Goal: Transaction & Acquisition: Purchase product/service

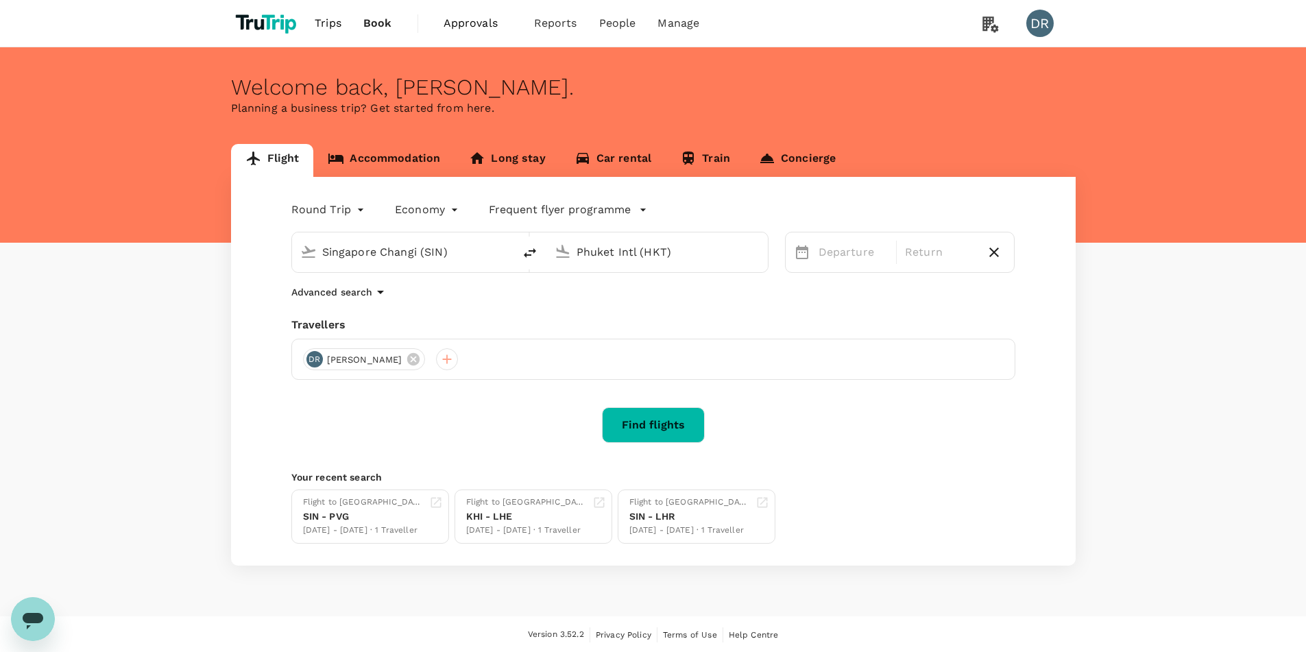
drag, startPoint x: 1707, startPoint y: 3, endPoint x: 174, endPoint y: 256, distance: 1553.5
click at [174, 256] on div "Flight Accommodation Long stay Car rental Train Concierge Round Trip roundtrip …" at bounding box center [653, 355] width 1306 height 422
drag, startPoint x: 727, startPoint y: 246, endPoint x: 522, endPoint y: 244, distance: 204.3
click at [522, 244] on div "Singapore Changi (SIN) Phuket Intl (HKT)" at bounding box center [529, 252] width 477 height 41
type input "J"
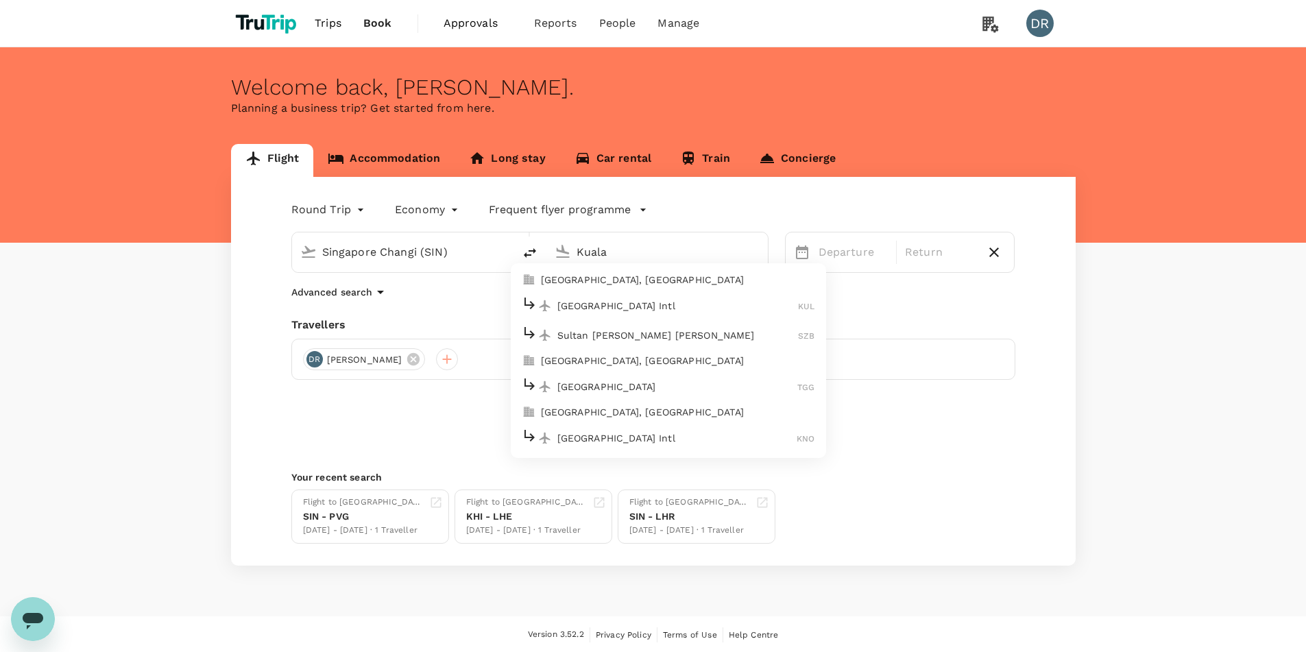
click at [631, 303] on p "[GEOGRAPHIC_DATA] Intl" at bounding box center [677, 306] width 241 height 14
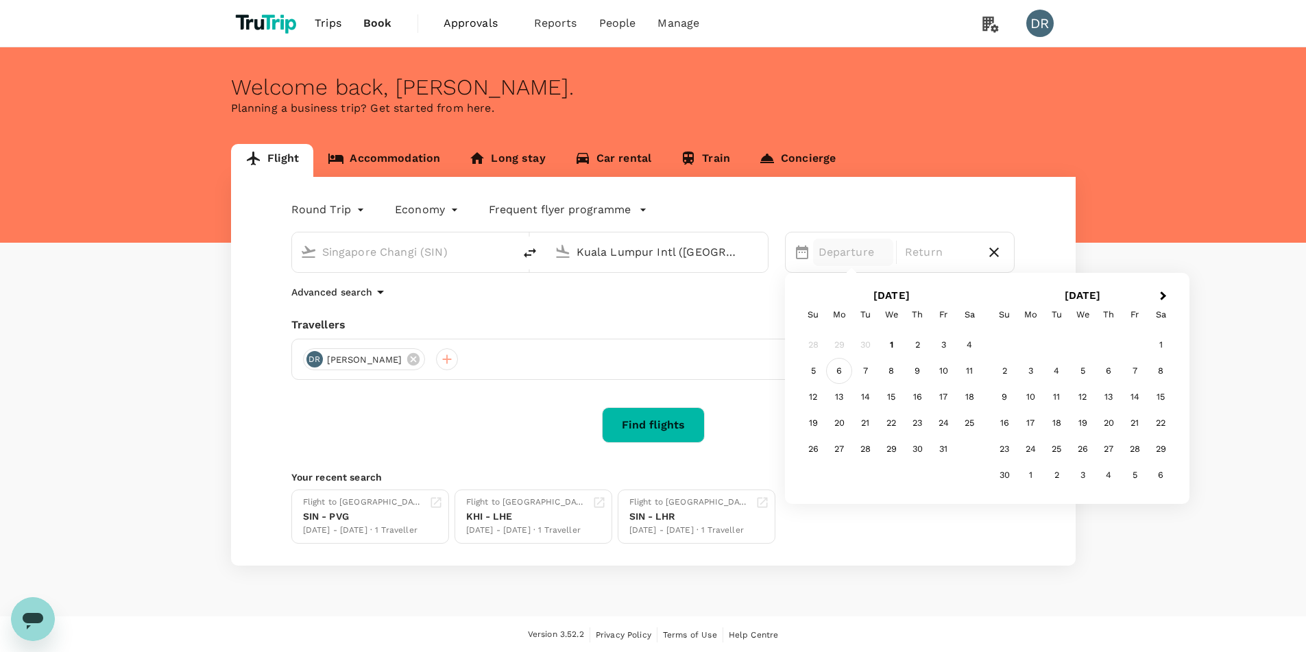
type input "Kuala Lumpur Intl ([GEOGRAPHIC_DATA])"
click at [838, 368] on div "6" at bounding box center [839, 371] width 26 height 26
click at [947, 368] on div "10" at bounding box center [943, 371] width 26 height 26
click at [436, 363] on div at bounding box center [447, 359] width 22 height 22
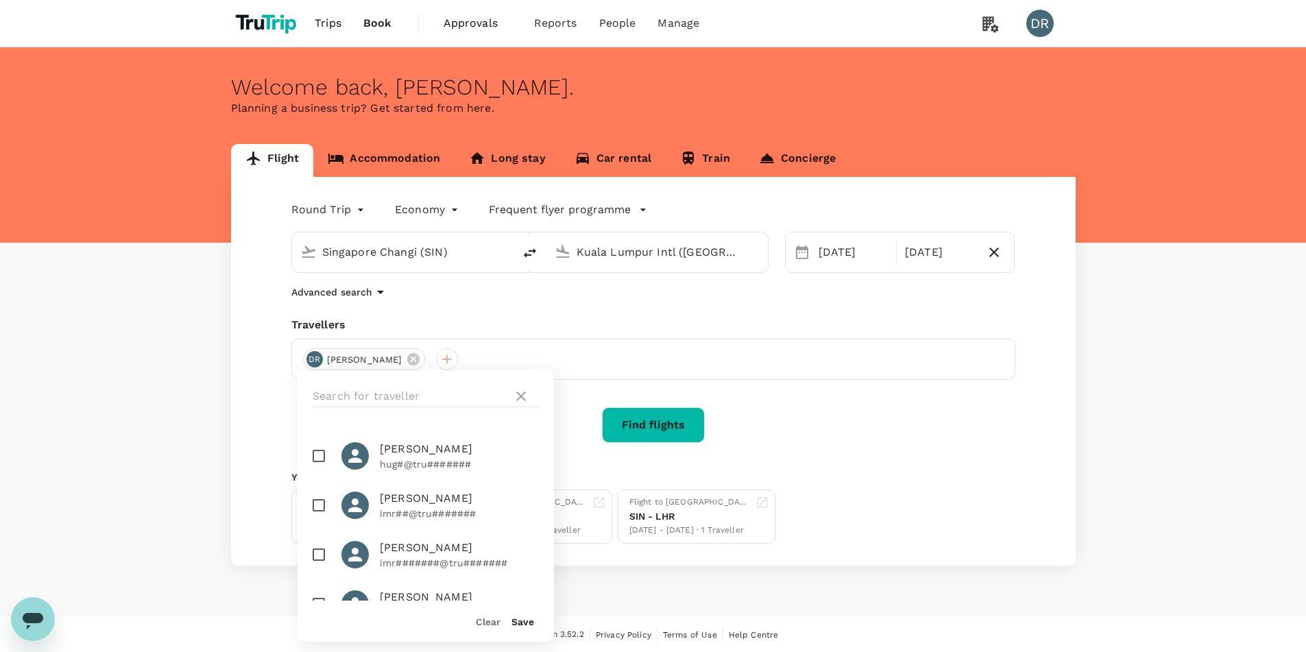
scroll to position [206, 0]
click at [788, 458] on div "Round Trip roundtrip Economy economy Frequent flyer programme [GEOGRAPHIC_DATA]…" at bounding box center [653, 371] width 845 height 389
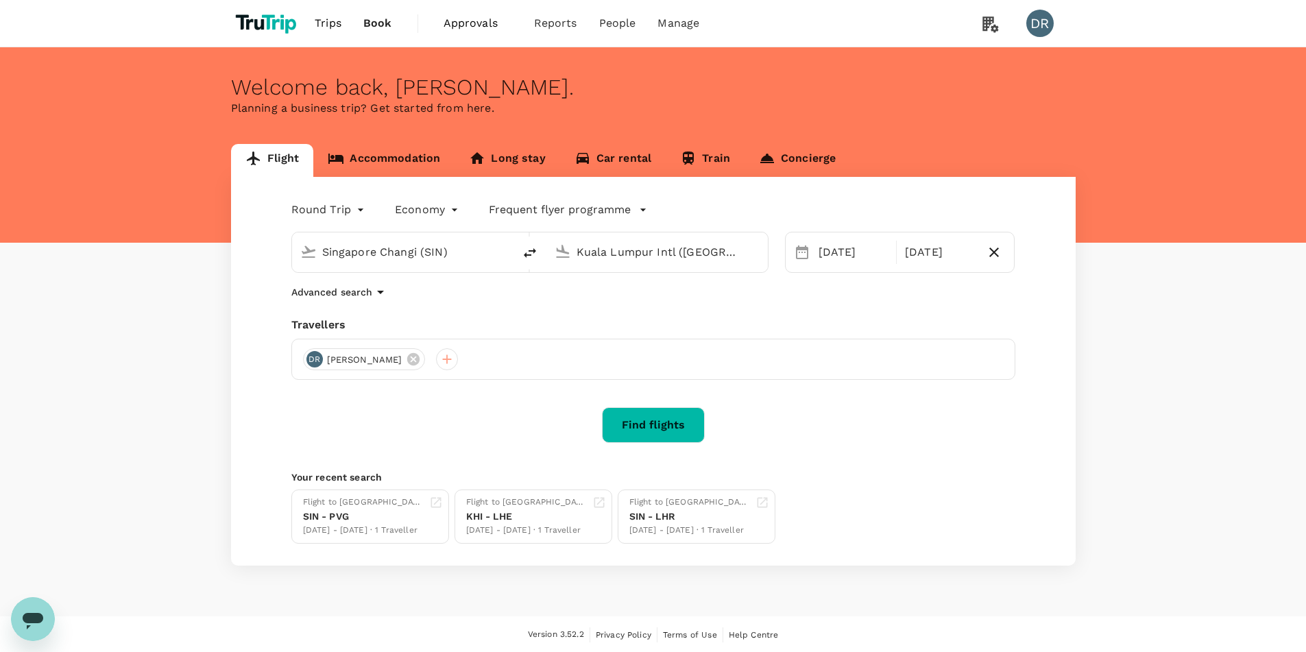
click at [646, 422] on button "Find flights" at bounding box center [653, 425] width 103 height 36
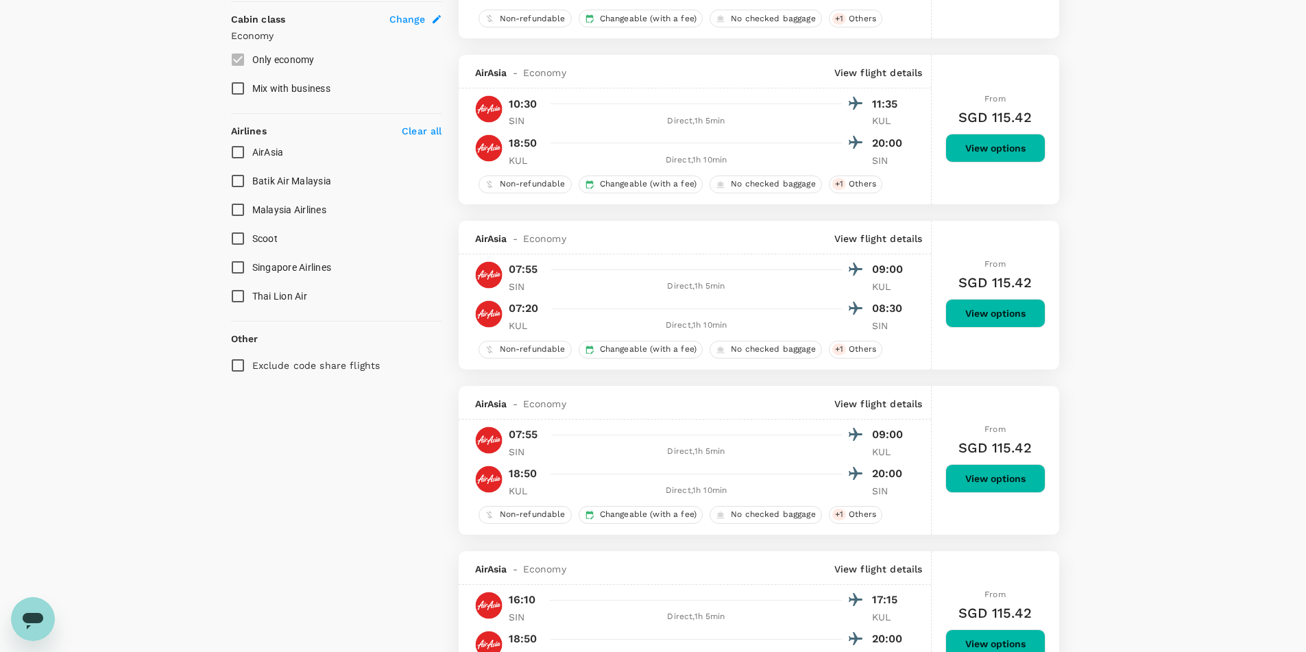
scroll to position [754, 0]
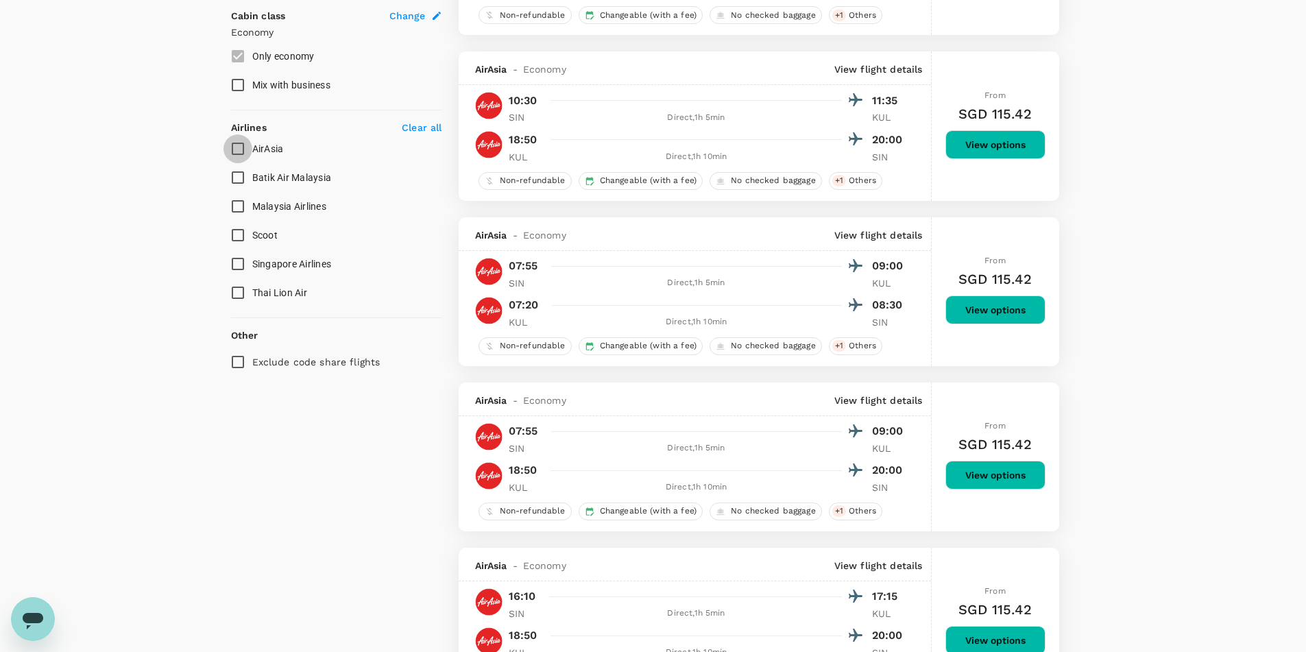
click at [239, 148] on input "AirAsia" at bounding box center [237, 148] width 29 height 29
checkbox input "true"
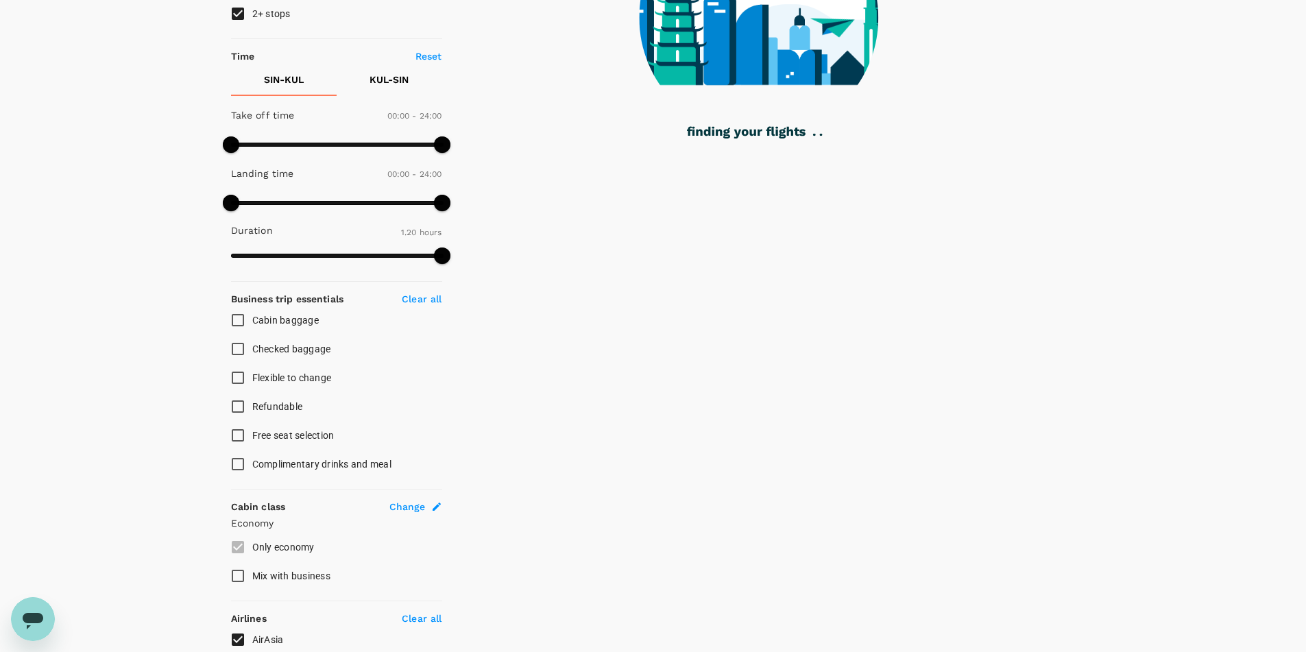
scroll to position [0, 0]
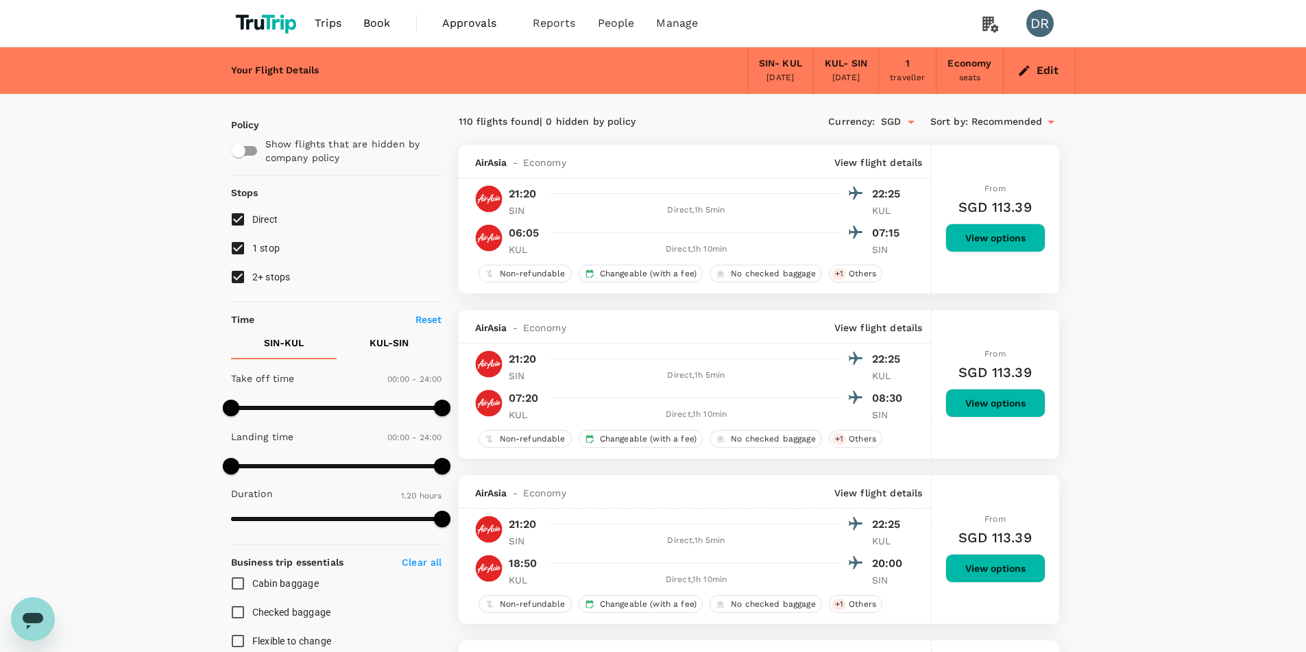
click at [1047, 123] on icon at bounding box center [1051, 122] width 16 height 16
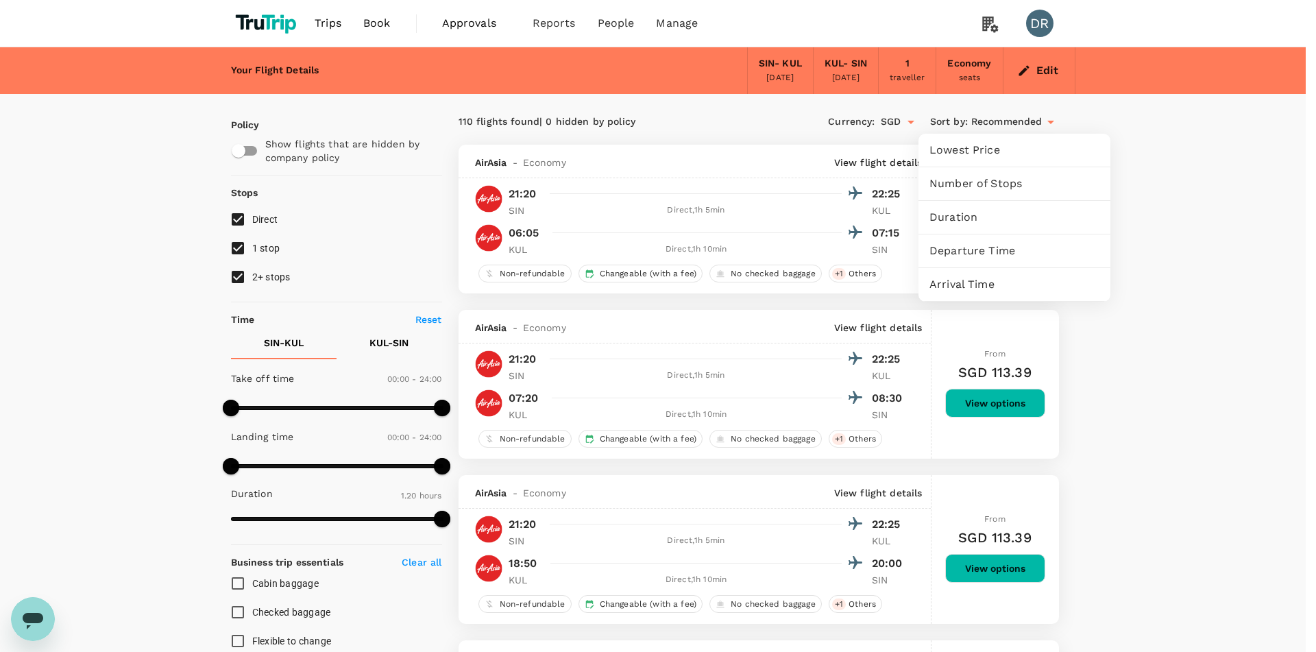
click at [963, 158] on span "Lowest Price" at bounding box center [1015, 150] width 170 height 16
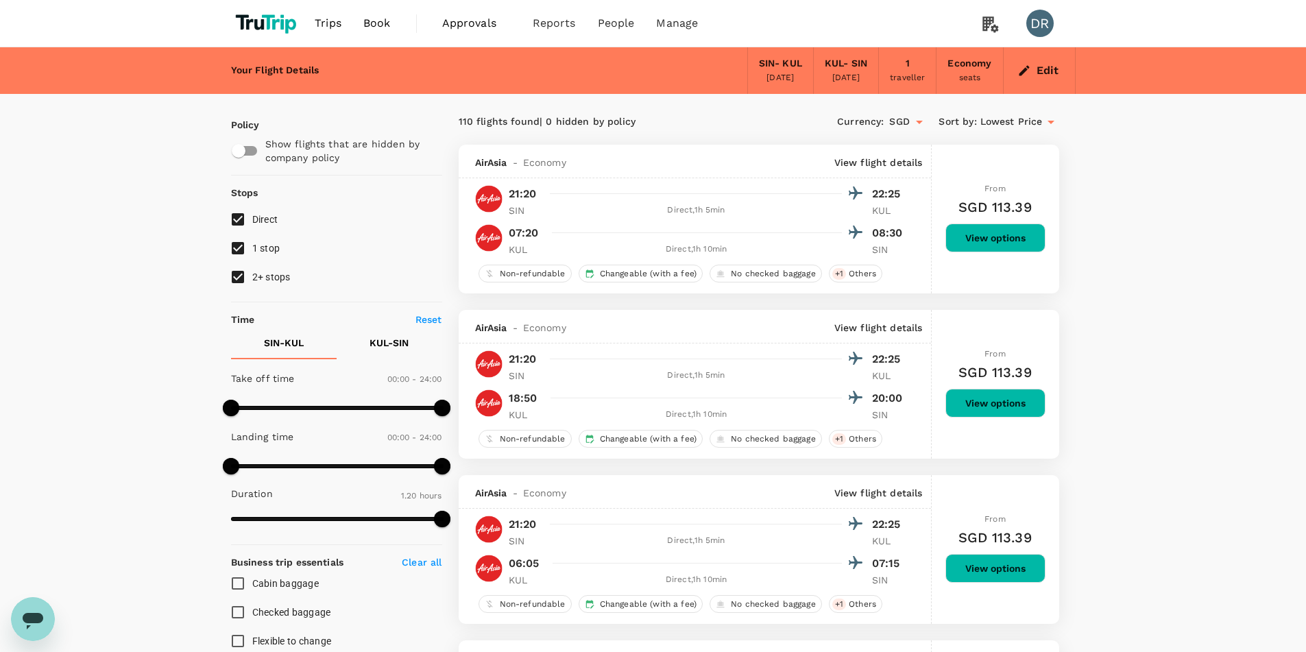
click at [901, 160] on p "View flight details" at bounding box center [878, 163] width 88 height 14
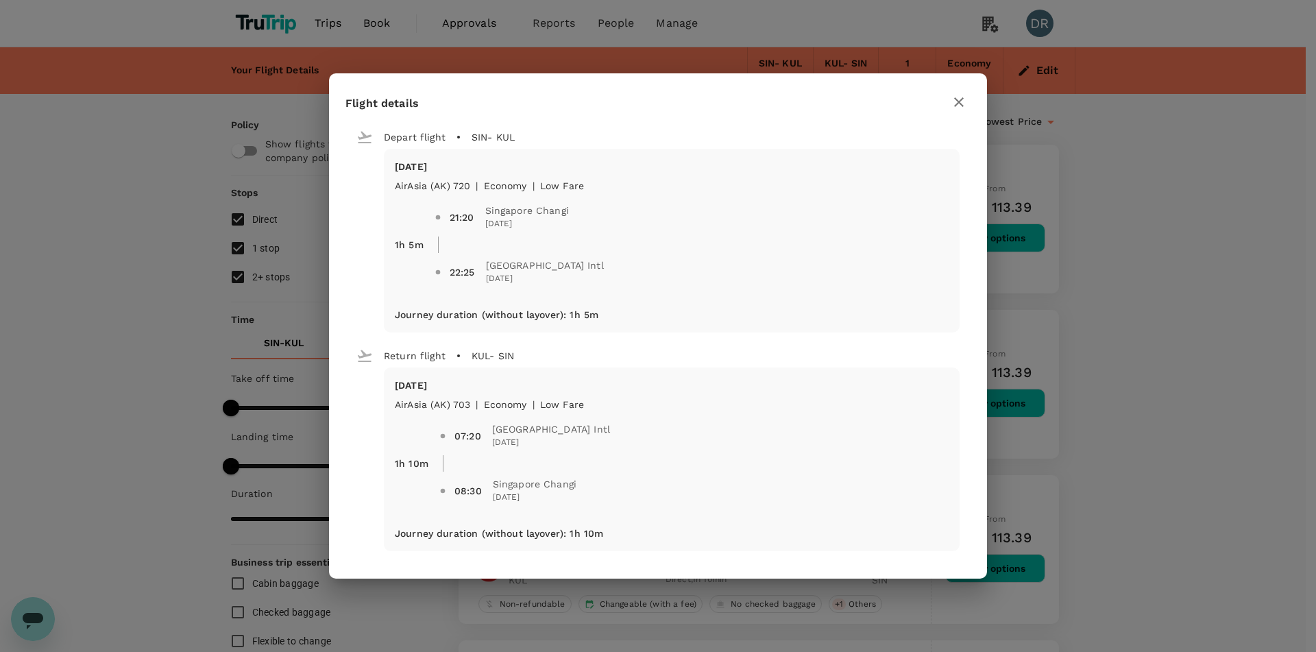
click at [1199, 172] on div "Flight details Depart flight SIN - KUL [DATE] AirAsia ([GEOGRAPHIC_DATA]) 720 |…" at bounding box center [658, 326] width 1316 height 652
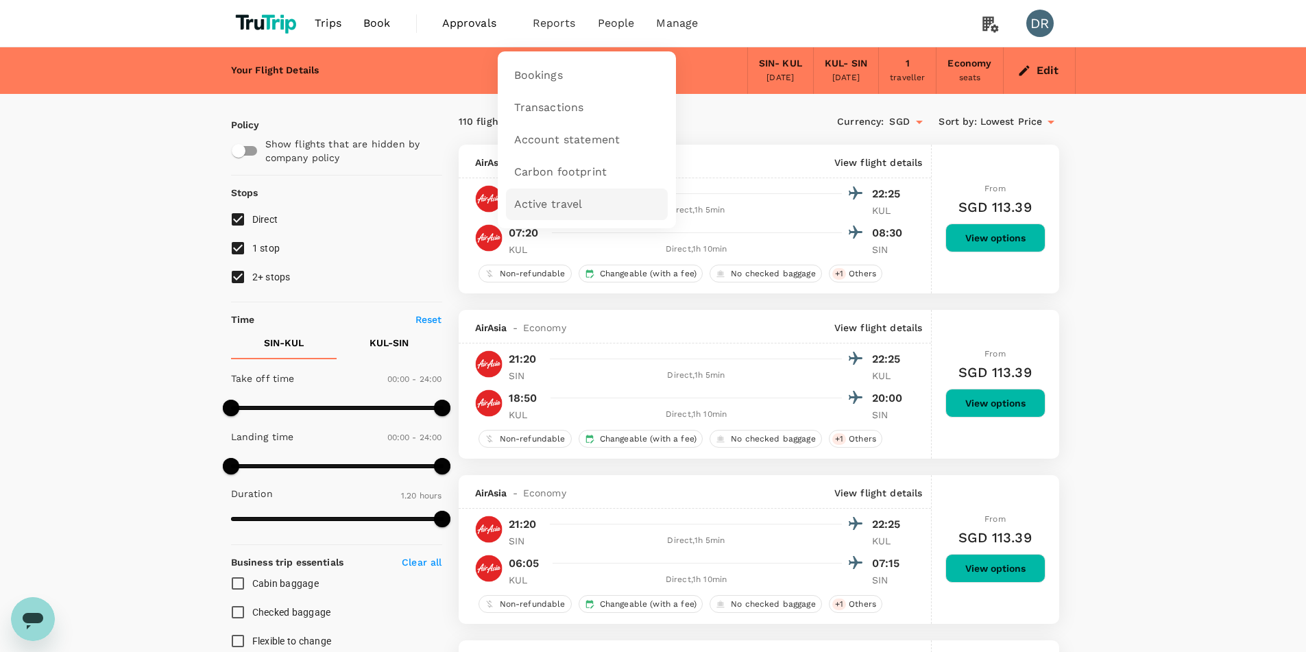
click at [566, 203] on span "Active travel" at bounding box center [548, 205] width 69 height 16
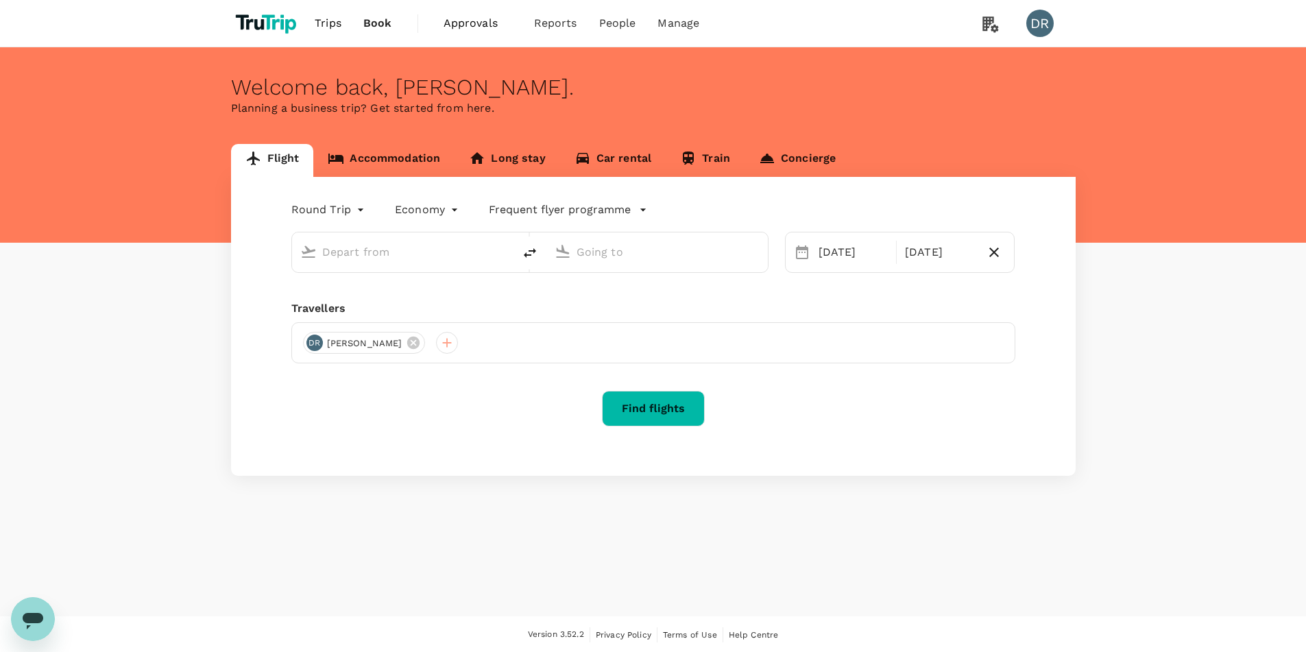
type input "Singapore Changi (SIN)"
type input "Kuala Lumpur Intl ([GEOGRAPHIC_DATA])"
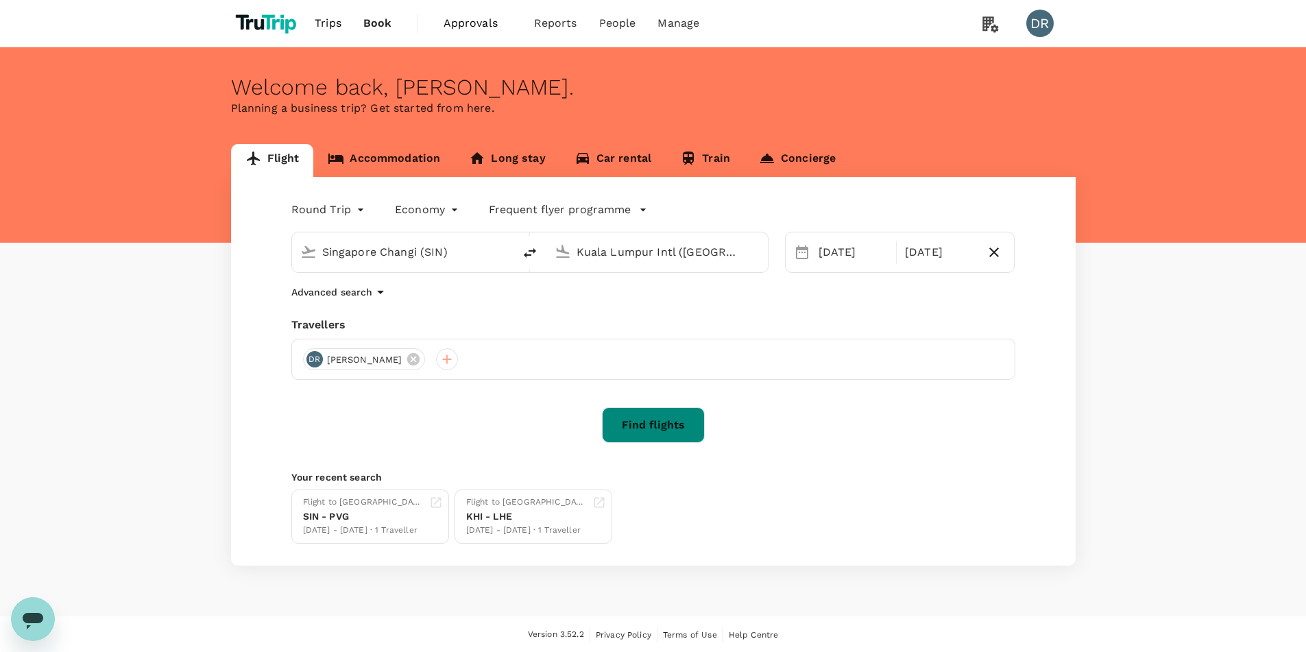
click at [679, 422] on button "Find flights" at bounding box center [653, 425] width 103 height 36
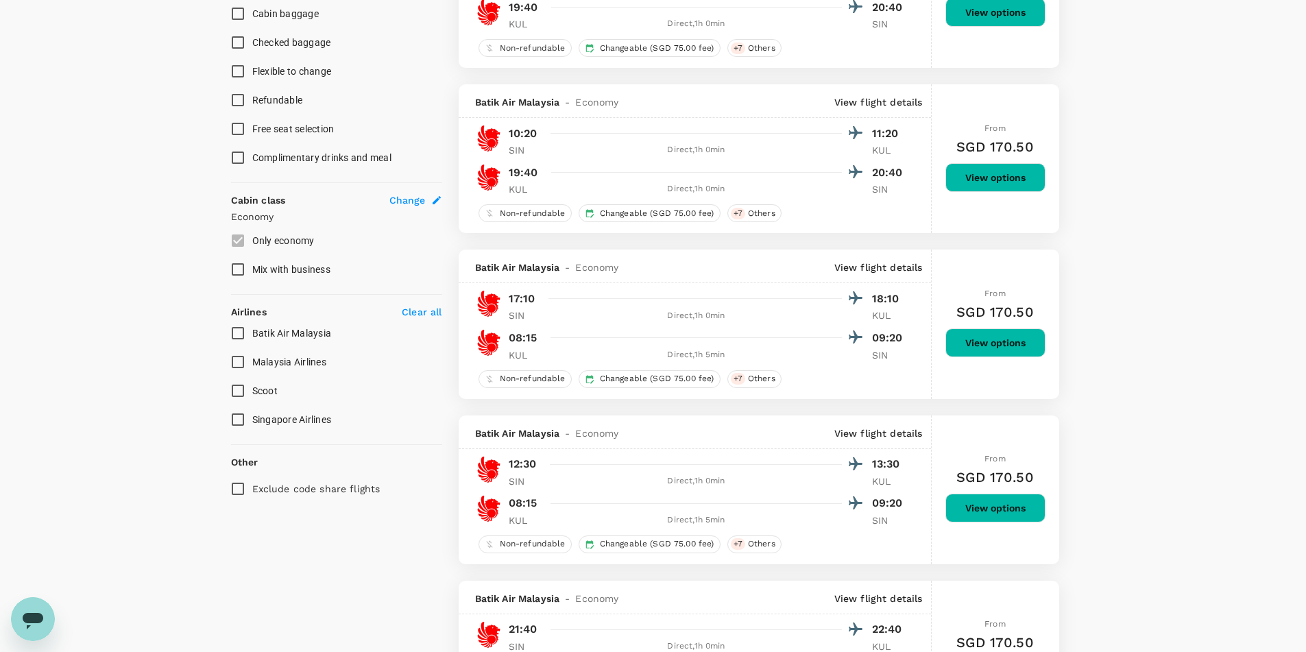
scroll to position [686, 0]
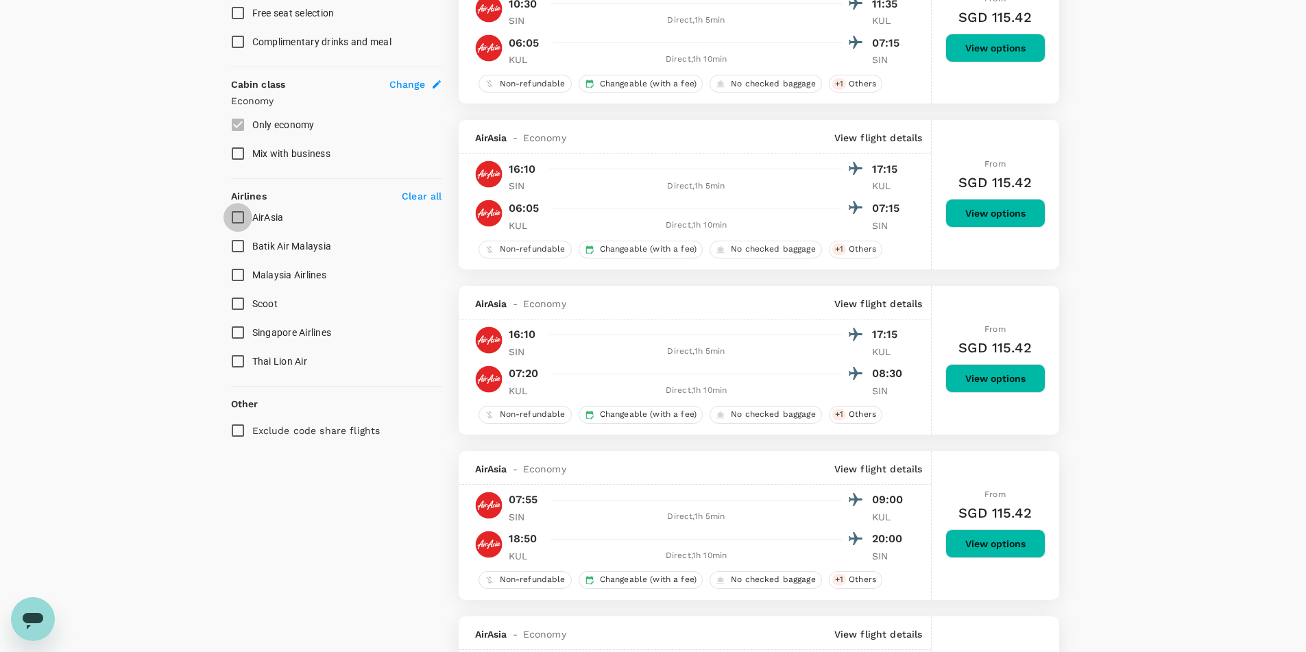
click at [243, 217] on input "AirAsia" at bounding box center [237, 217] width 29 height 29
checkbox input "true"
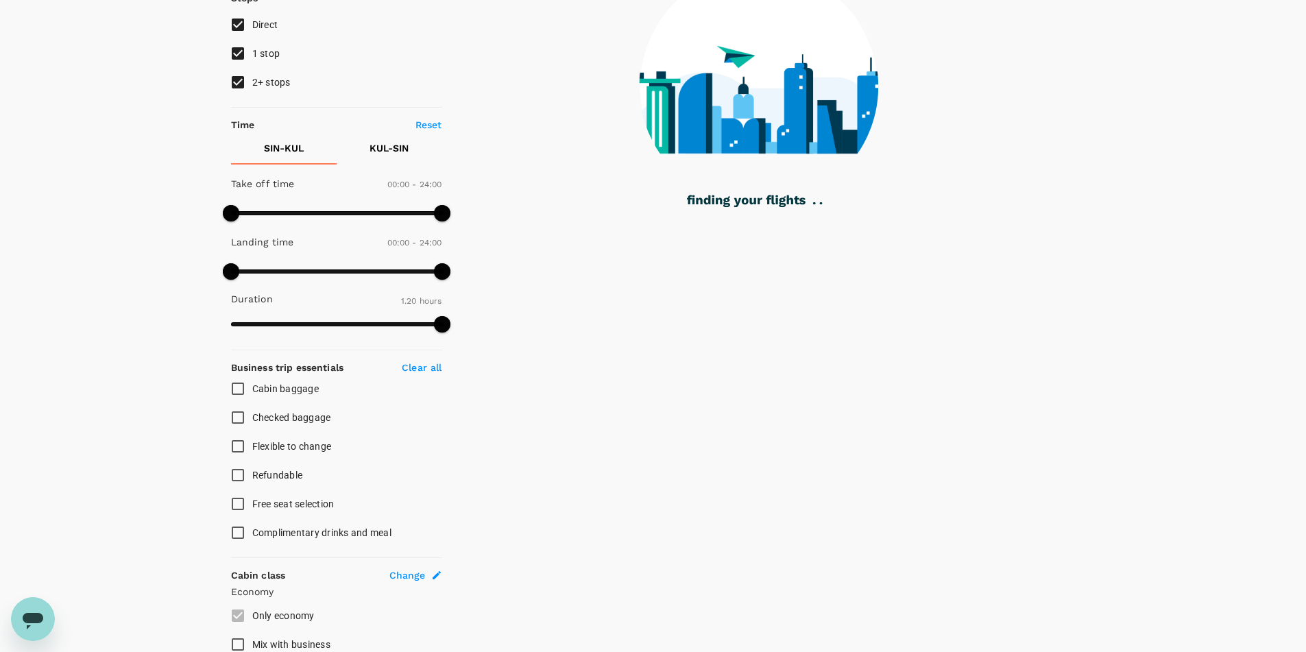
scroll to position [0, 0]
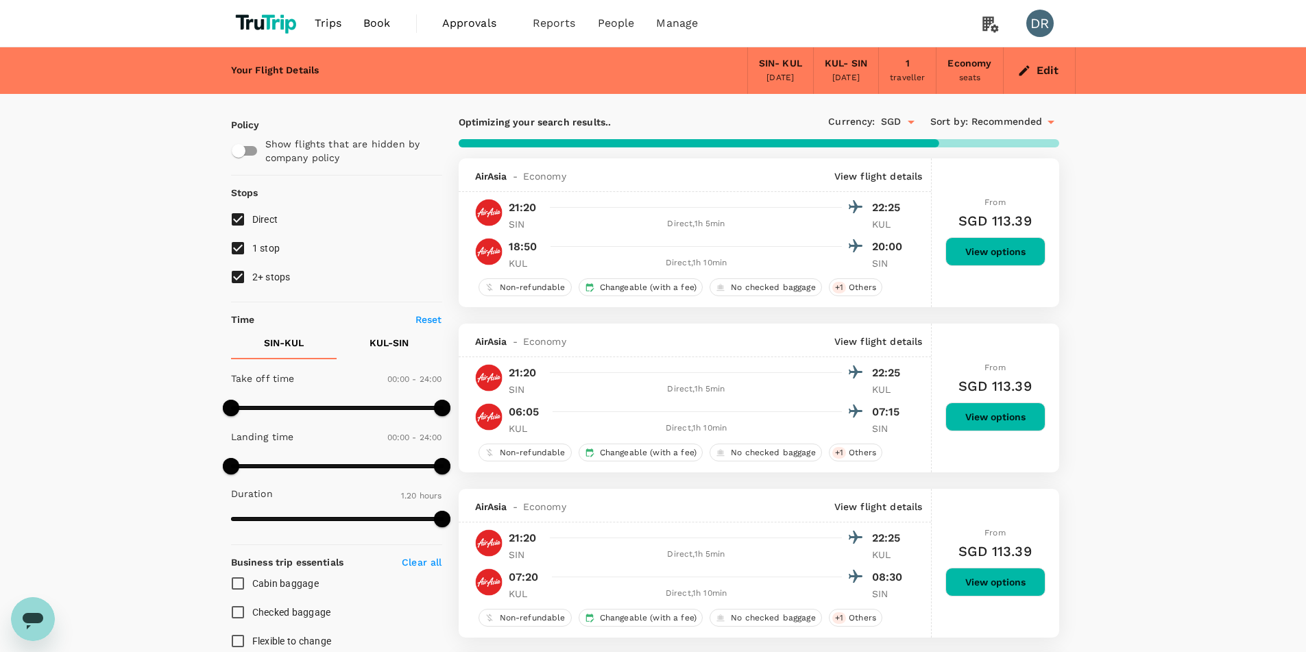
click at [971, 246] on button "View options" at bounding box center [995, 251] width 100 height 29
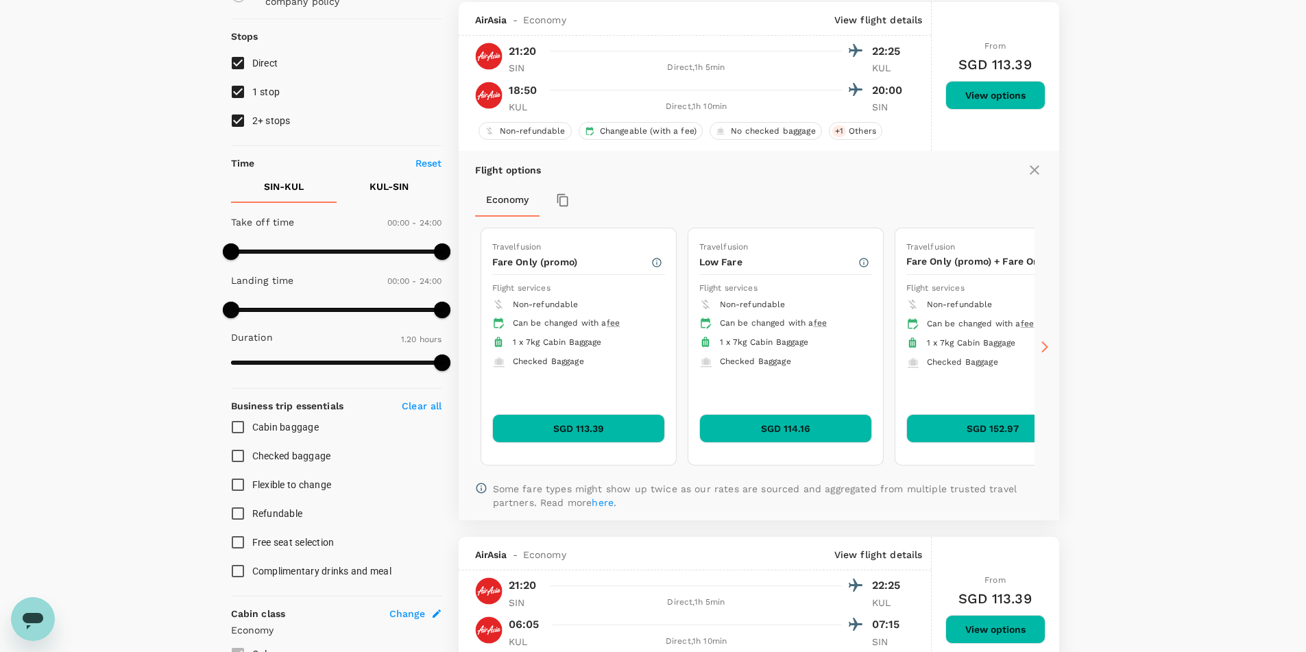
scroll to position [158, 0]
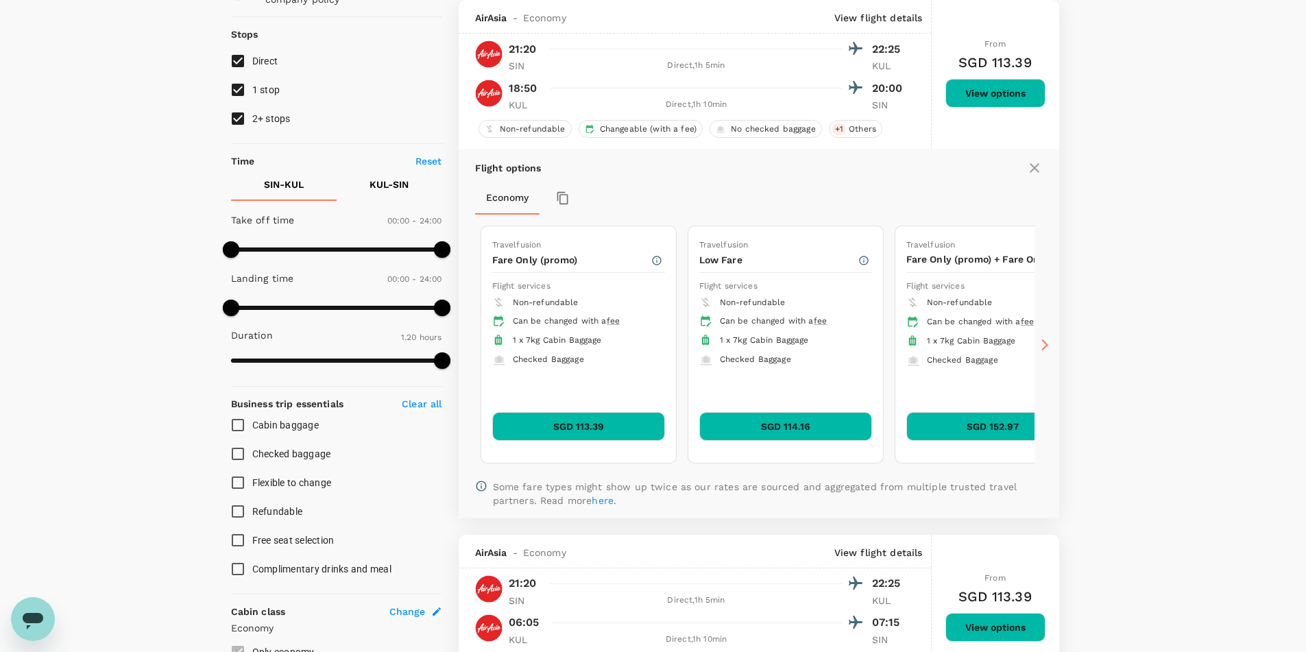
click at [1044, 342] on icon at bounding box center [1044, 345] width 7 height 12
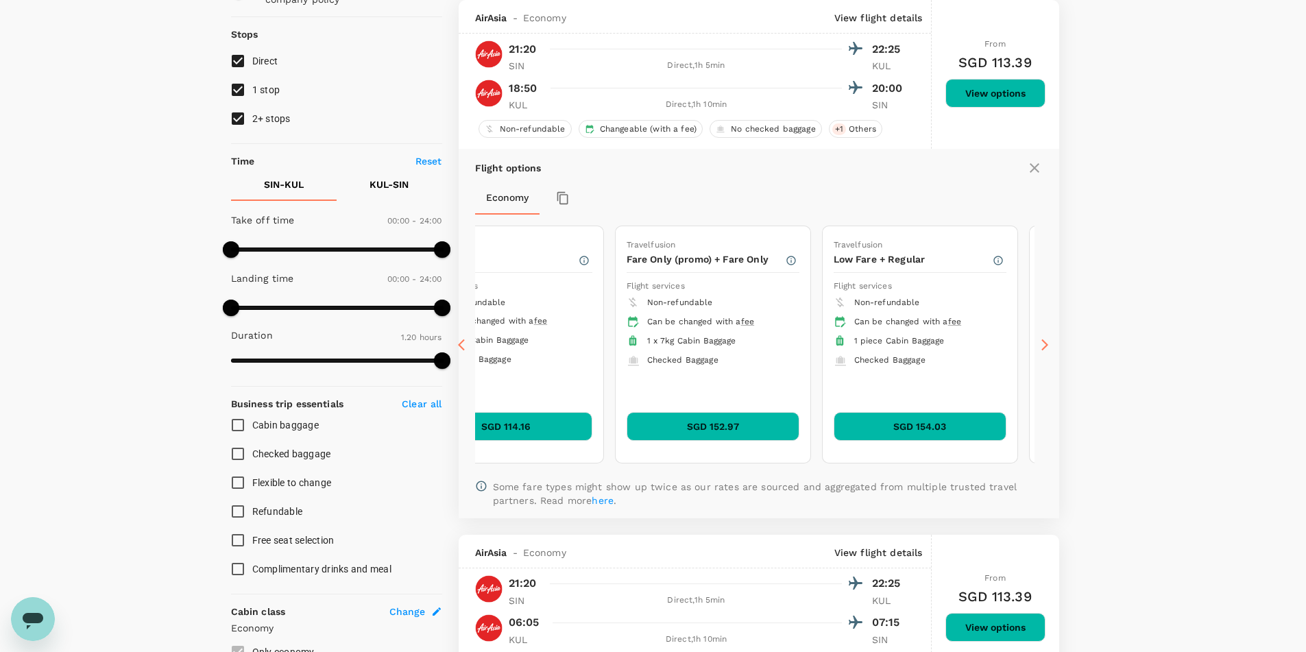
click at [1044, 342] on icon at bounding box center [1044, 345] width 7 height 12
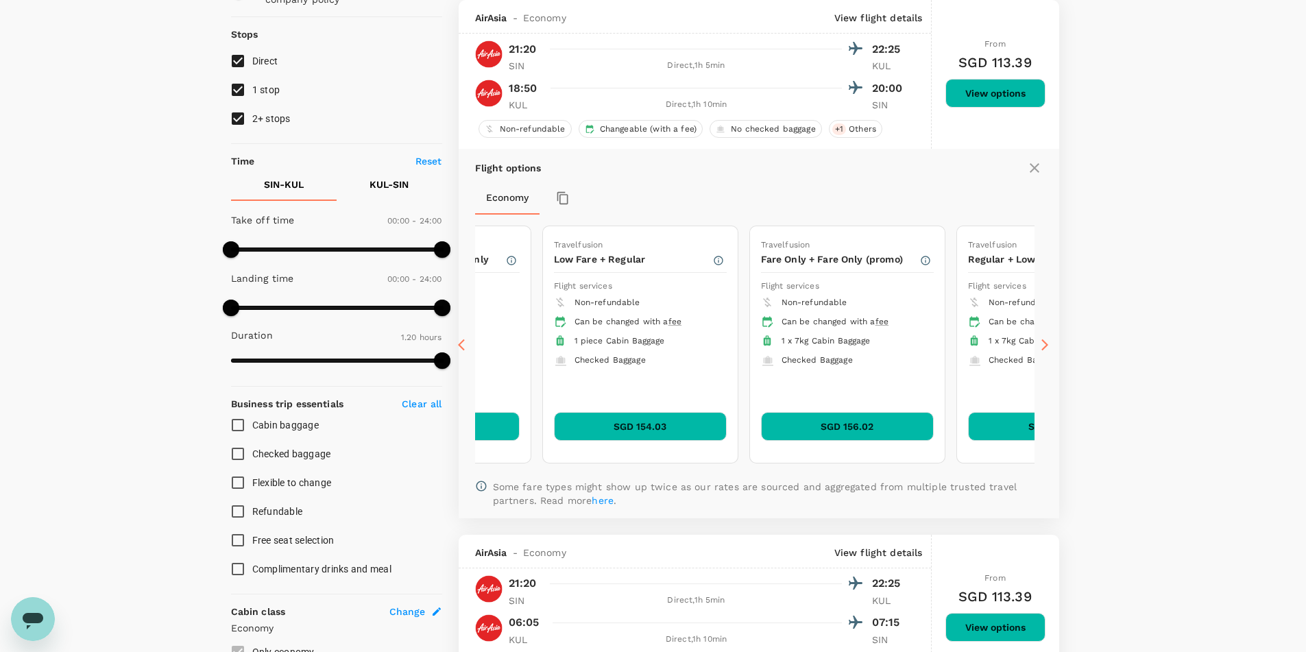
click at [1044, 342] on icon at bounding box center [1044, 345] width 7 height 12
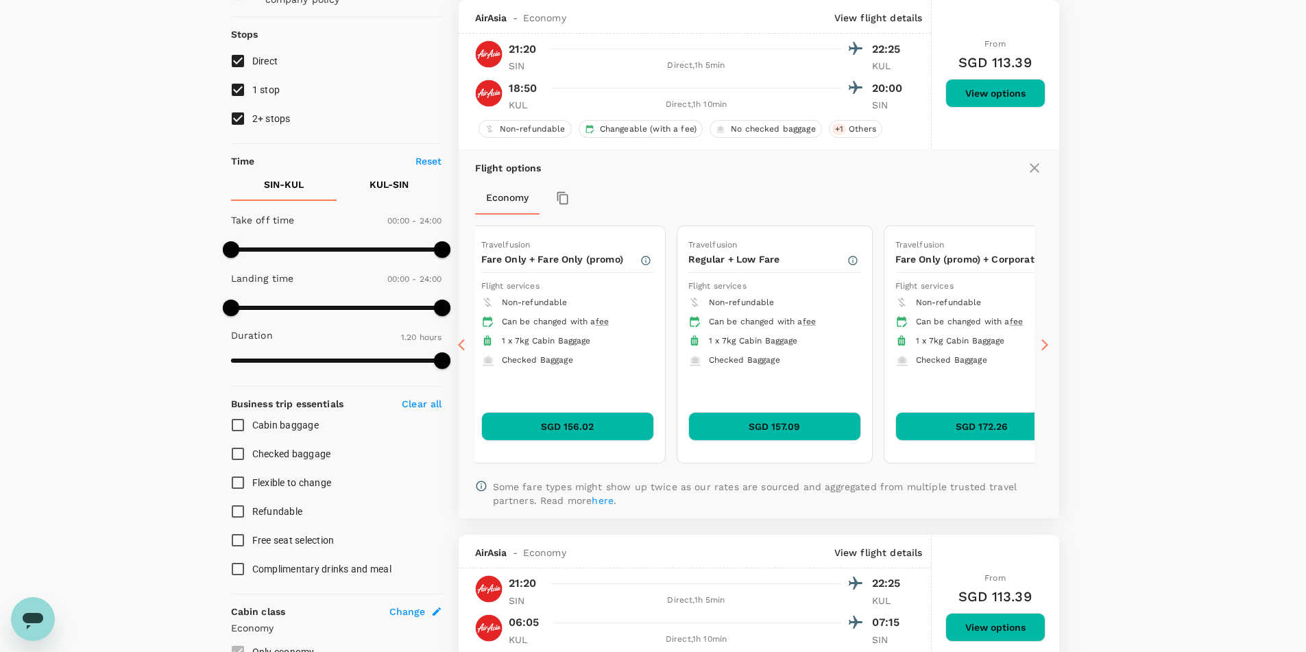
click at [1044, 342] on icon at bounding box center [1044, 345] width 7 height 12
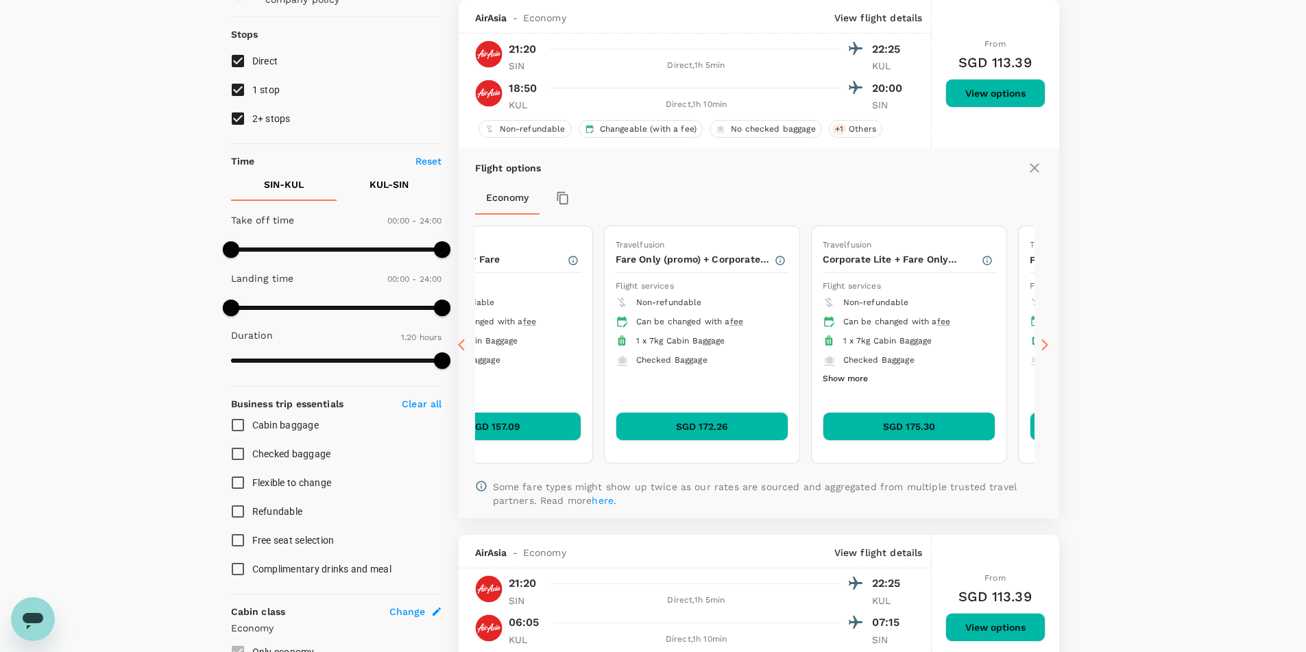
click at [1044, 342] on icon at bounding box center [1044, 345] width 7 height 12
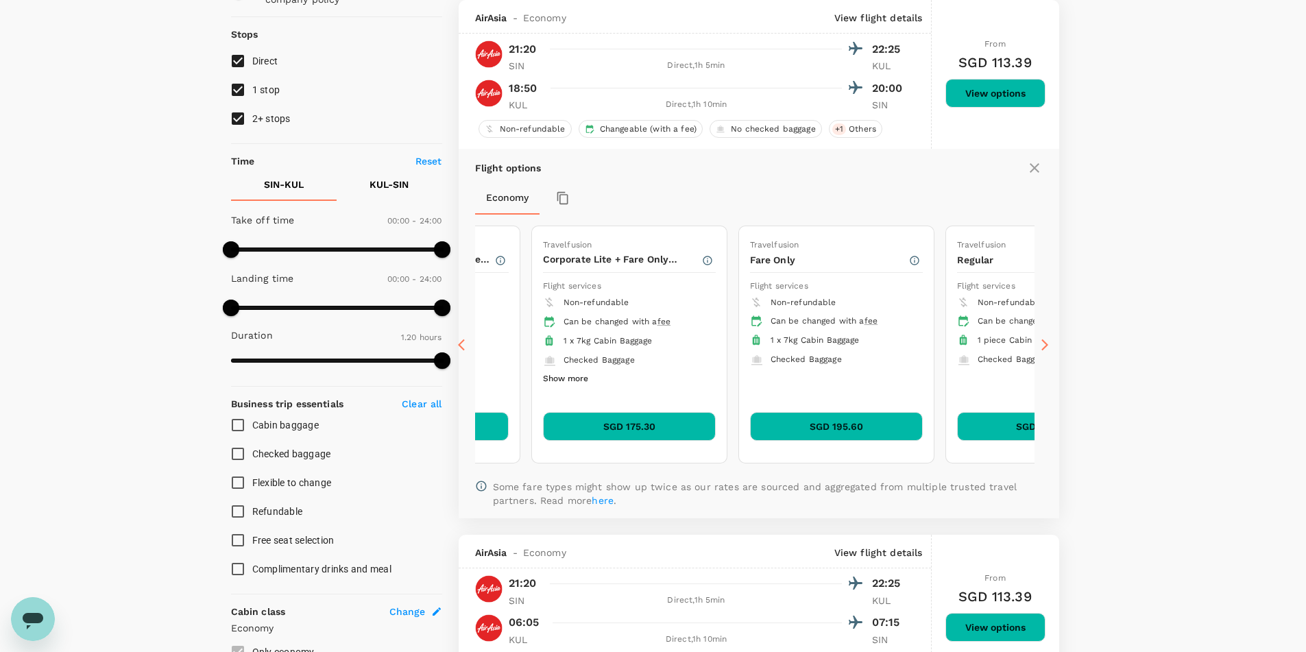
click at [1044, 342] on div "Flight options Economy Travelfusion Fare Only (promo) Flight services Non-refun…" at bounding box center [759, 333] width 601 height 369
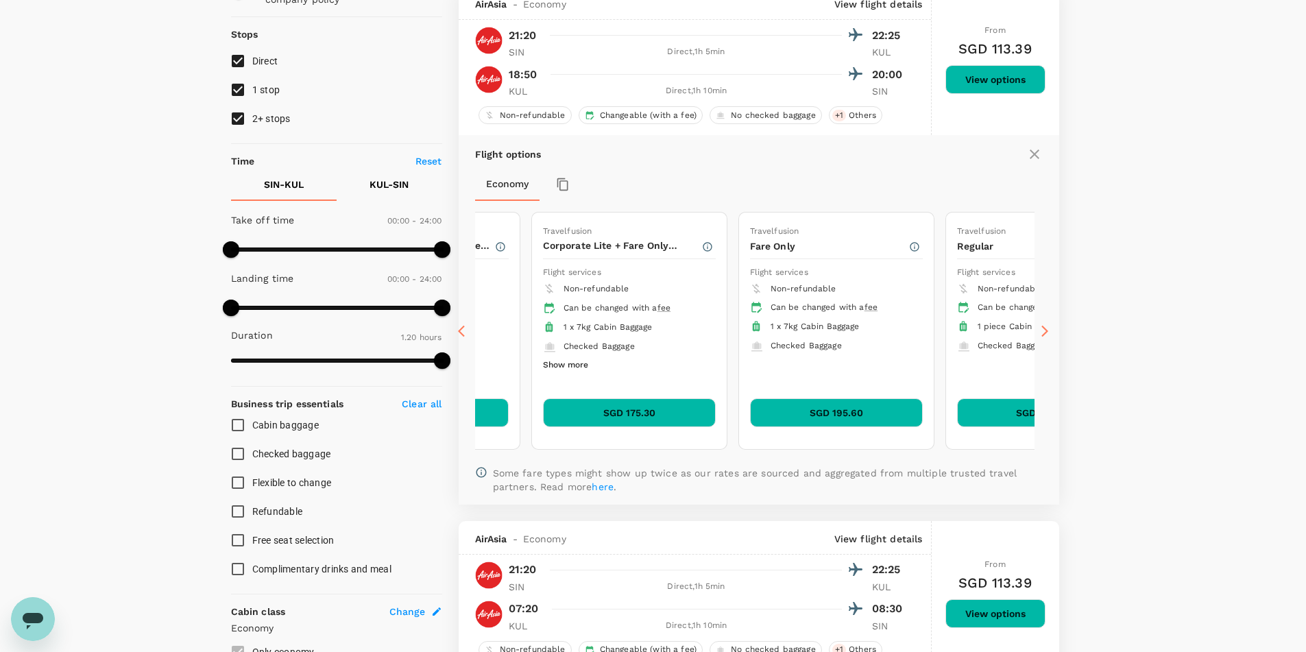
click at [463, 332] on icon at bounding box center [465, 331] width 14 height 14
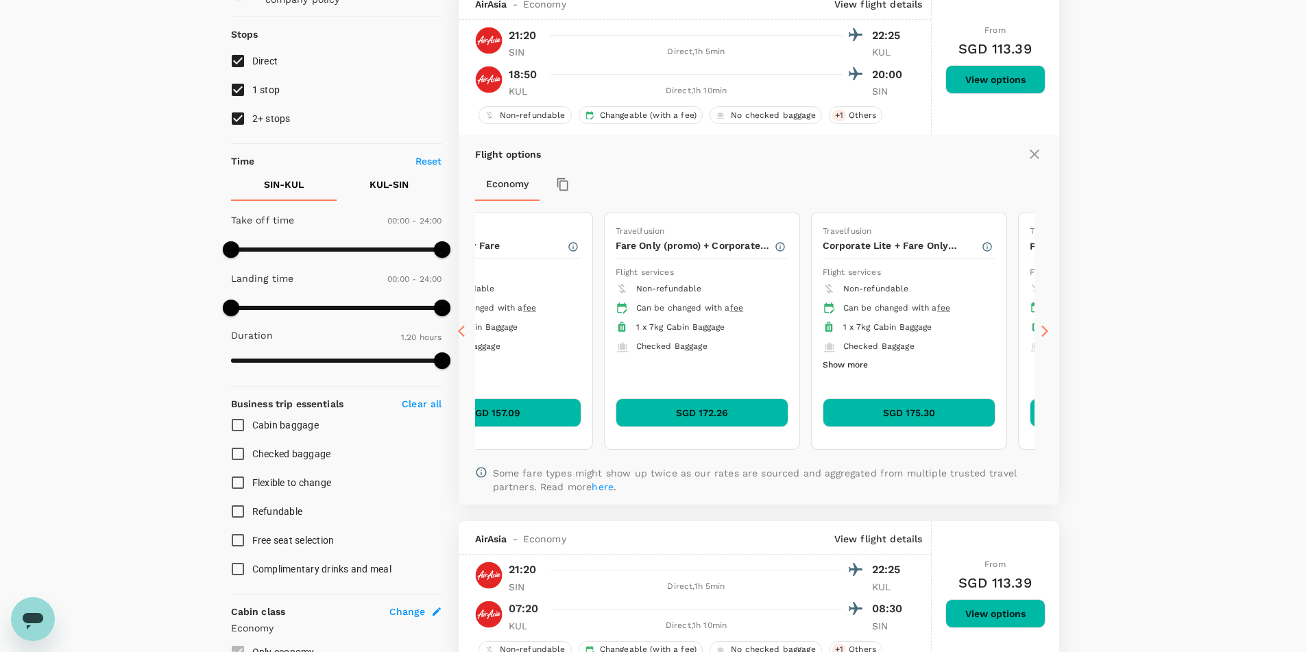
click at [463, 332] on icon at bounding box center [465, 331] width 14 height 14
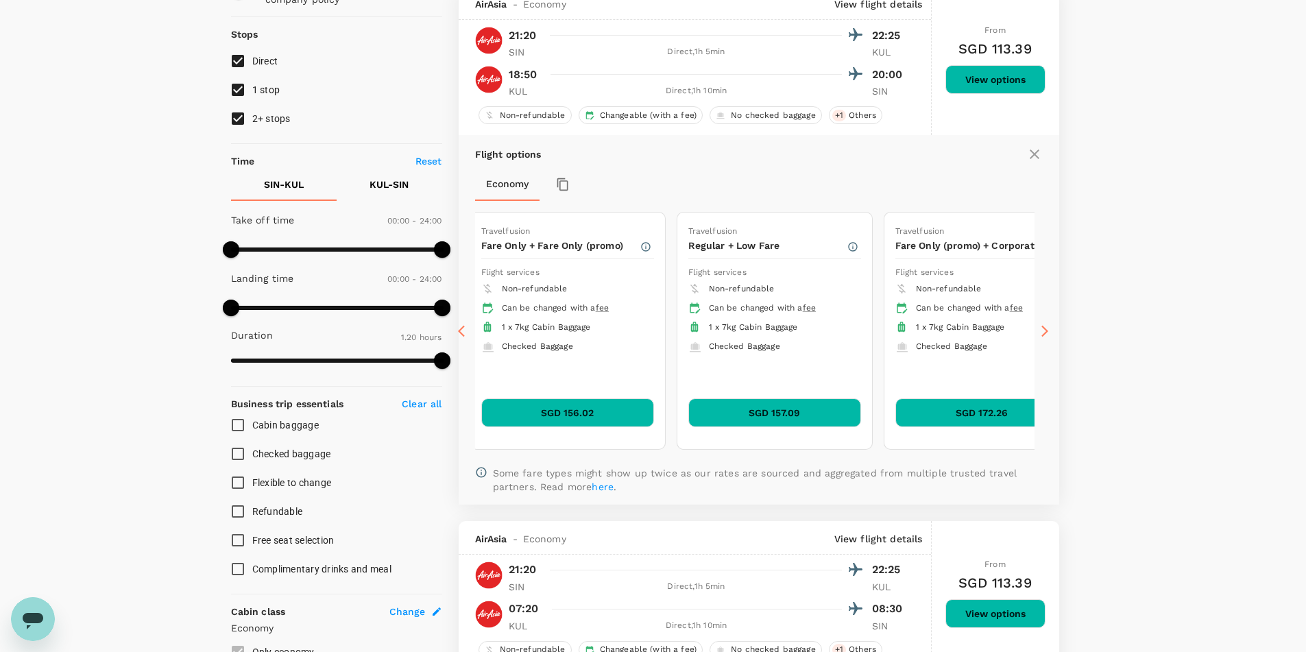
click at [463, 332] on icon at bounding box center [465, 331] width 14 height 14
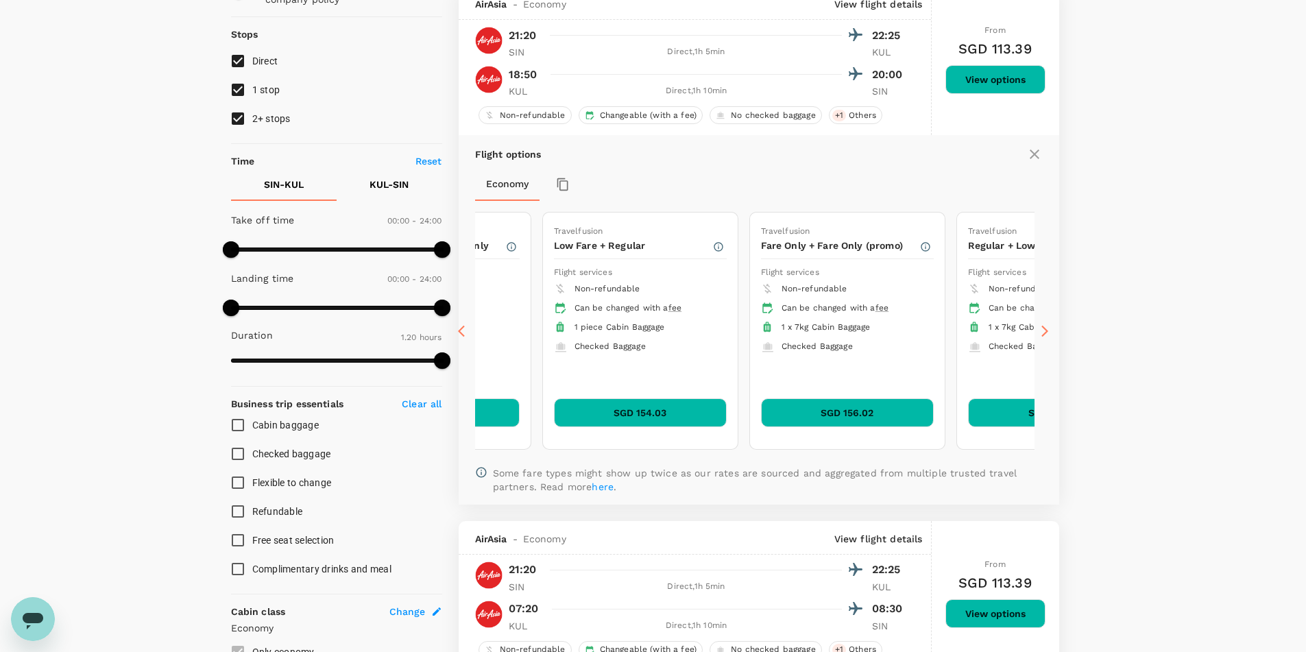
click at [463, 332] on icon at bounding box center [465, 331] width 14 height 14
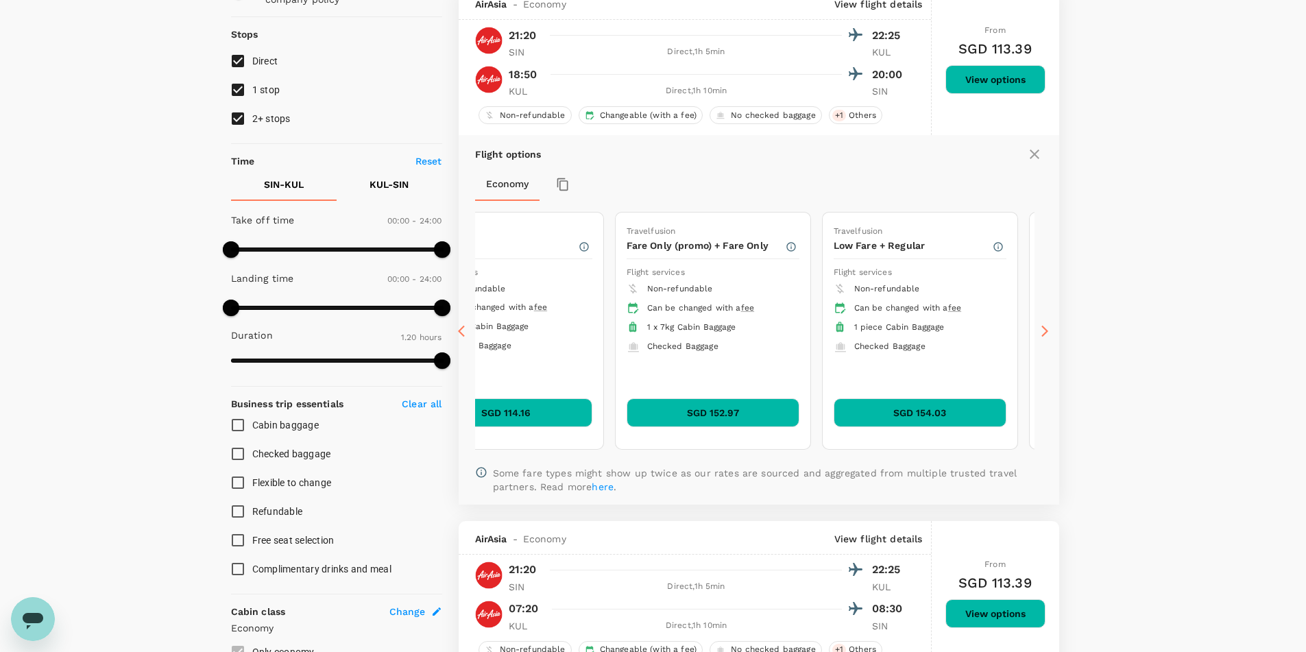
click at [463, 332] on icon at bounding box center [465, 331] width 14 height 14
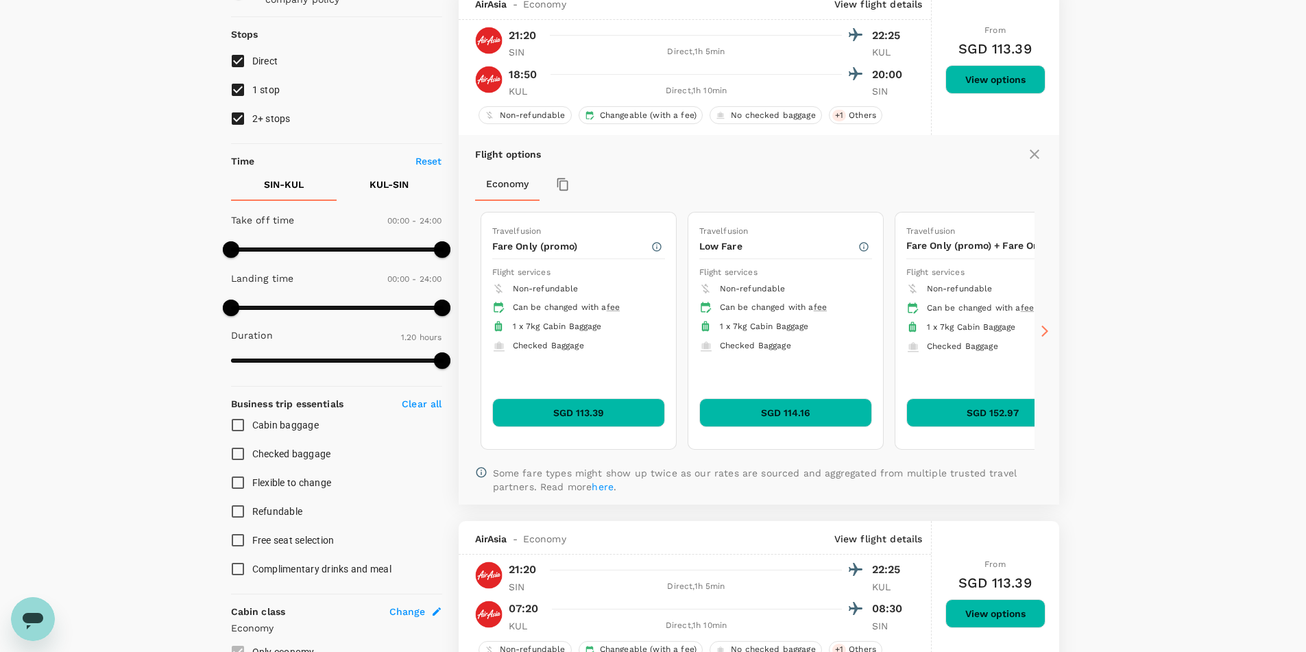
click at [463, 332] on icon at bounding box center [465, 331] width 14 height 14
click at [1040, 330] on icon at bounding box center [1045, 331] width 14 height 14
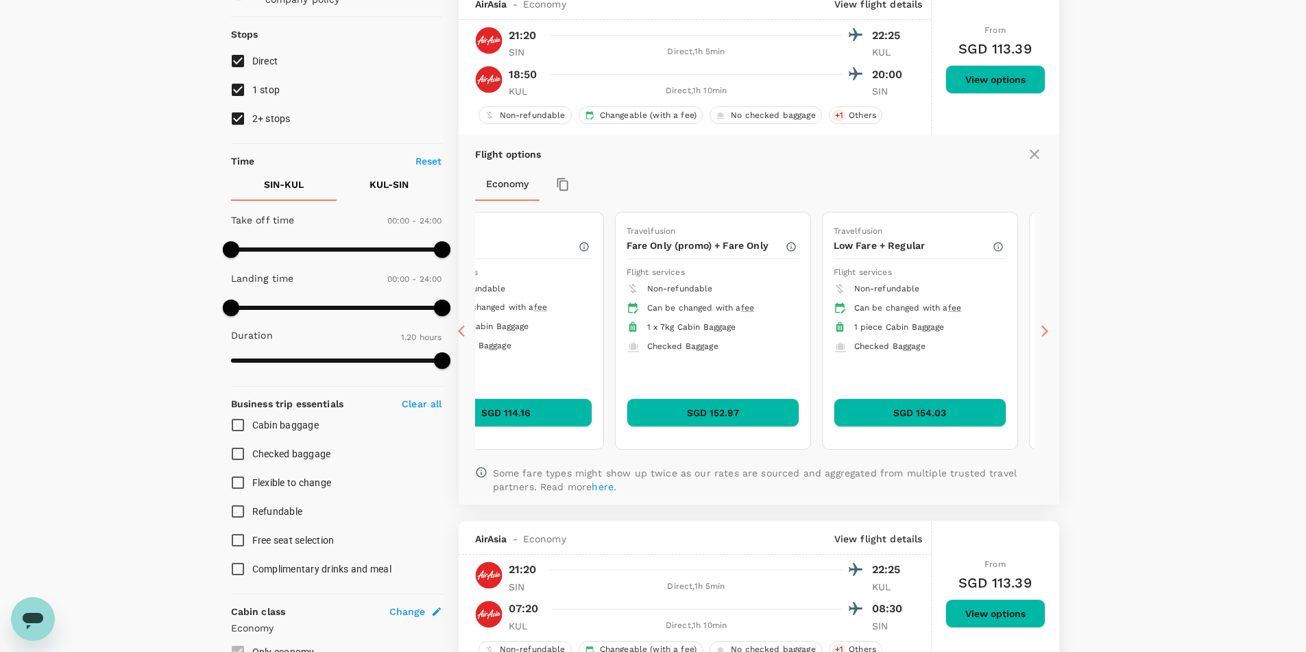
click at [463, 334] on icon at bounding box center [465, 331] width 14 height 14
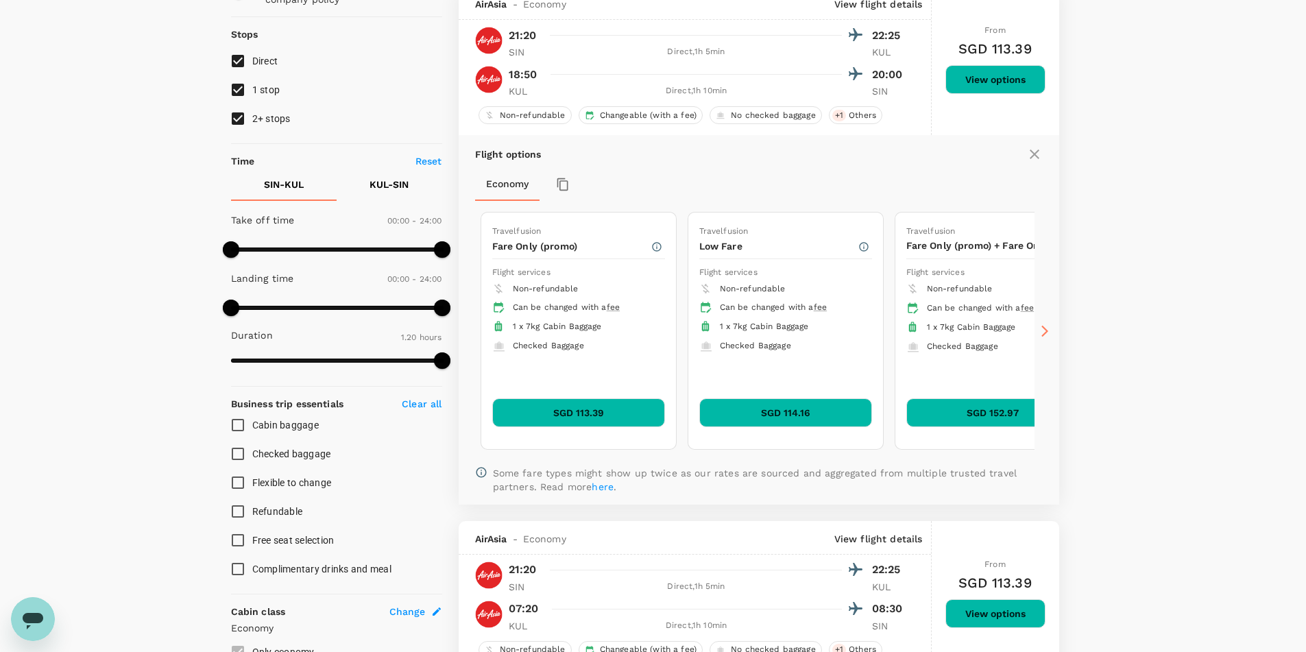
click at [1045, 336] on icon at bounding box center [1045, 331] width 14 height 14
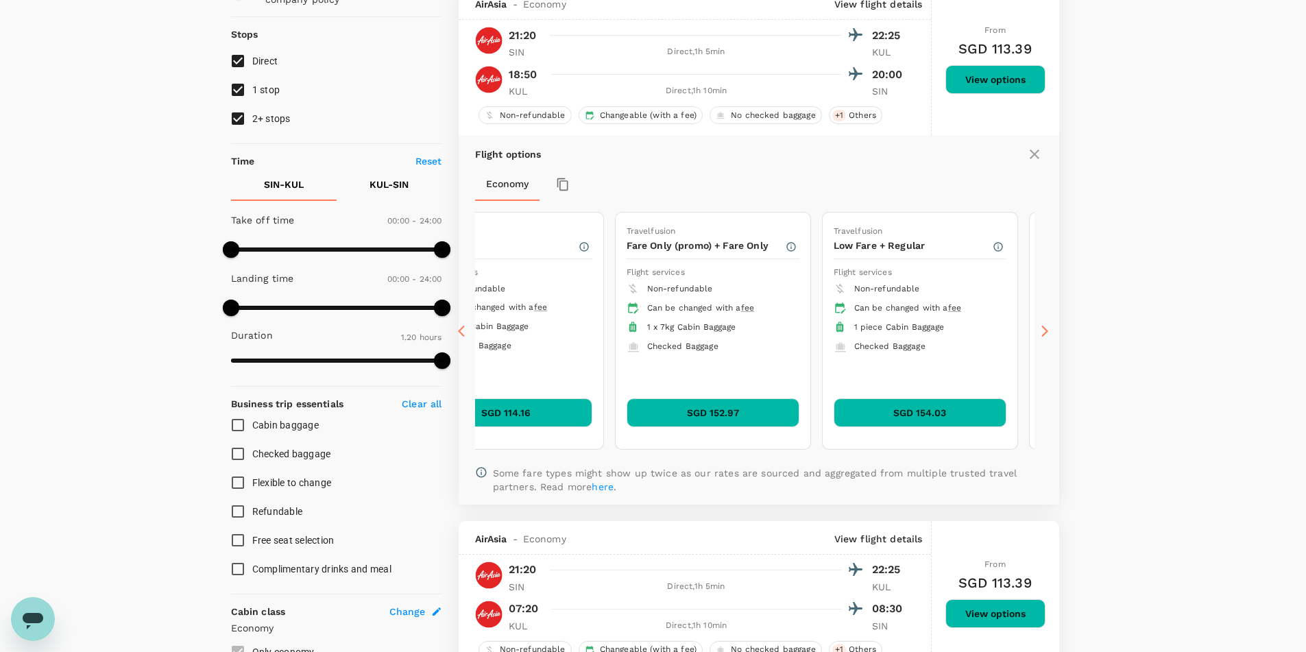
click at [1045, 336] on icon at bounding box center [1045, 331] width 14 height 14
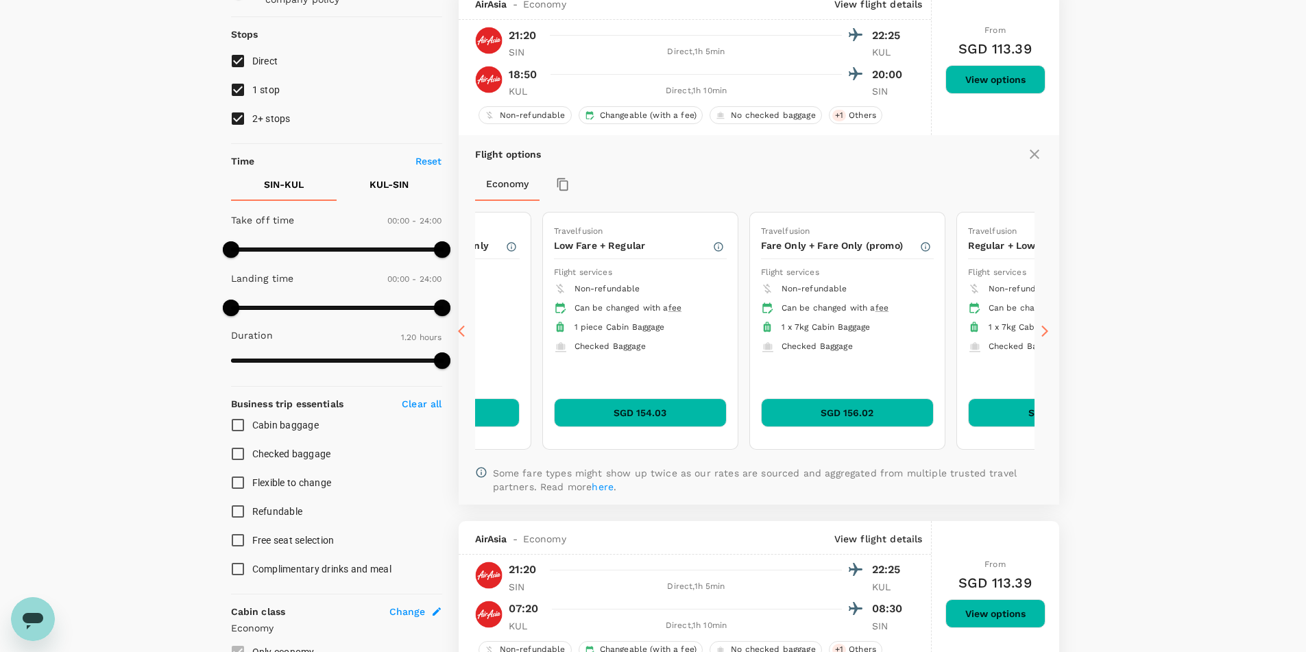
click at [1045, 336] on icon at bounding box center [1045, 331] width 14 height 14
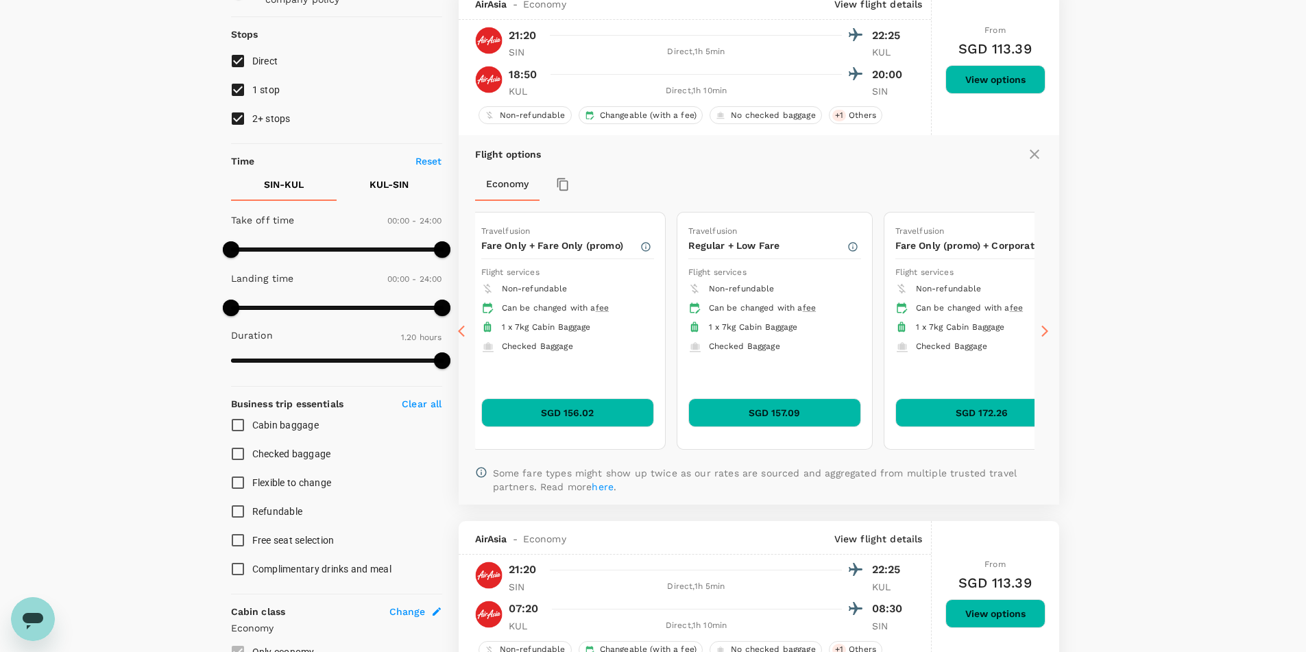
click at [1045, 336] on icon at bounding box center [1045, 331] width 14 height 14
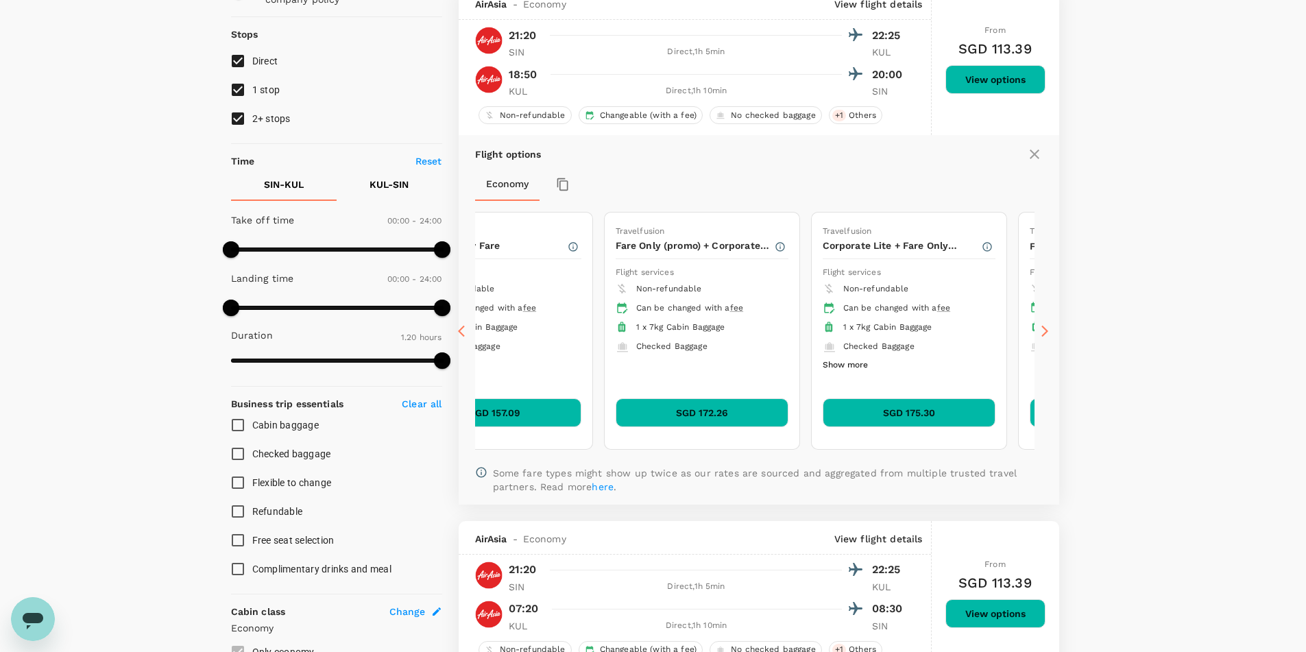
click at [1047, 332] on icon at bounding box center [1045, 331] width 14 height 14
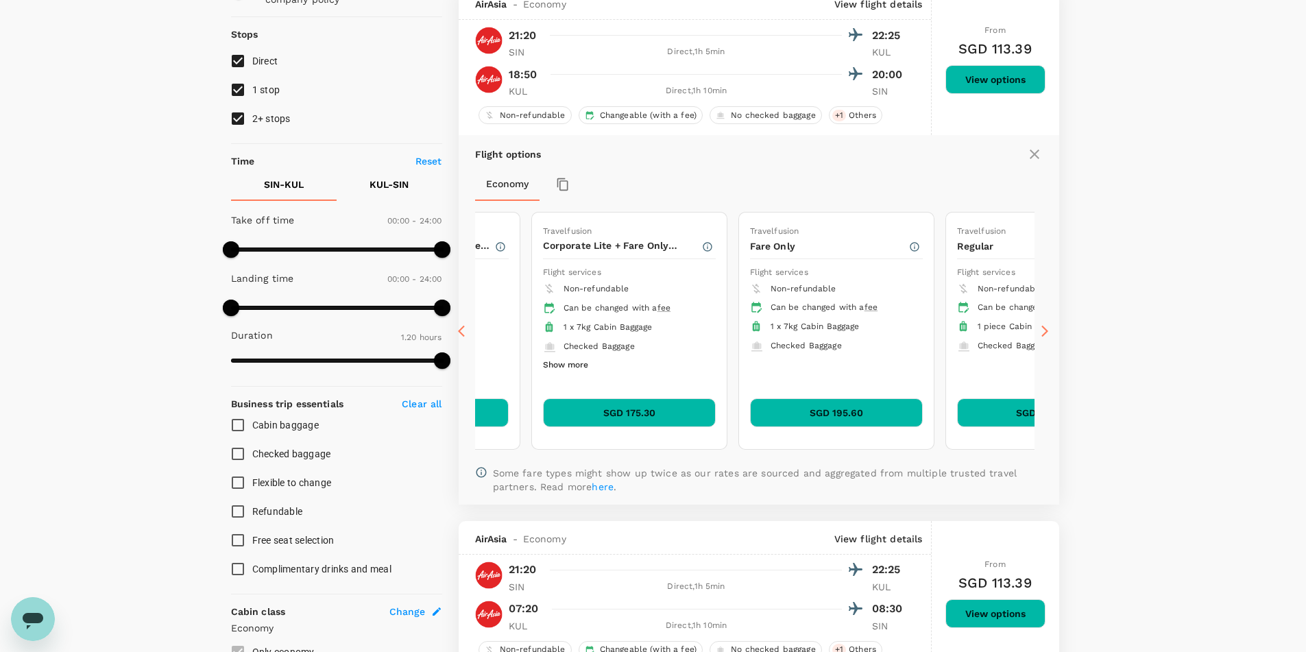
click at [1047, 332] on icon at bounding box center [1045, 331] width 14 height 14
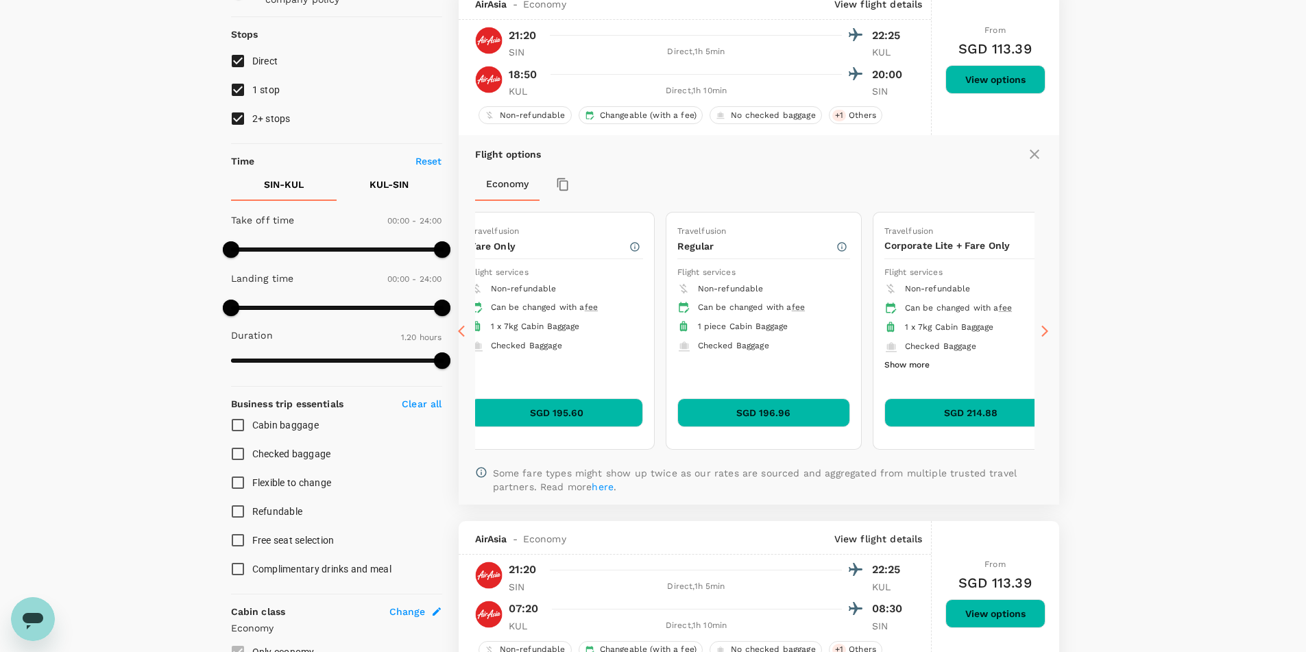
click at [1047, 332] on icon at bounding box center [1045, 331] width 14 height 14
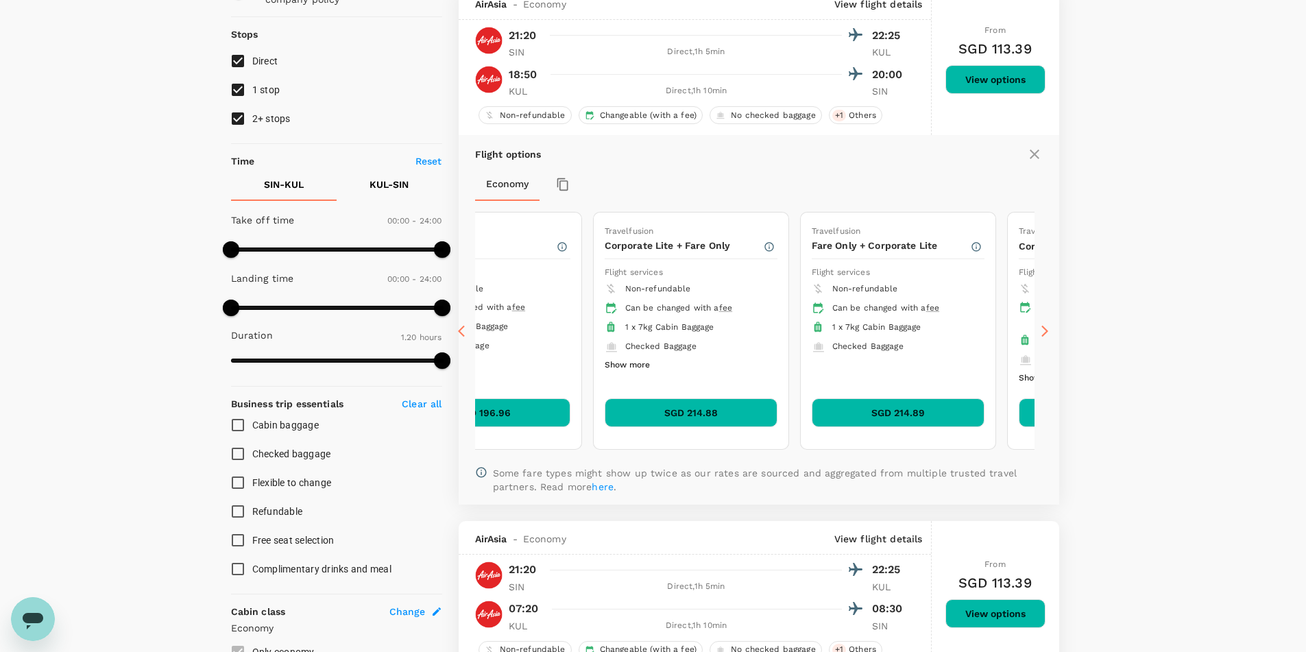
click at [1047, 332] on icon at bounding box center [1045, 331] width 14 height 14
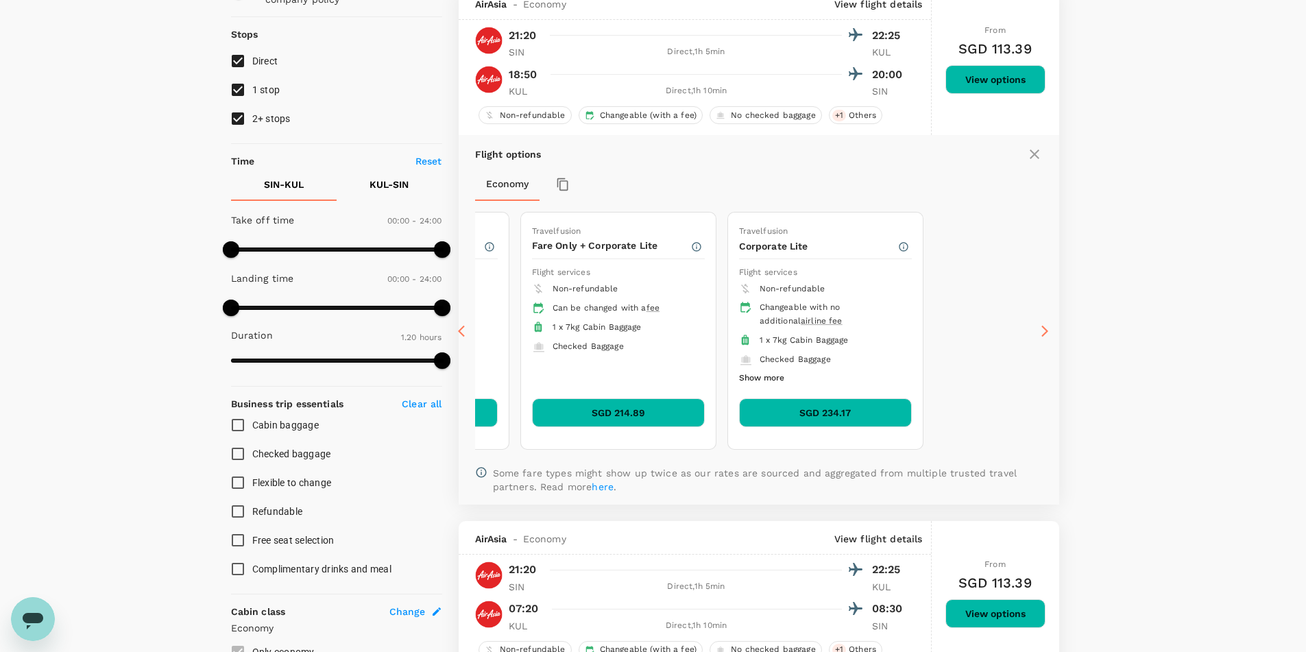
click at [462, 327] on icon at bounding box center [461, 331] width 7 height 12
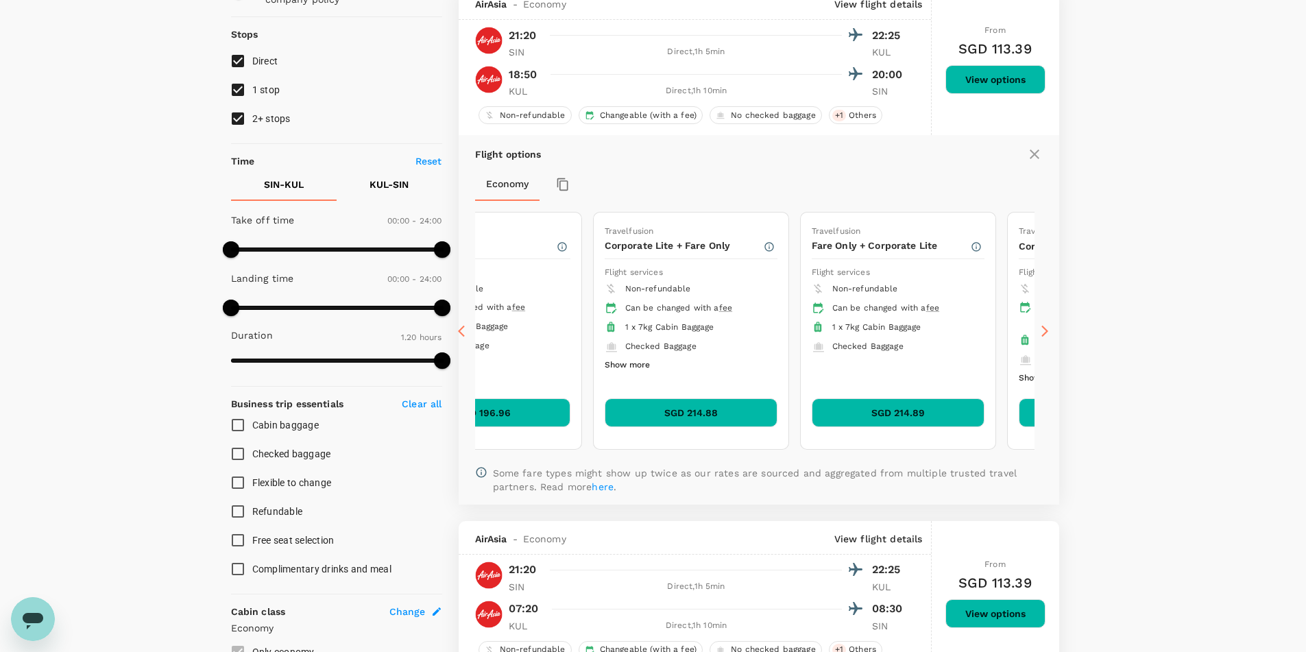
click at [462, 327] on icon at bounding box center [461, 331] width 7 height 12
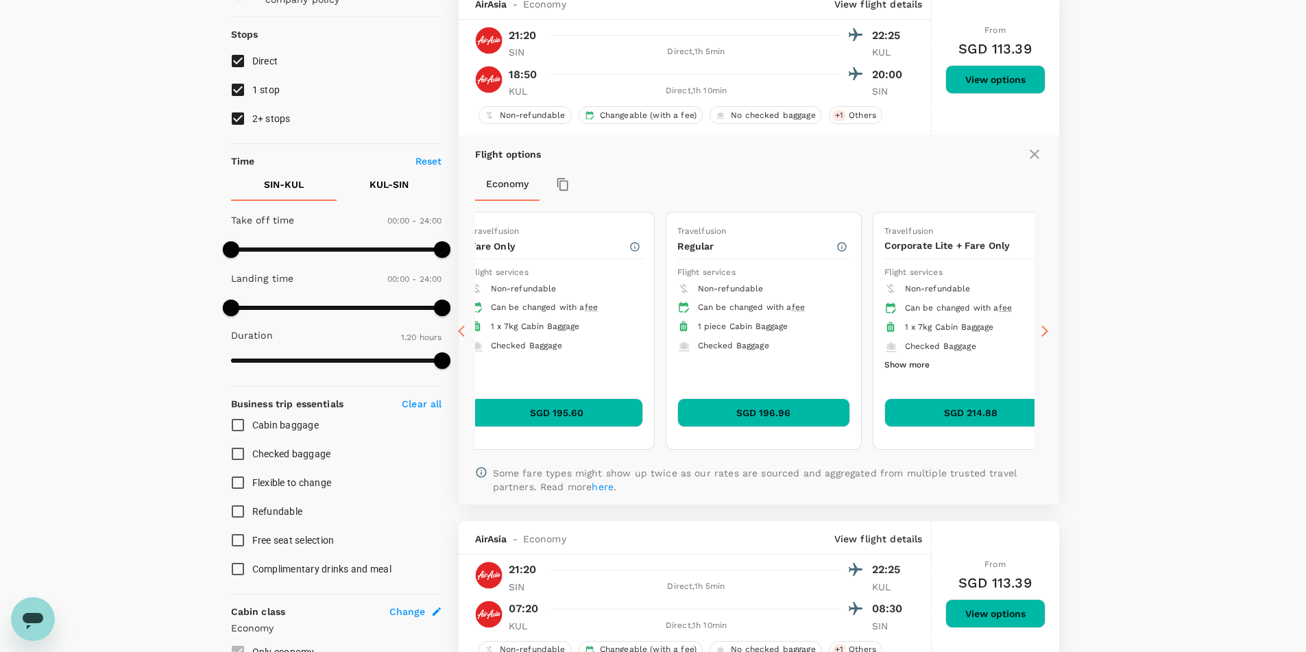
click at [462, 327] on icon at bounding box center [461, 331] width 7 height 12
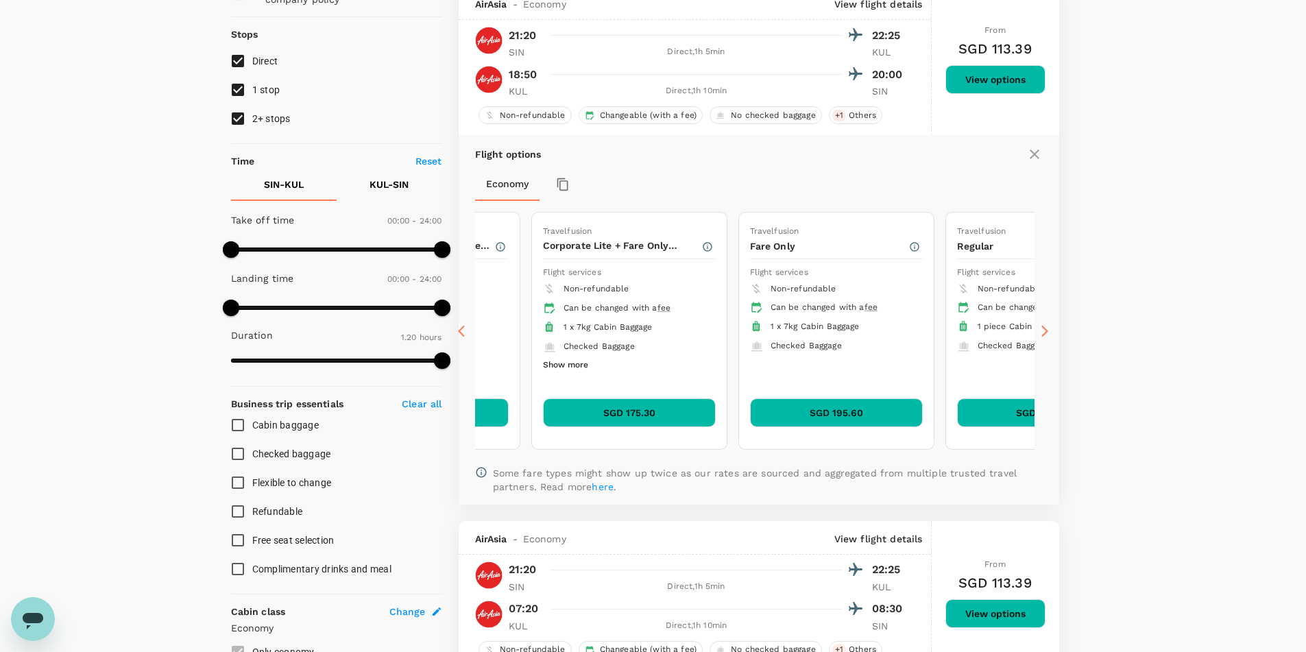
click at [462, 327] on icon at bounding box center [461, 331] width 7 height 12
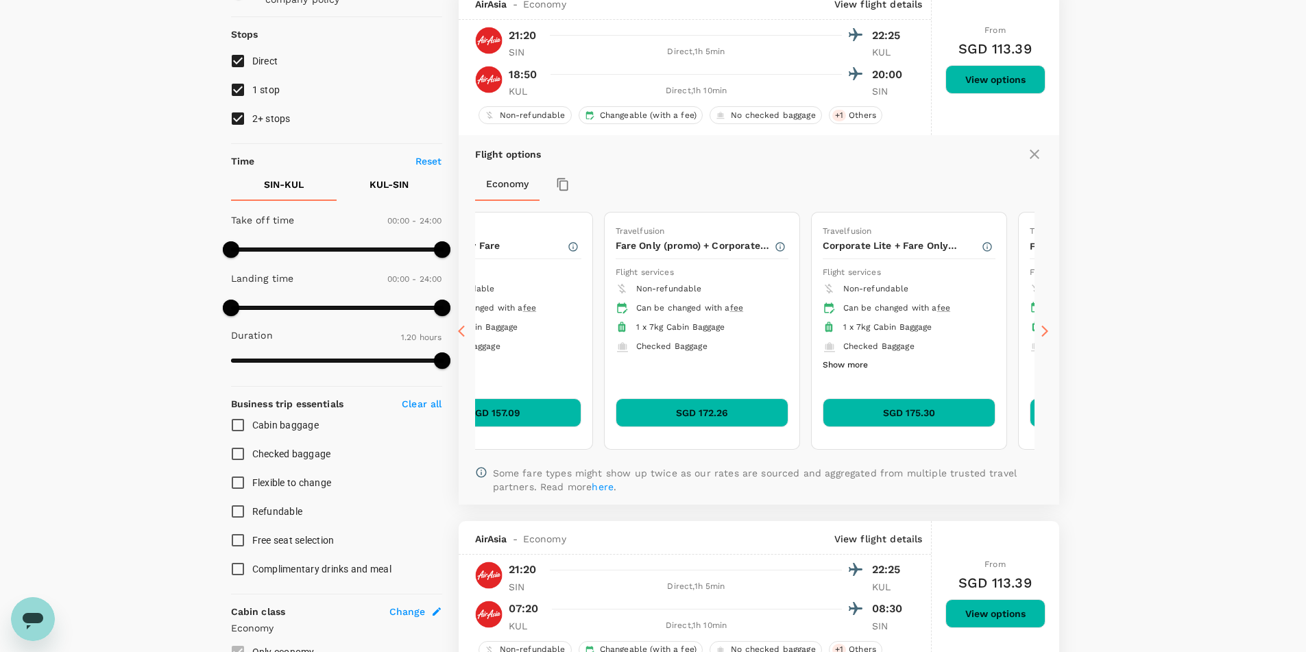
click at [462, 327] on icon at bounding box center [461, 331] width 7 height 12
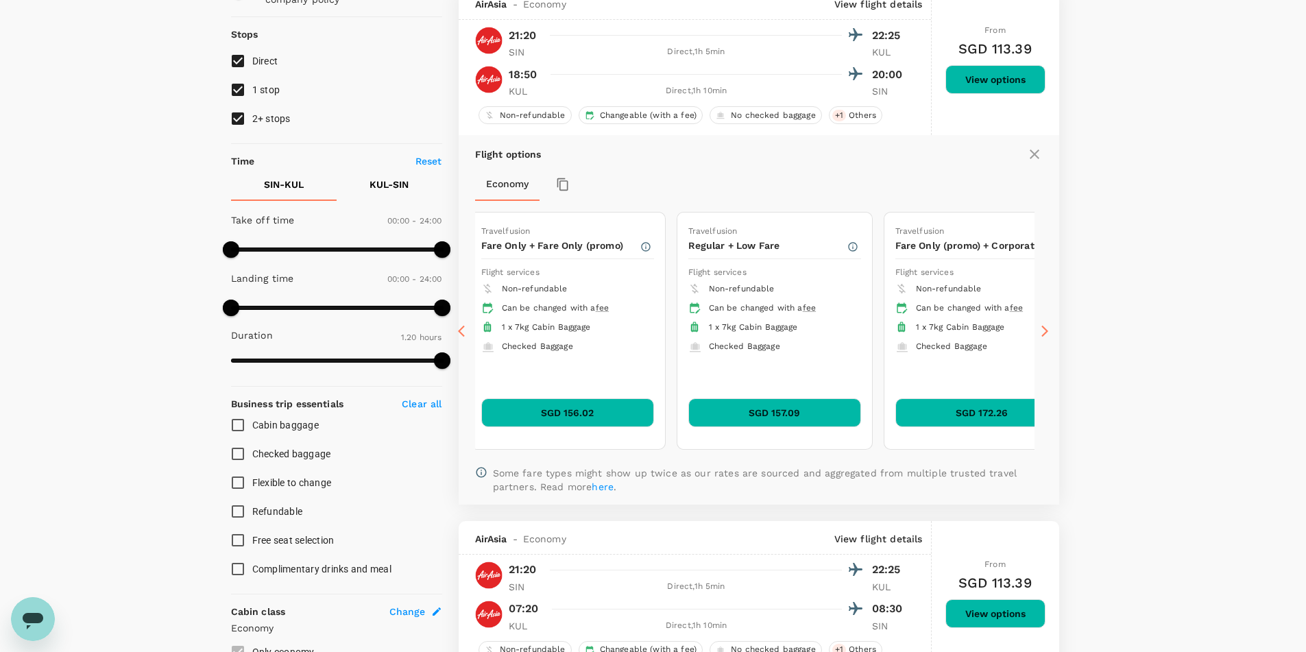
click at [462, 327] on icon at bounding box center [461, 331] width 7 height 12
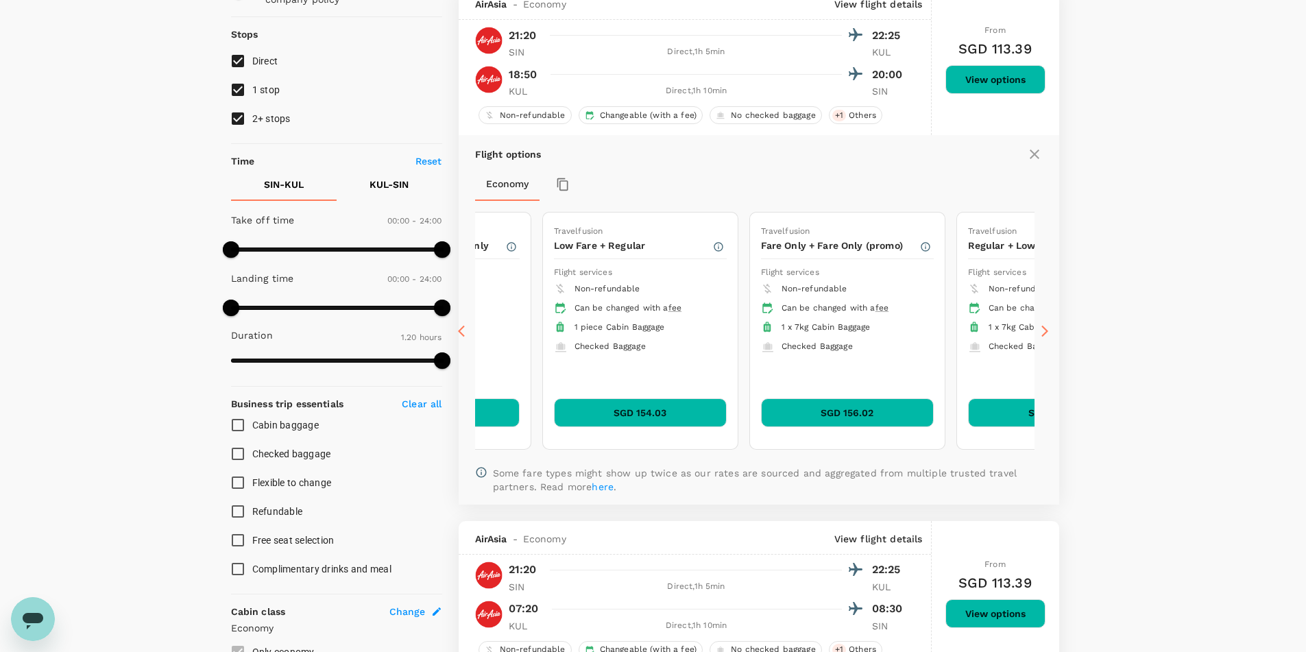
click at [462, 327] on icon at bounding box center [461, 331] width 7 height 12
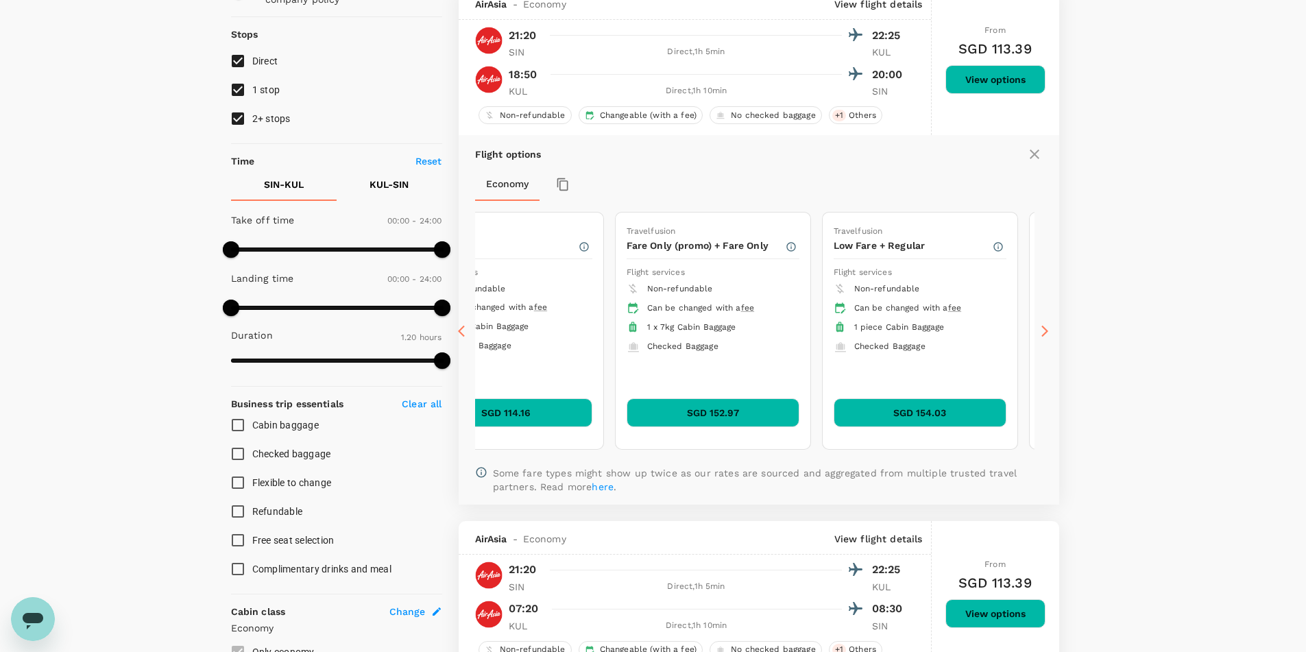
click at [462, 327] on icon at bounding box center [461, 331] width 7 height 12
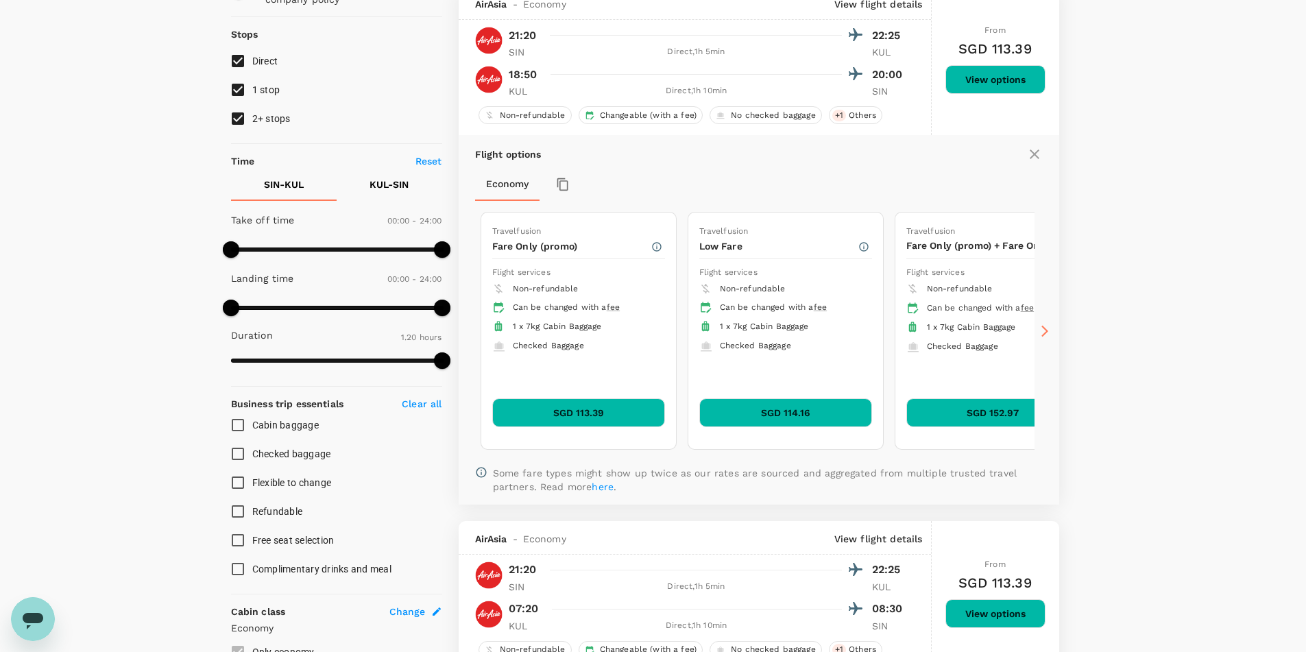
click at [462, 327] on icon at bounding box center [461, 331] width 7 height 12
click at [1046, 332] on icon at bounding box center [1044, 331] width 7 height 12
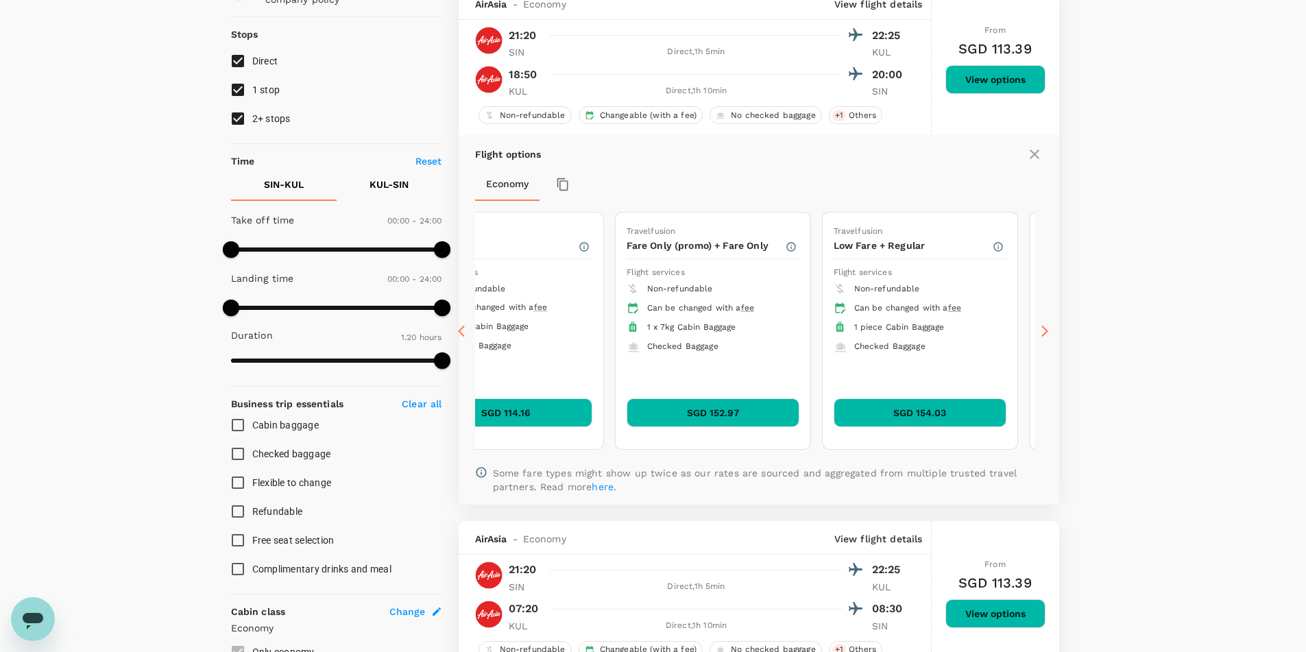
click at [1046, 332] on icon at bounding box center [1044, 331] width 7 height 12
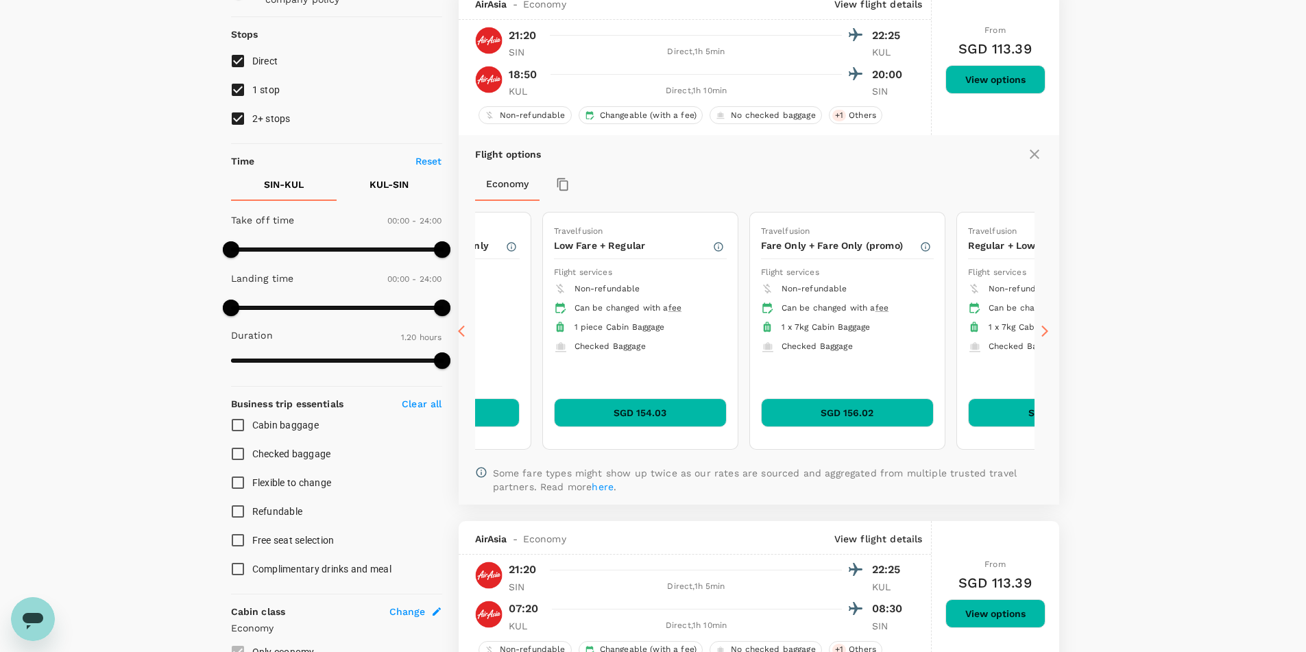
click at [1045, 332] on icon at bounding box center [1044, 331] width 7 height 12
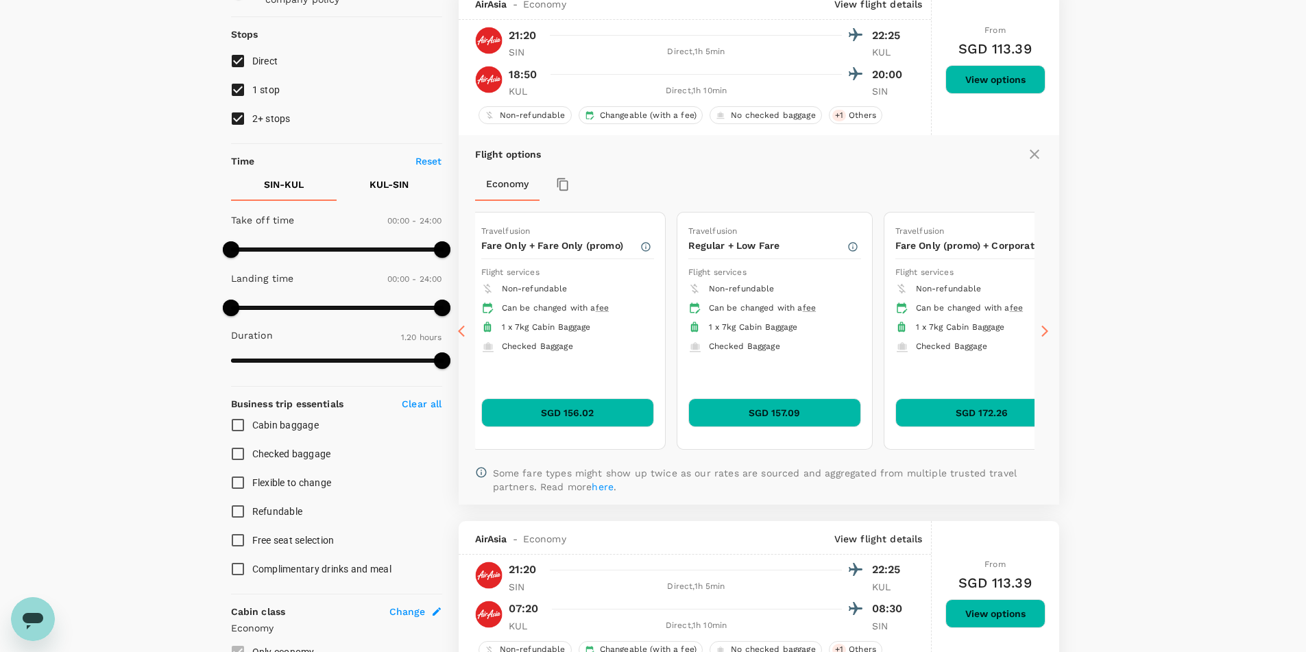
click at [1045, 332] on icon at bounding box center [1044, 331] width 7 height 12
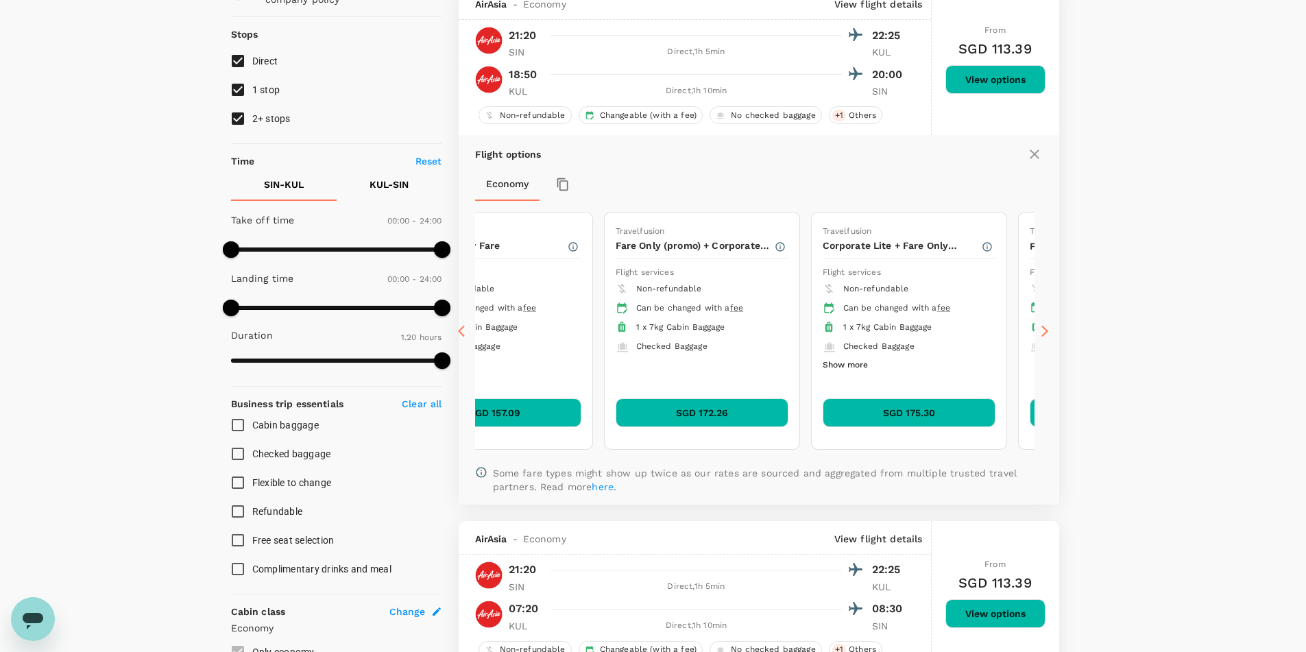
click at [1045, 332] on icon at bounding box center [1044, 331] width 7 height 12
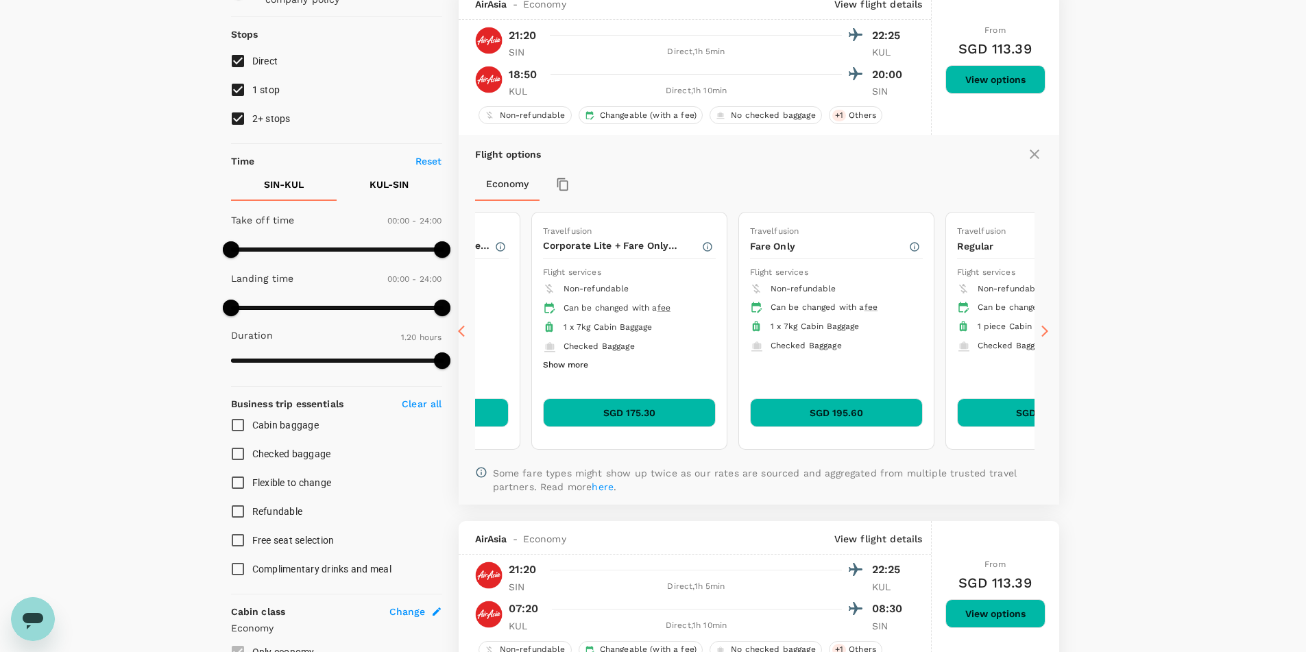
click at [1045, 332] on icon at bounding box center [1044, 331] width 7 height 12
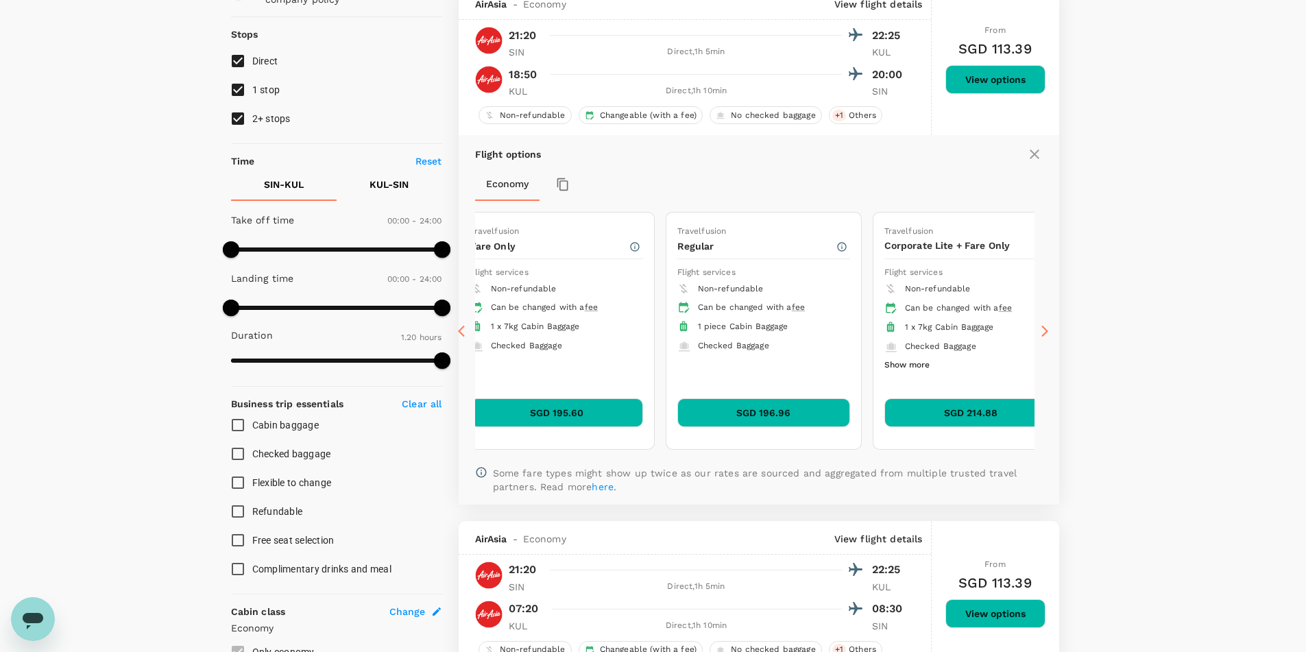
click at [1040, 332] on icon at bounding box center [1045, 331] width 14 height 14
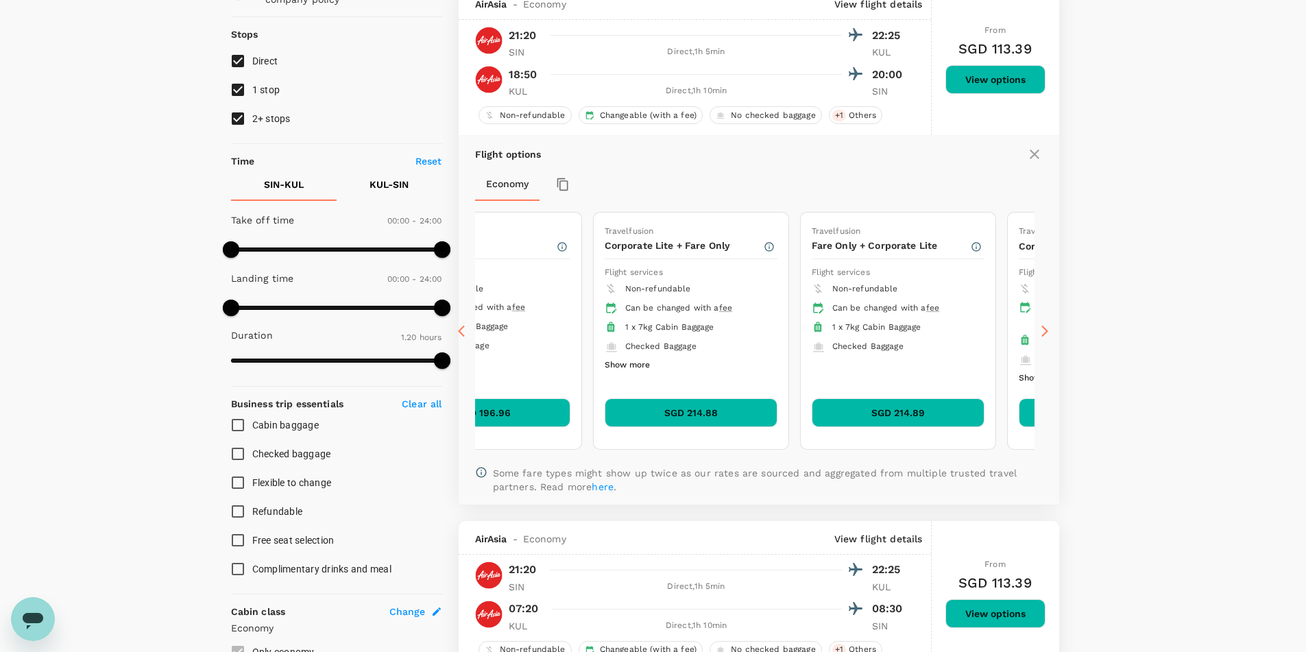
click at [1040, 332] on icon at bounding box center [1045, 331] width 14 height 14
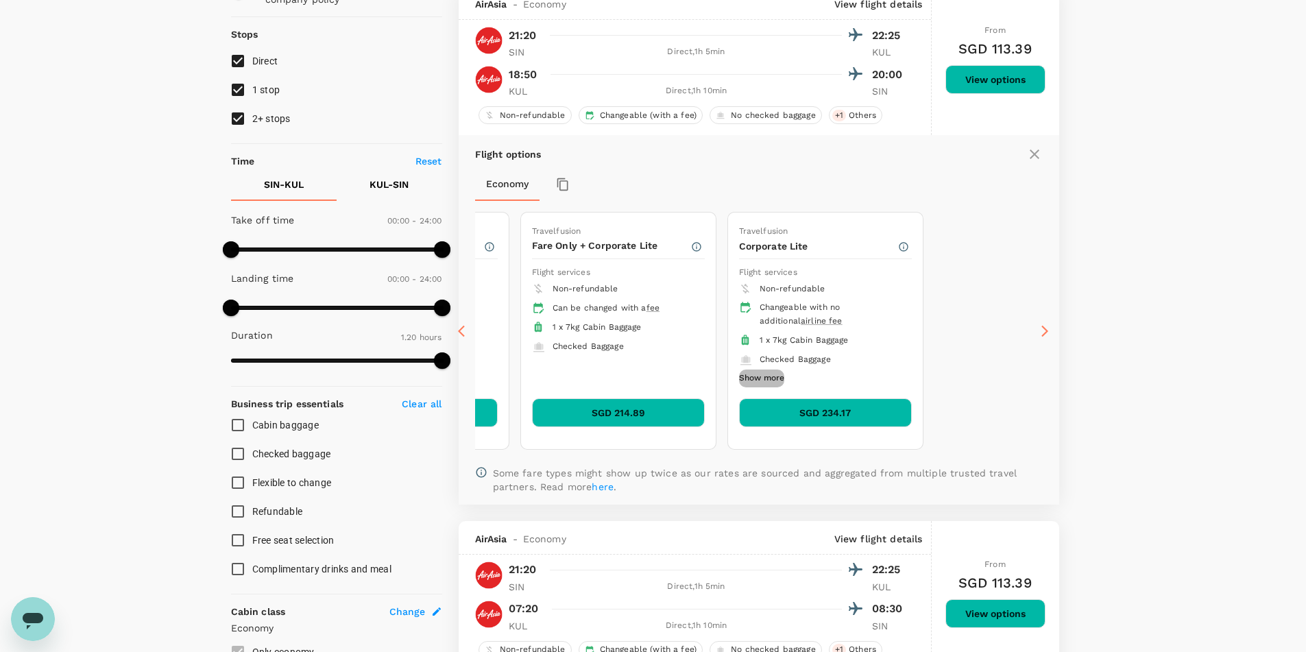
click at [765, 372] on button "Show more" at bounding box center [761, 378] width 45 height 18
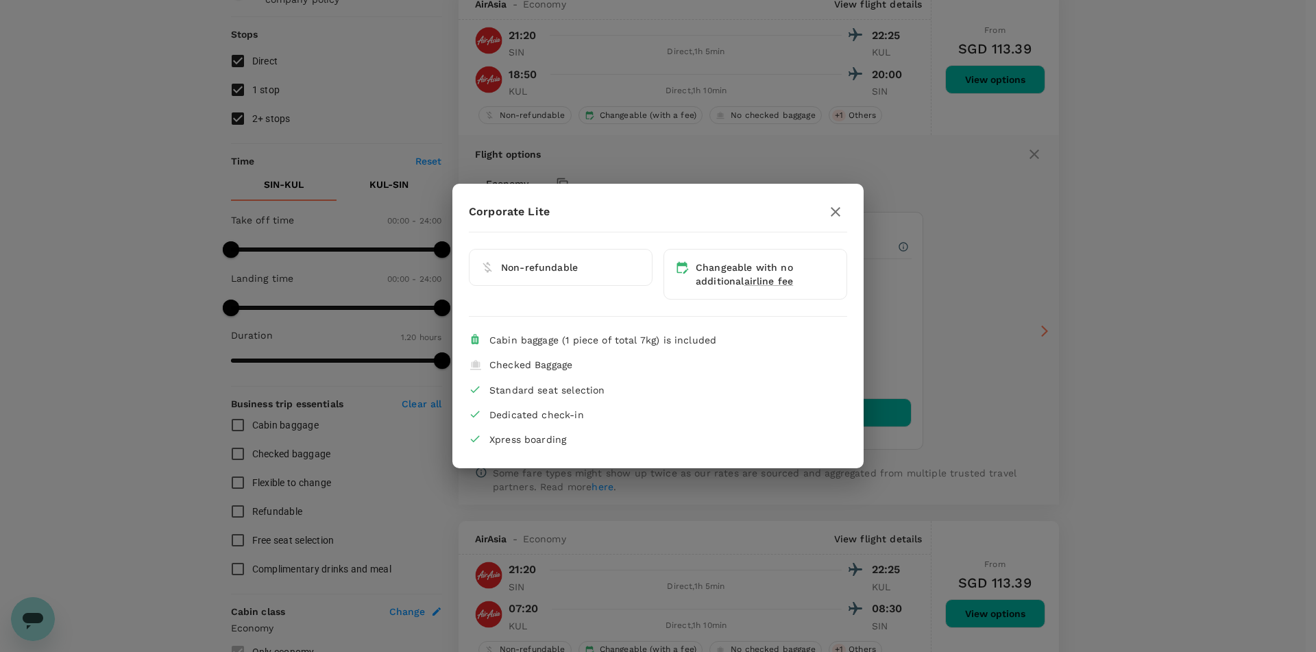
click at [834, 215] on icon "button" at bounding box center [836, 212] width 10 height 10
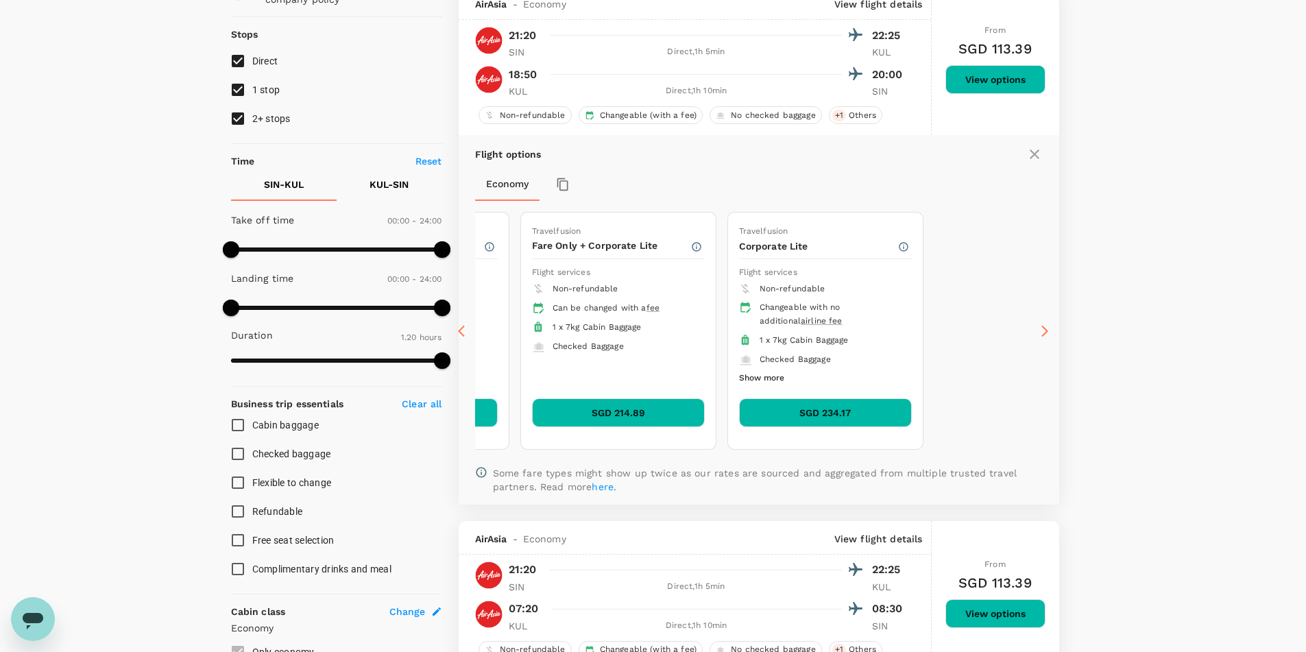
click at [468, 330] on icon at bounding box center [465, 331] width 14 height 14
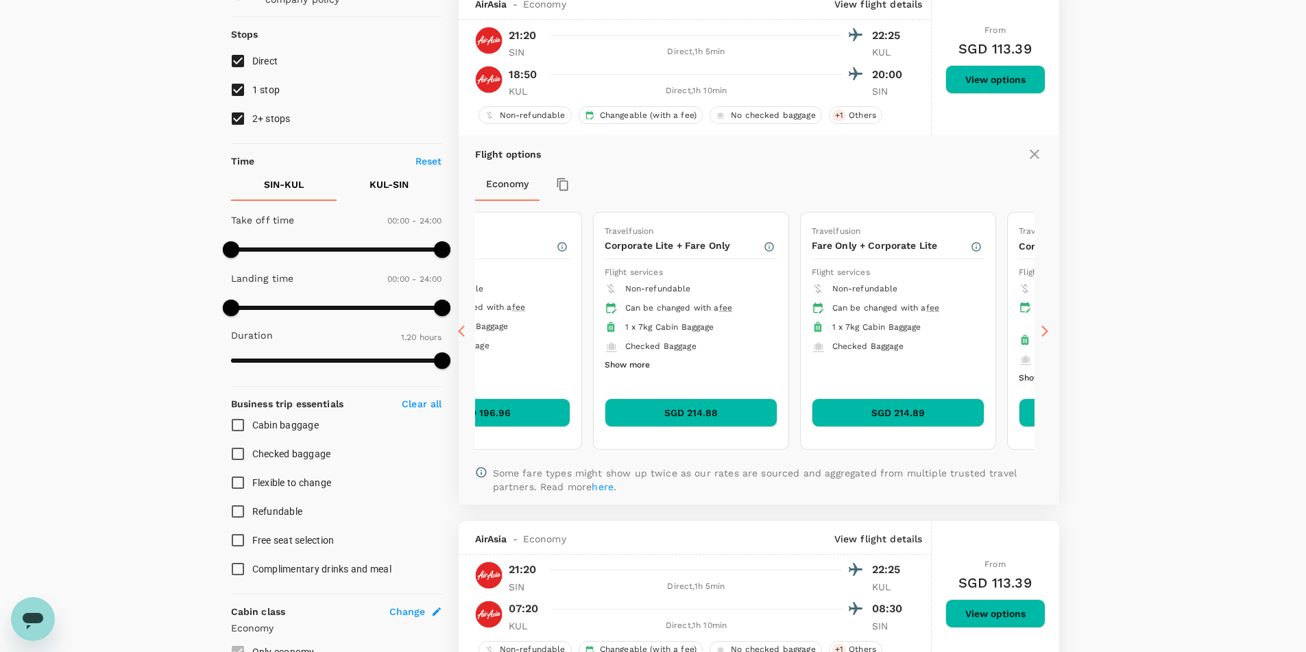
click at [468, 330] on icon at bounding box center [465, 331] width 14 height 14
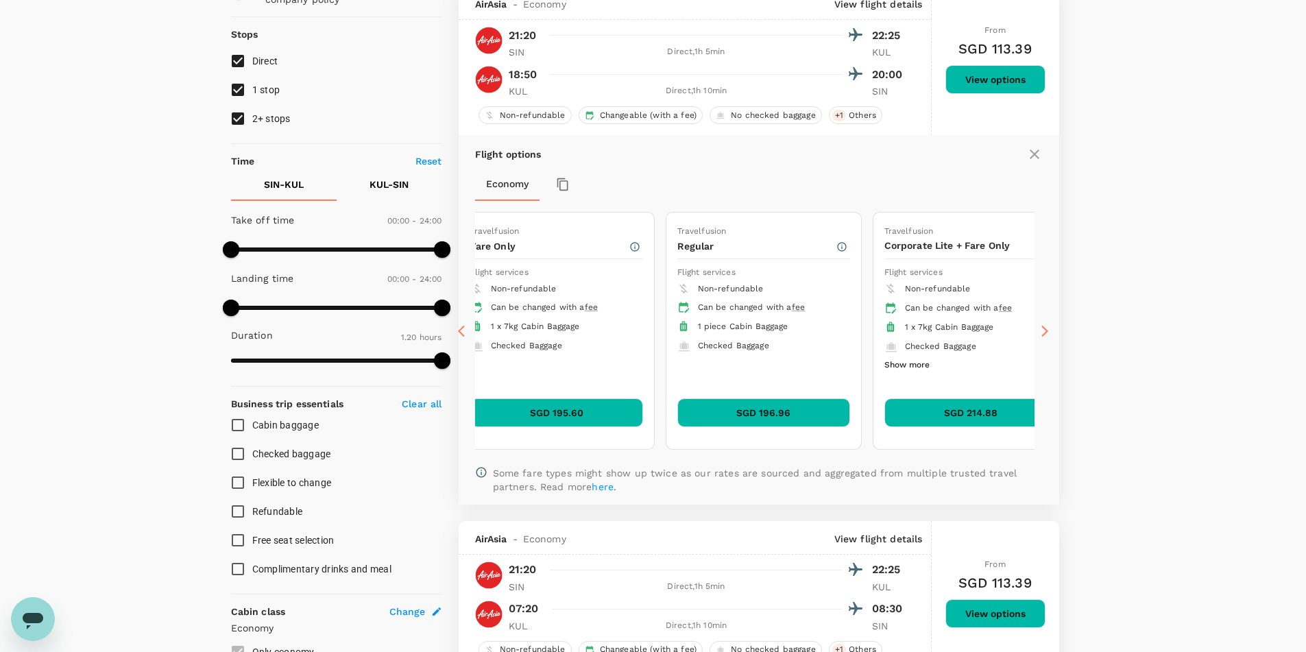
click at [463, 330] on icon at bounding box center [465, 331] width 14 height 14
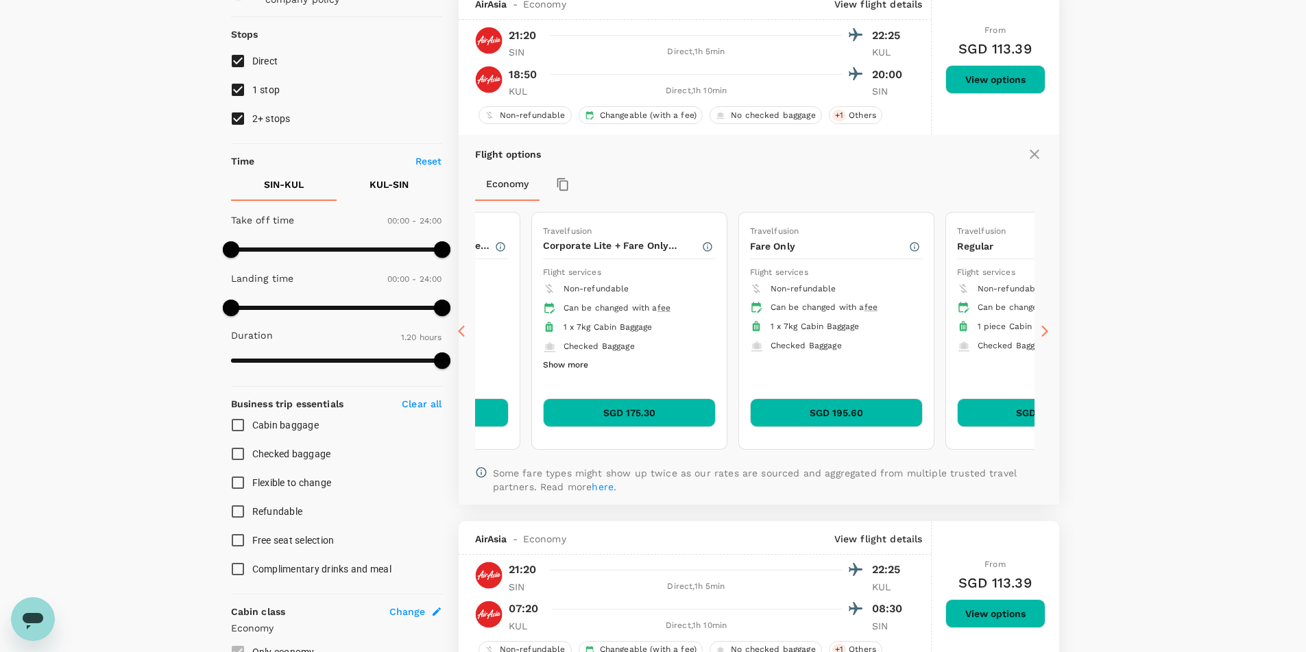
click at [463, 330] on icon at bounding box center [465, 331] width 14 height 14
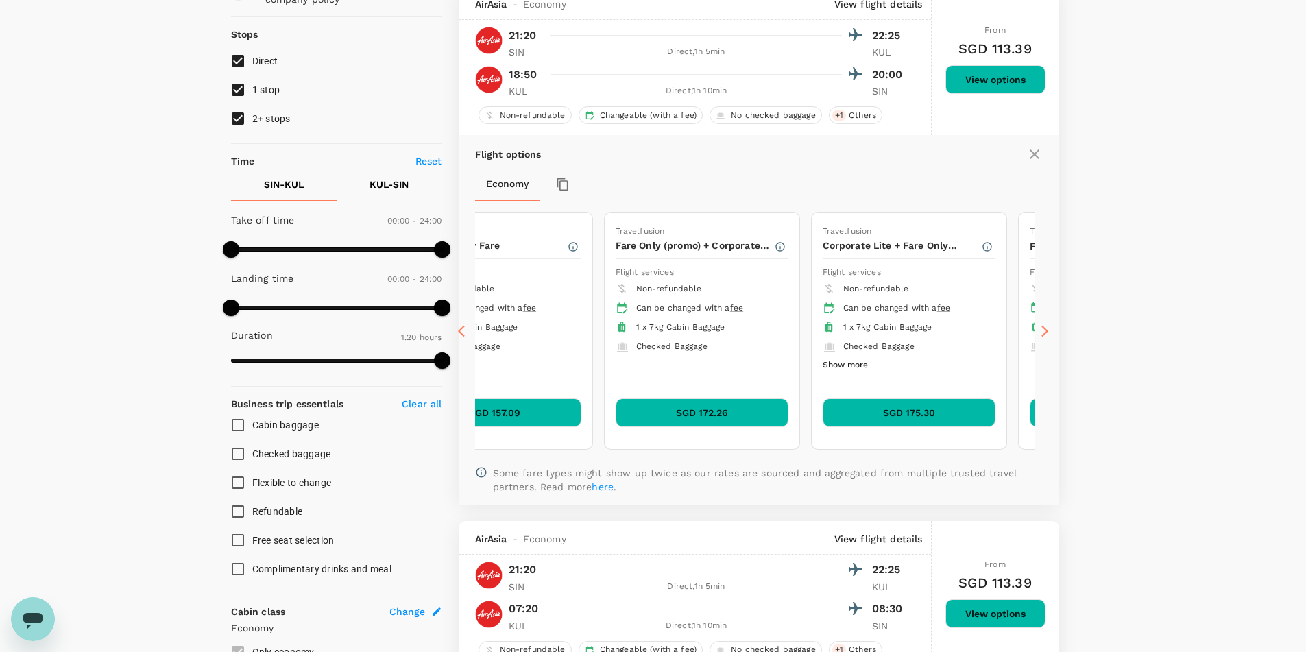
click at [463, 330] on icon at bounding box center [465, 331] width 14 height 14
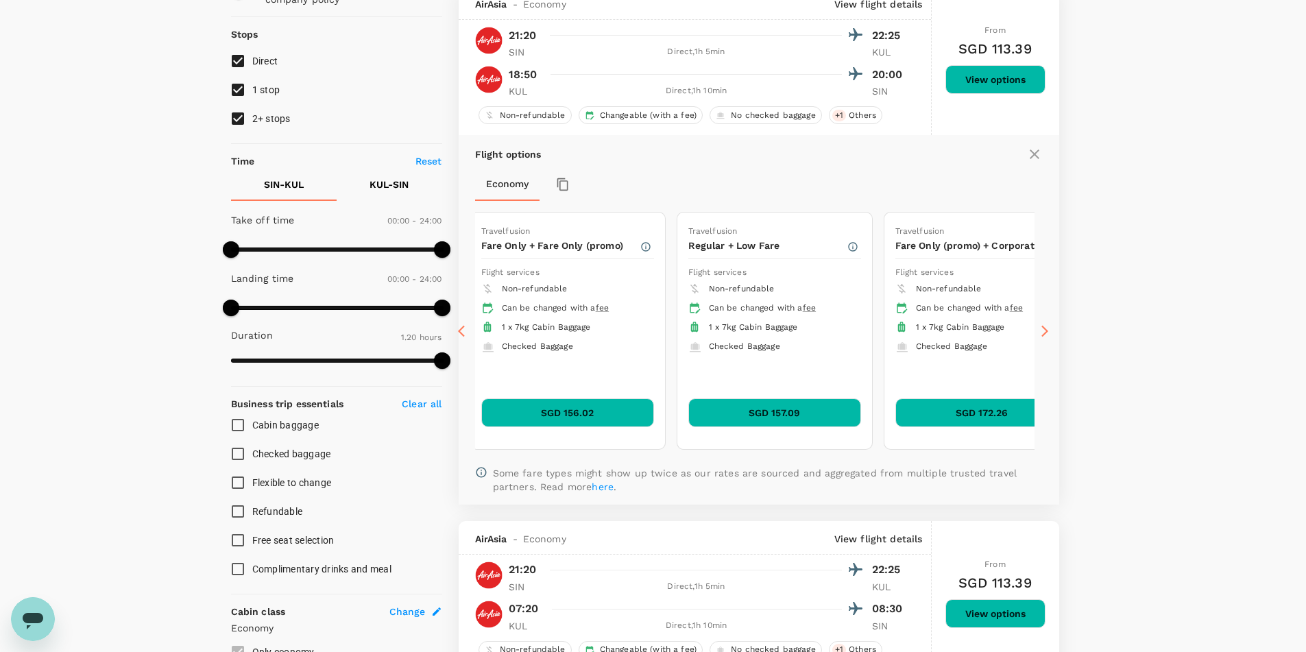
click at [463, 330] on icon at bounding box center [465, 331] width 14 height 14
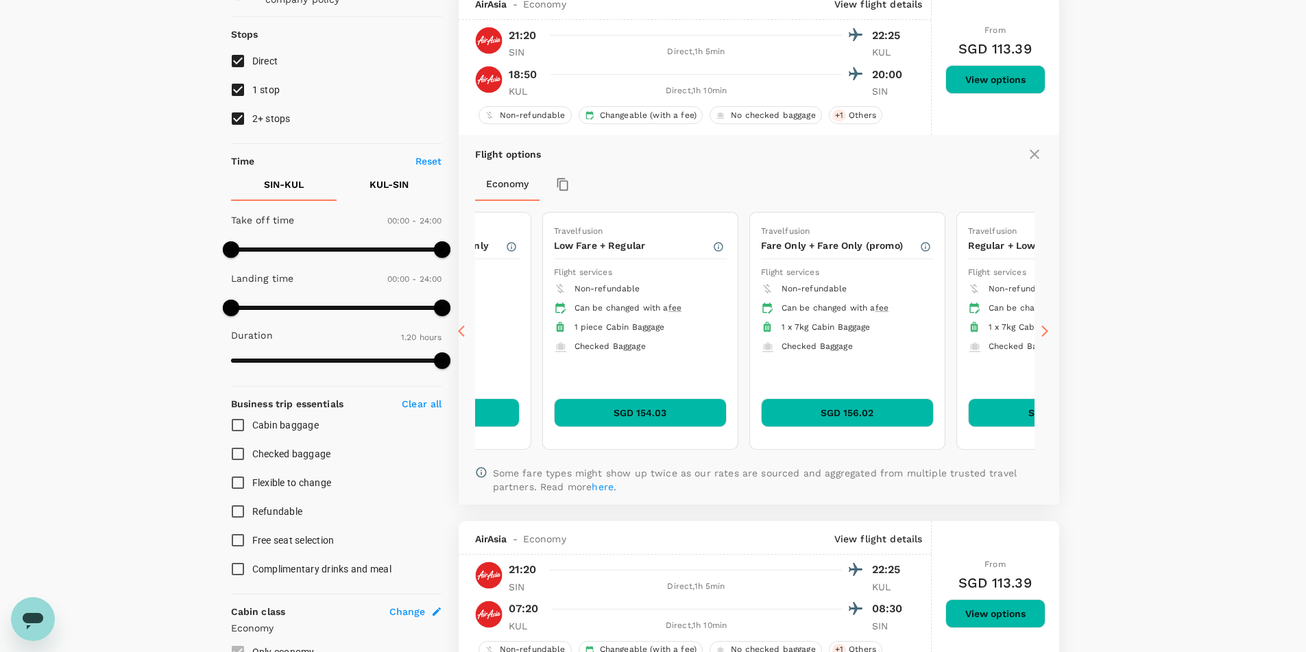
click at [463, 330] on icon at bounding box center [465, 331] width 14 height 14
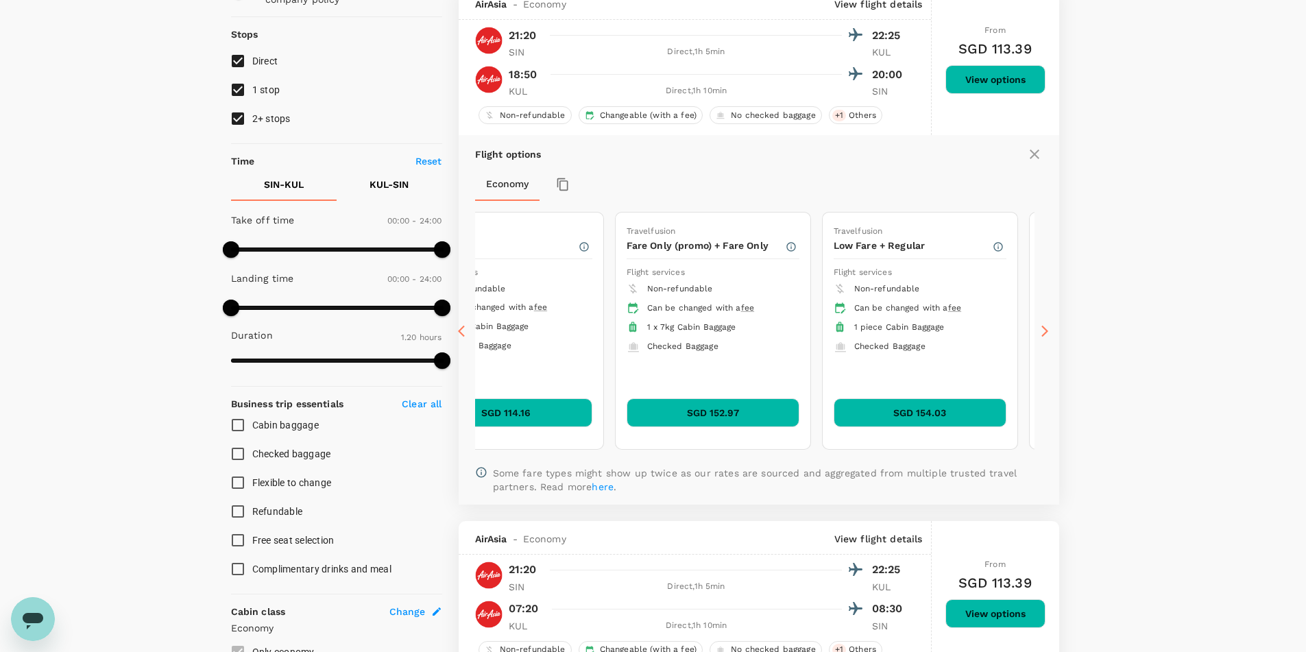
click at [463, 330] on icon at bounding box center [465, 331] width 14 height 14
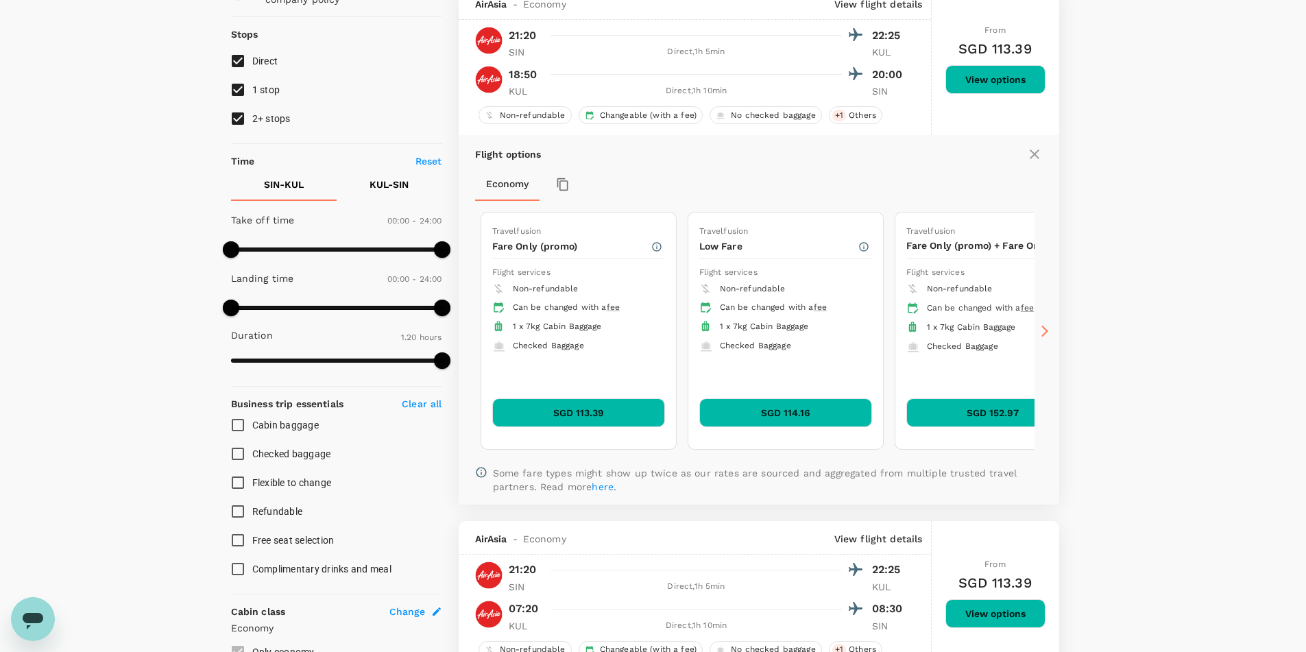
click at [463, 330] on icon at bounding box center [465, 331] width 14 height 14
click at [569, 406] on button "SGD 113.39" at bounding box center [578, 412] width 173 height 29
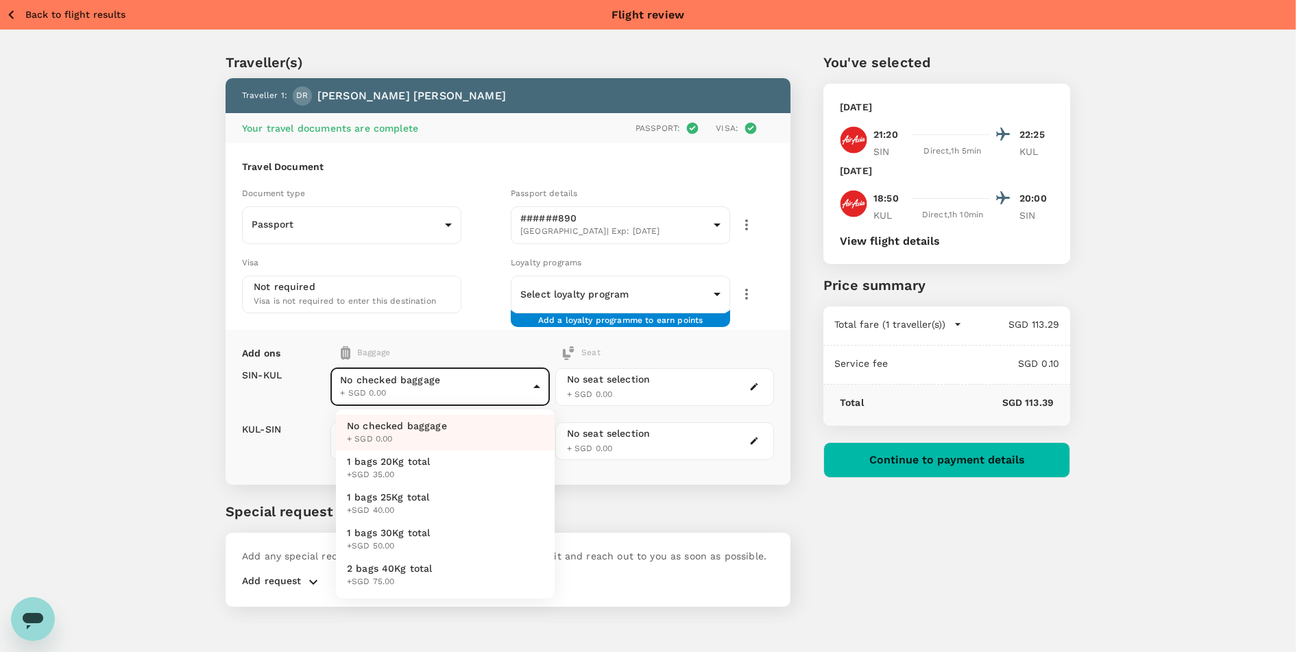
click at [542, 389] on body "Back to flight results Flight review Traveller(s) Traveller 1 : DR Darren Riley…" at bounding box center [653, 344] width 1306 height 689
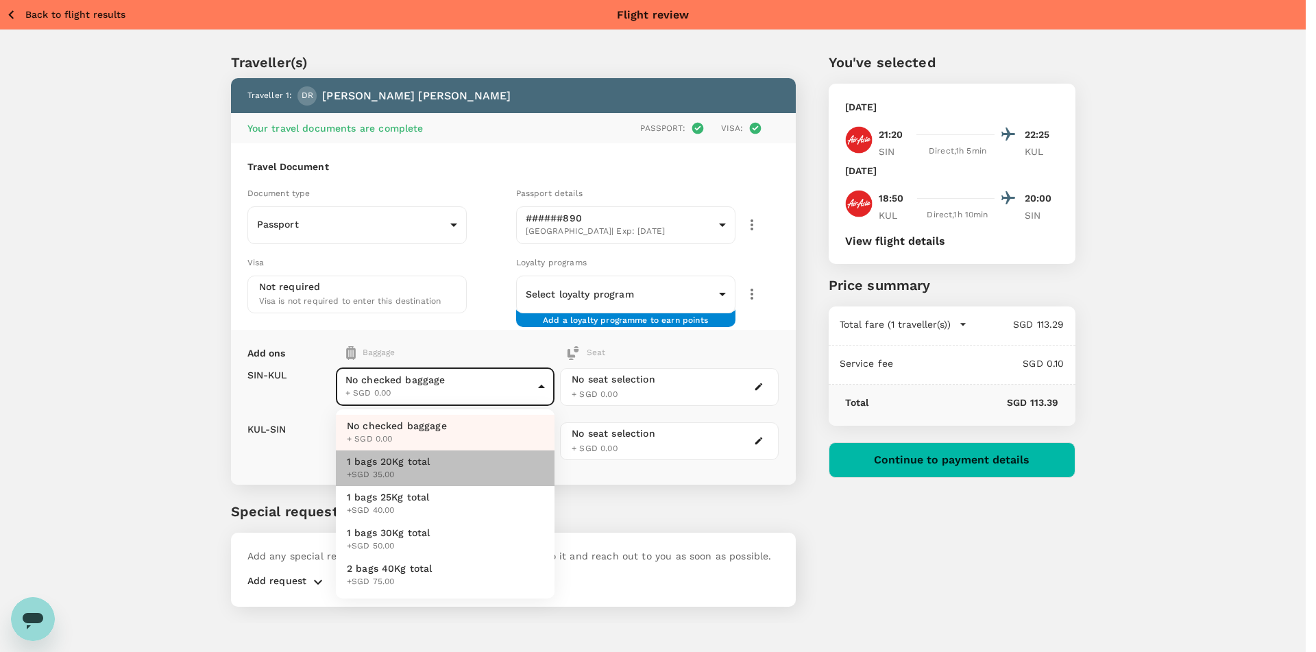
click at [404, 474] on span "+SGD 35.00" at bounding box center [389, 475] width 84 height 14
type input "1 - 35"
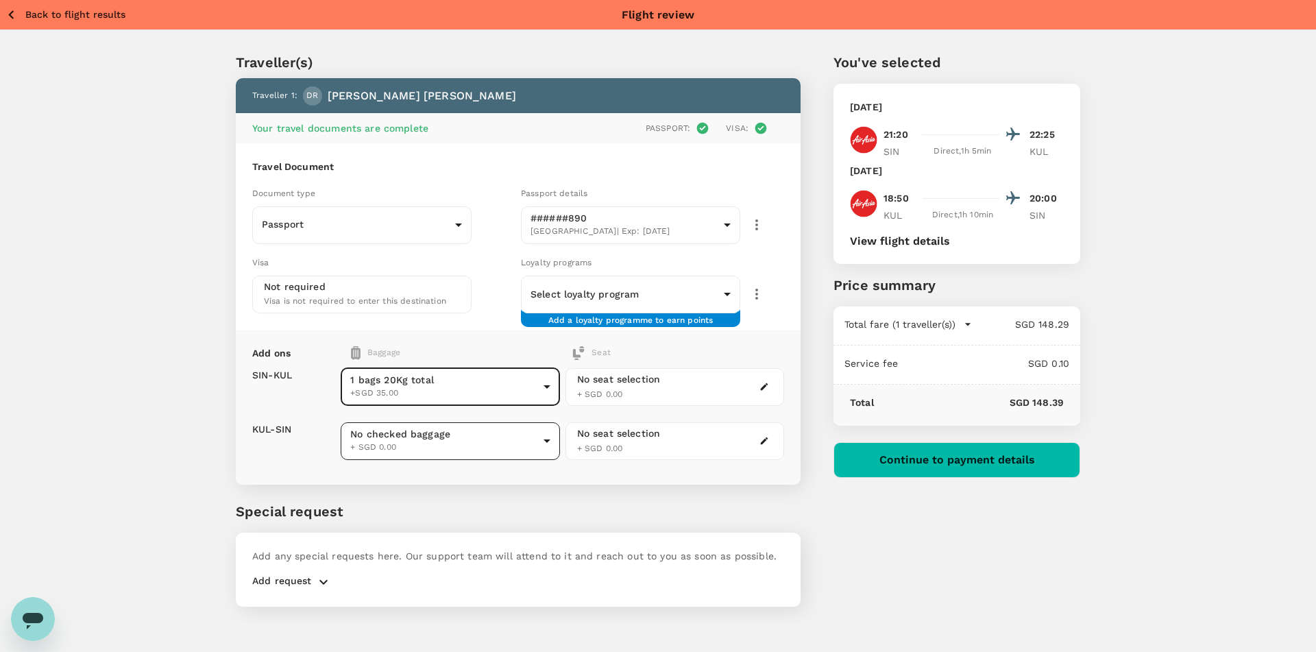
click at [543, 434] on body "Back to flight results Flight review Traveller(s) Traveller 1 : DR Darren Riley…" at bounding box center [658, 344] width 1316 height 689
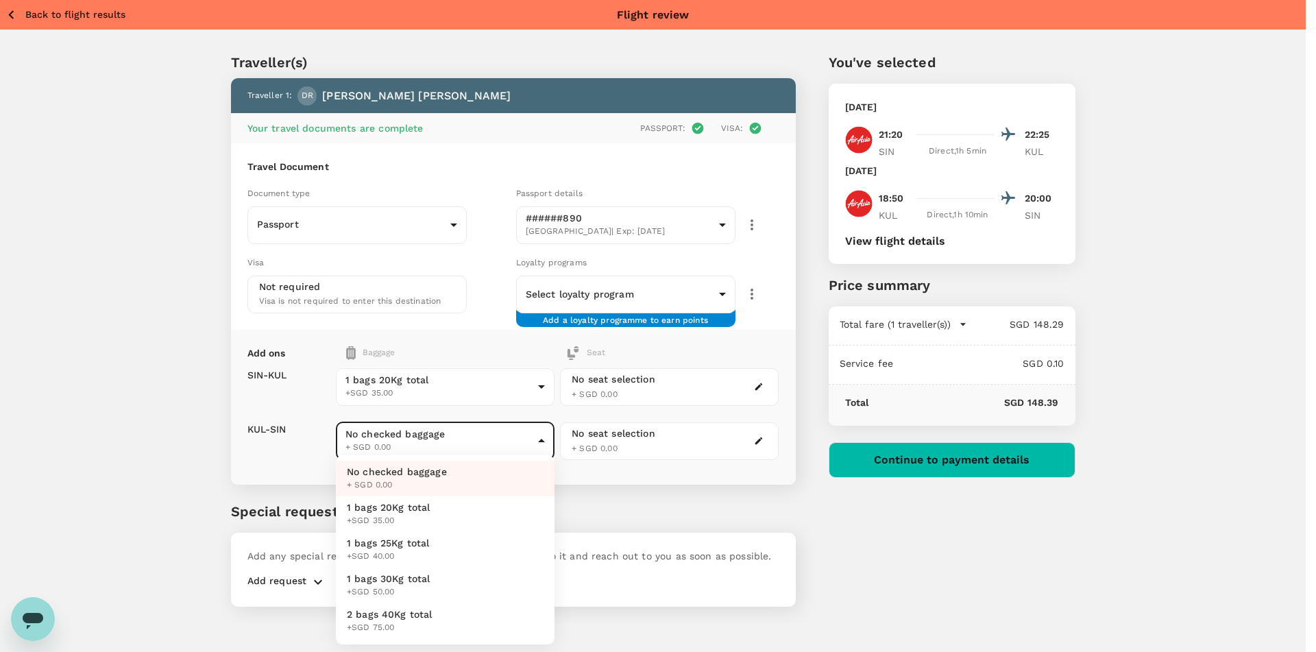
click at [393, 513] on span "1 bags 20Kg total" at bounding box center [389, 507] width 84 height 14
type input "1 - 35"
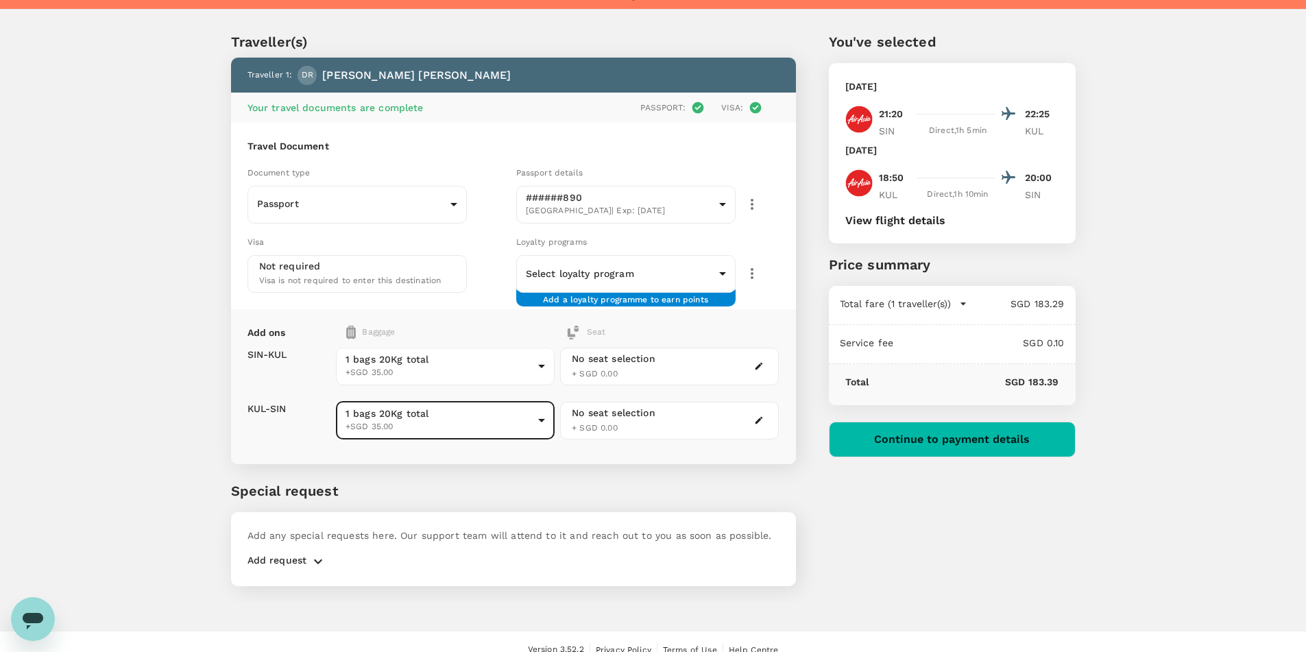
scroll to position [37, 0]
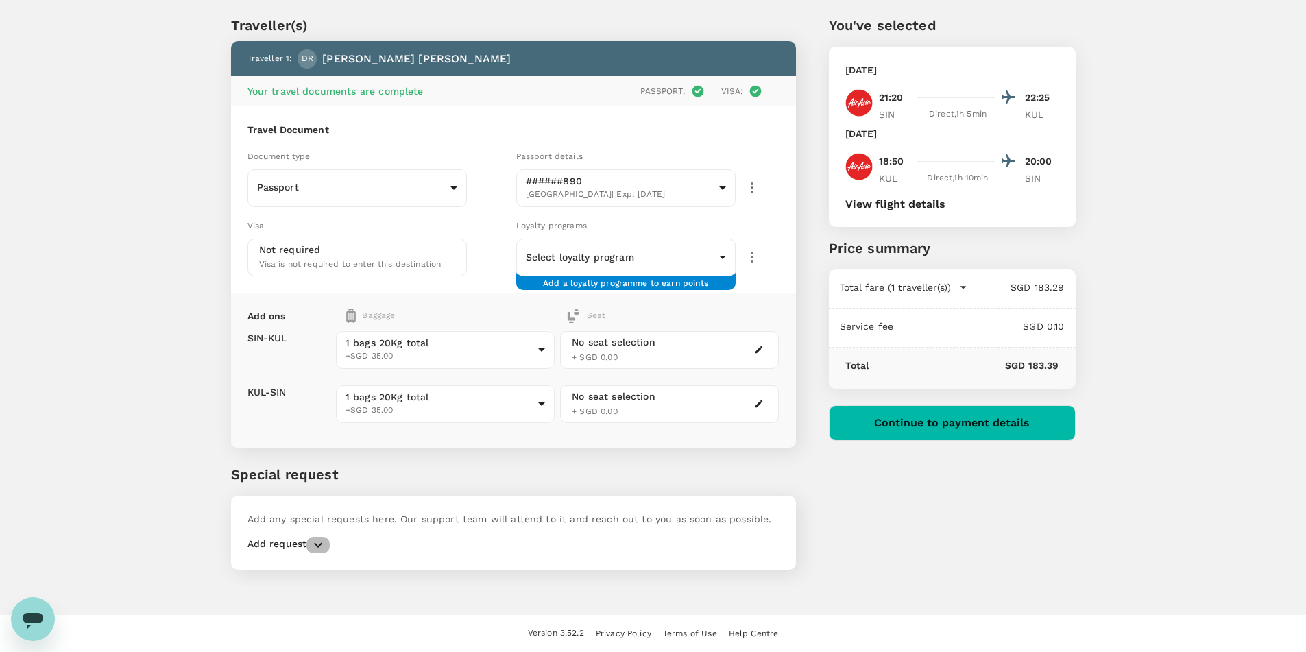
click at [313, 540] on icon "button" at bounding box center [318, 545] width 16 height 16
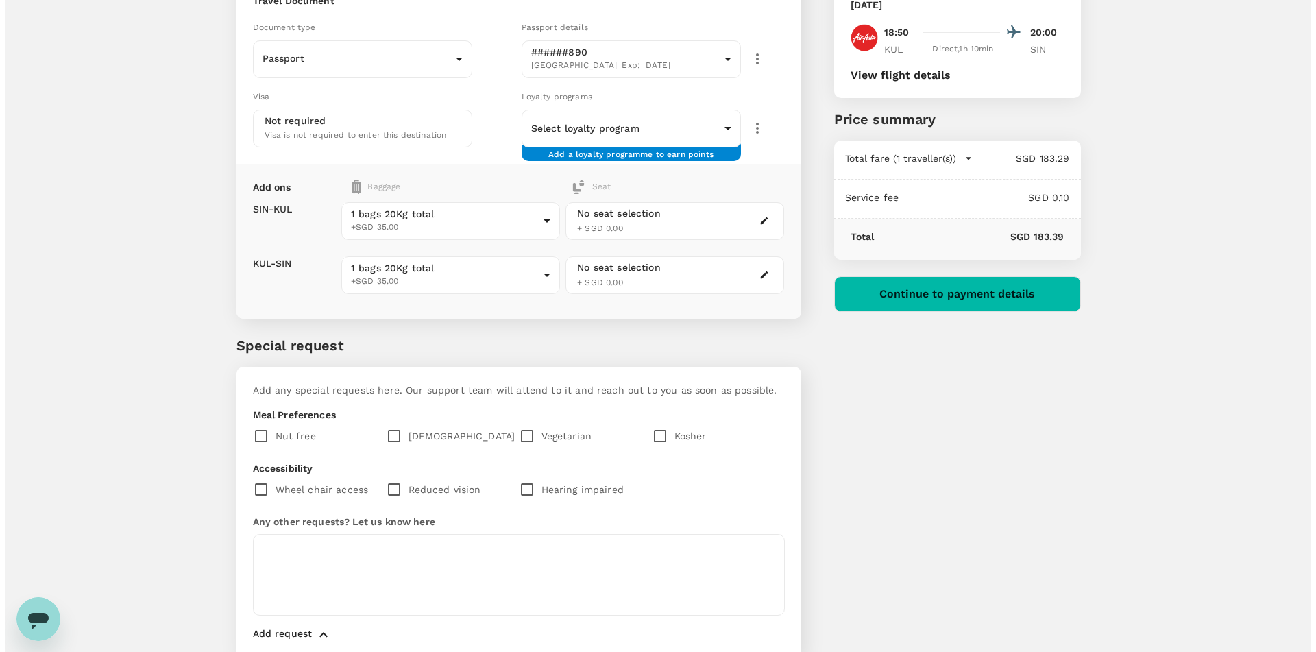
scroll to position [206, 0]
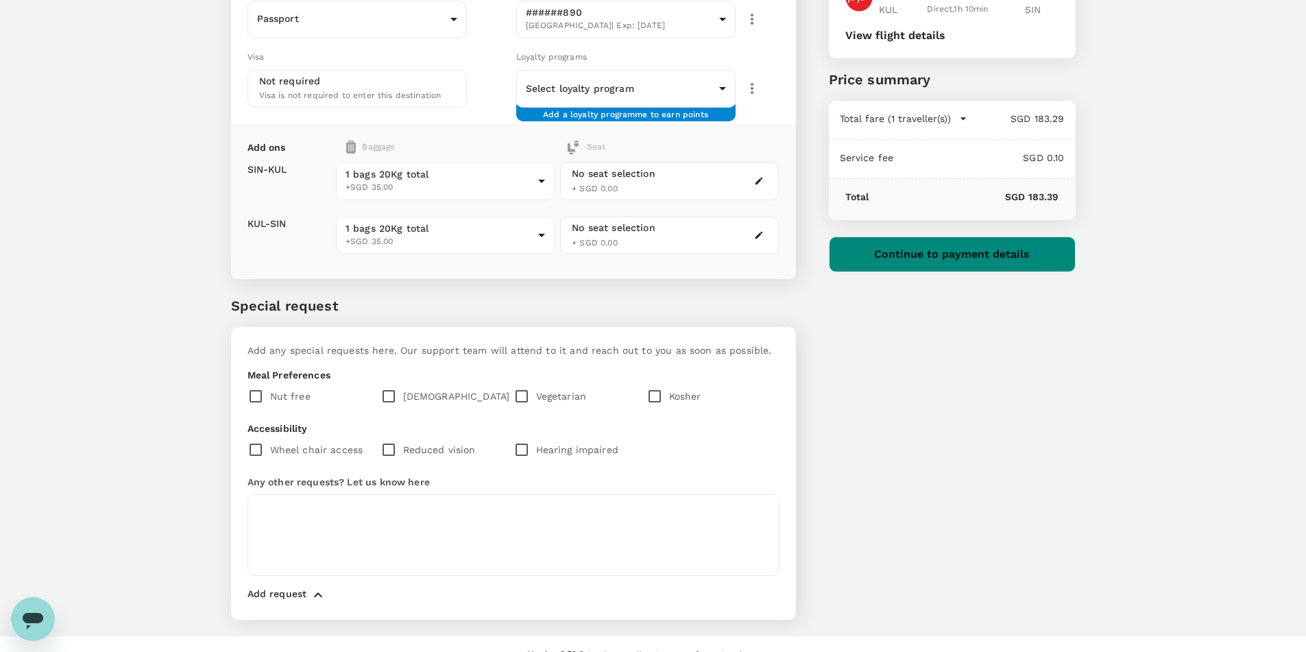
click at [906, 261] on button "Continue to payment details" at bounding box center [952, 255] width 247 height 36
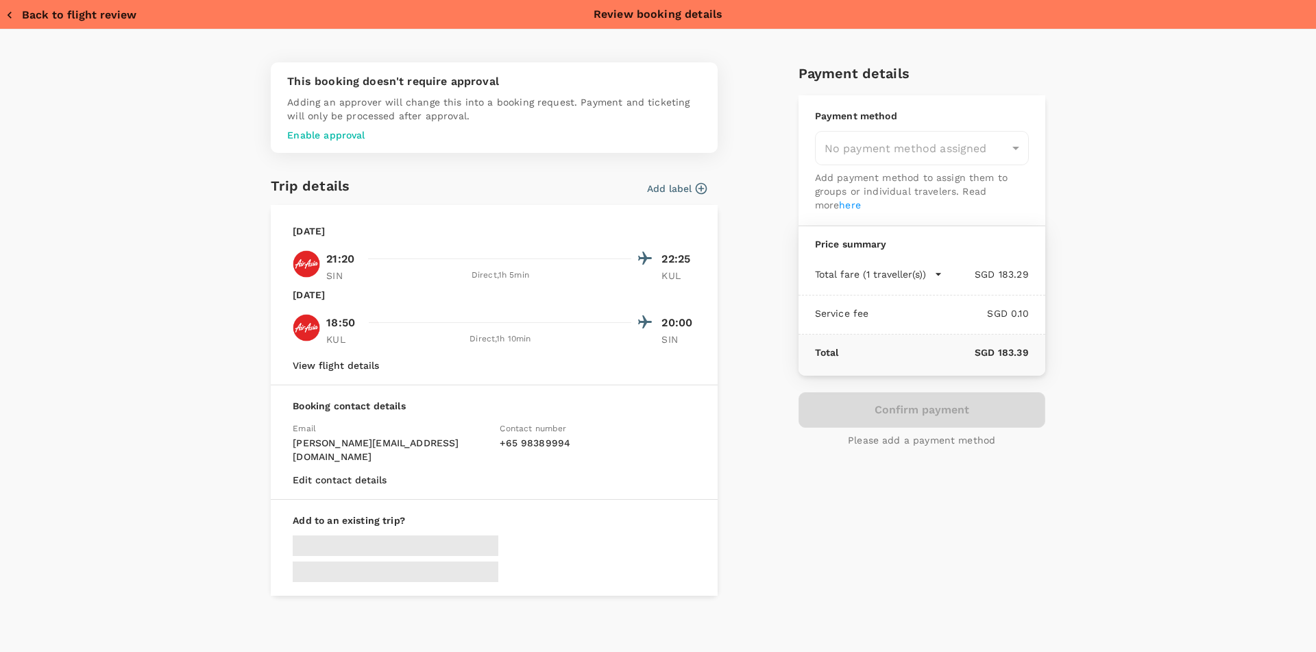
type input "957ea809-f6d8-4812-b2fe-650ca3c26ab6"
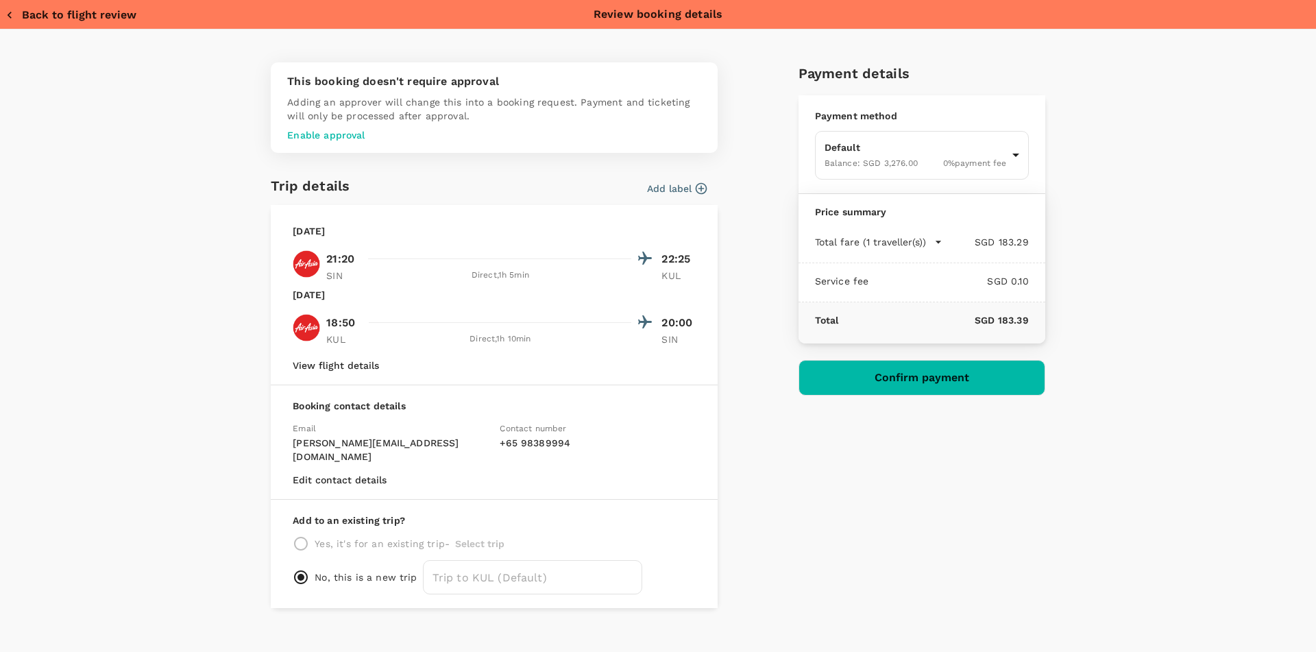
click at [307, 132] on p "Enable approval" at bounding box center [494, 135] width 414 height 14
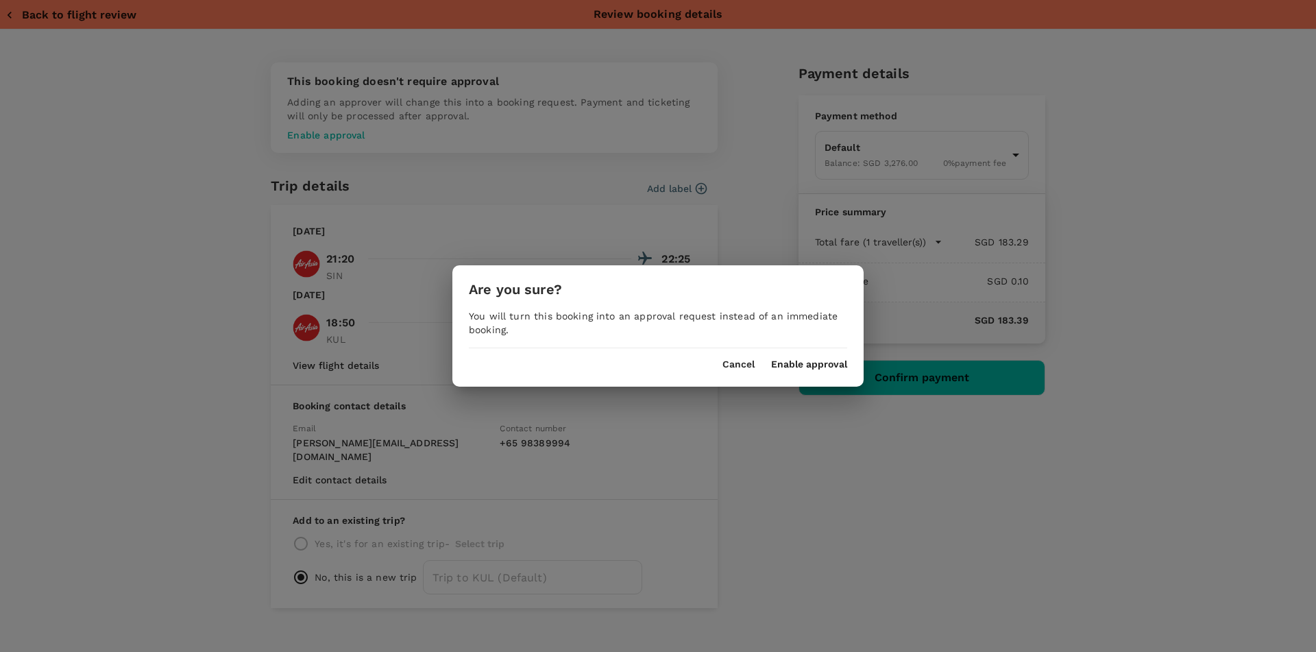
click at [789, 369] on button "Enable approval" at bounding box center [809, 364] width 76 height 11
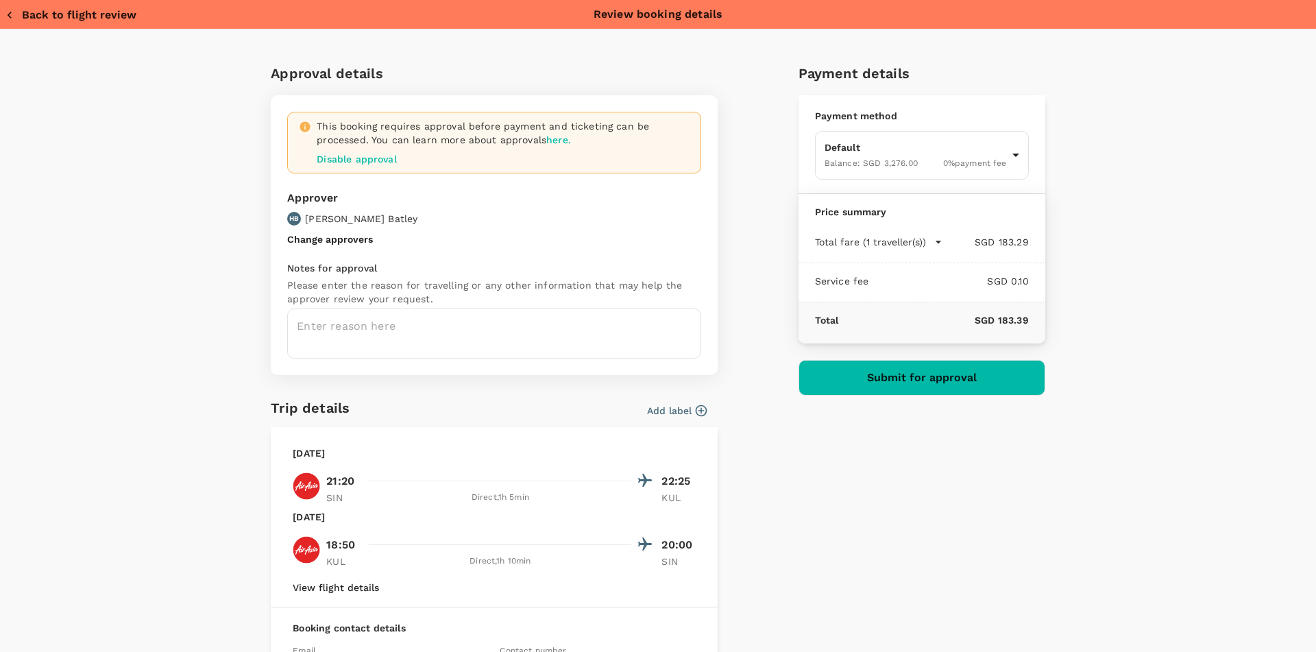
click at [699, 412] on icon "button" at bounding box center [701, 411] width 14 height 14
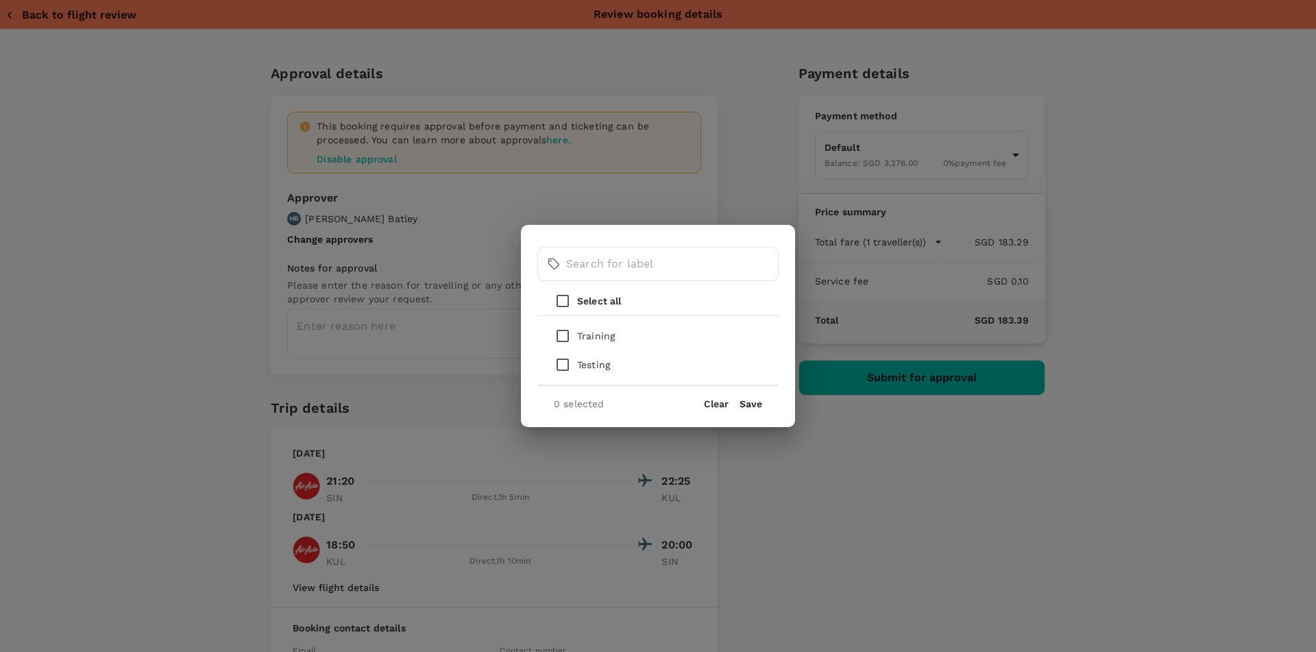
click at [710, 402] on button "Clear" at bounding box center [716, 403] width 25 height 11
click at [777, 505] on div "​ ​ Select all Training Testing 0 selected Clear Save" at bounding box center [658, 326] width 1316 height 652
